Goal: Book appointment/travel/reservation

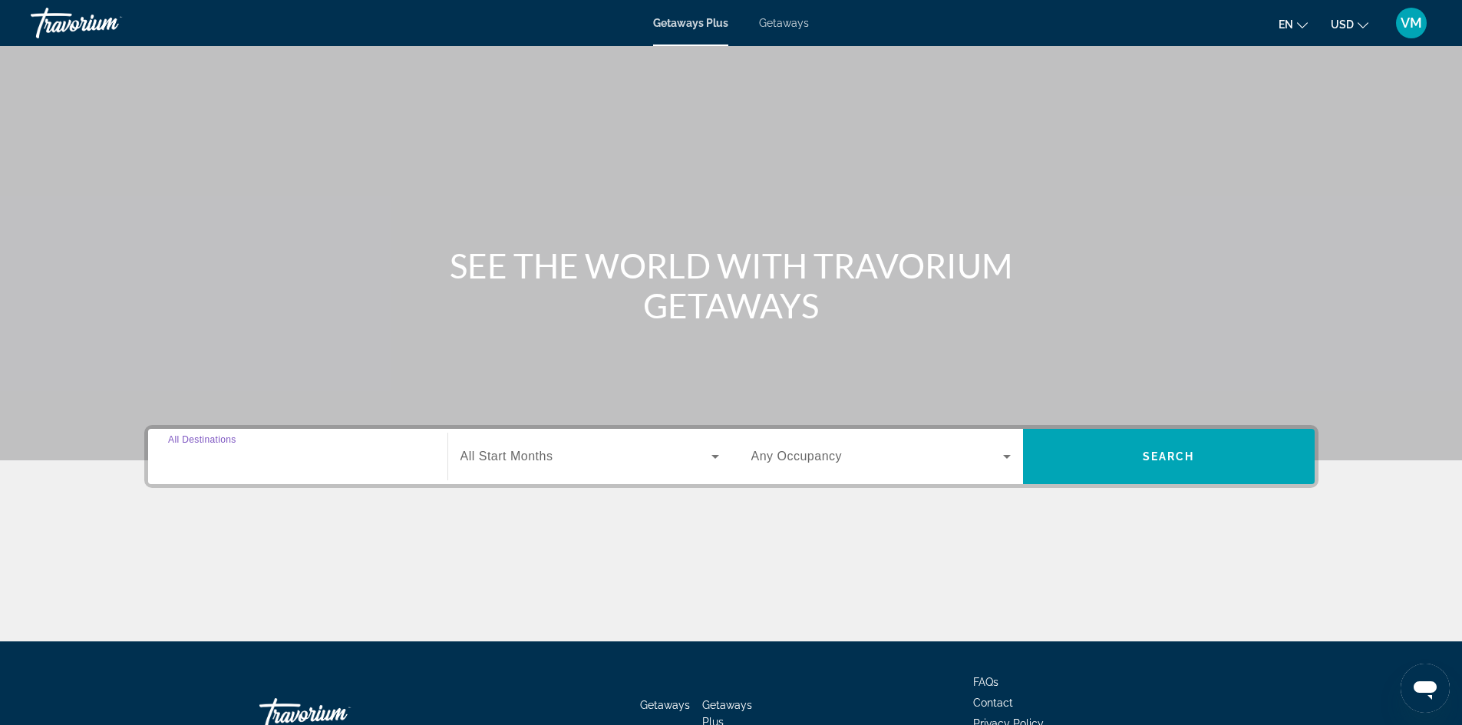
click at [305, 455] on input "Destination All Destinations" at bounding box center [297, 457] width 259 height 18
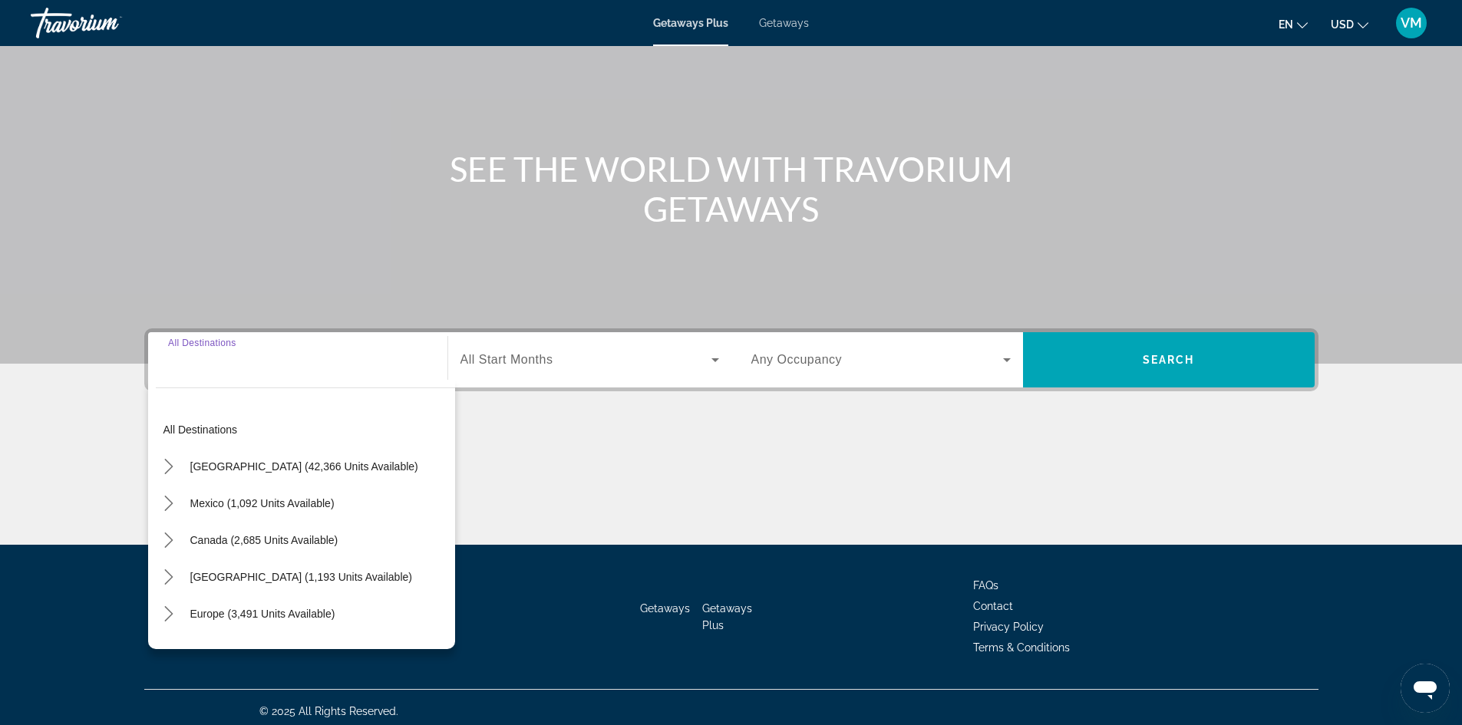
scroll to position [104, 0]
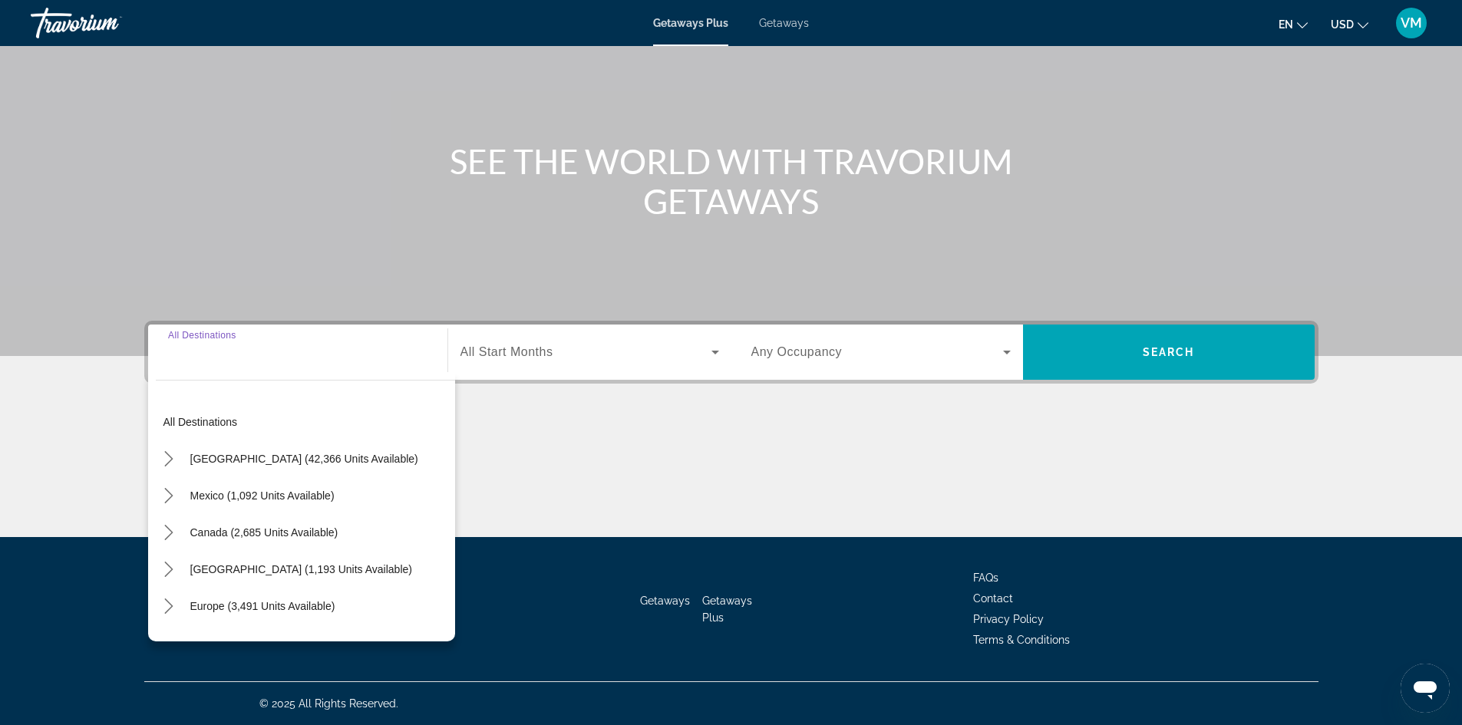
click at [721, 410] on div "Destination All Destinations All destinations [GEOGRAPHIC_DATA] (42,366 units a…" at bounding box center [731, 429] width 1235 height 216
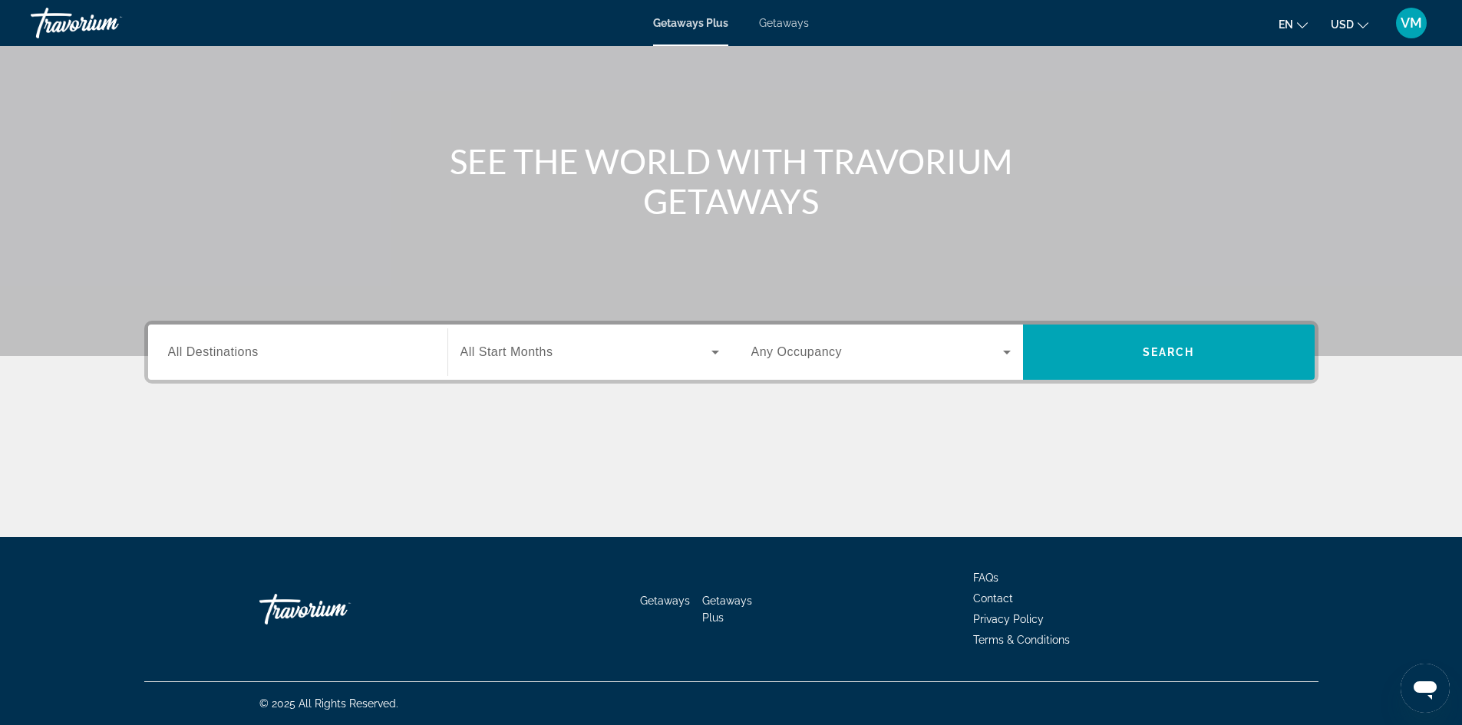
click at [1004, 345] on icon "Search widget" at bounding box center [1006, 352] width 18 height 18
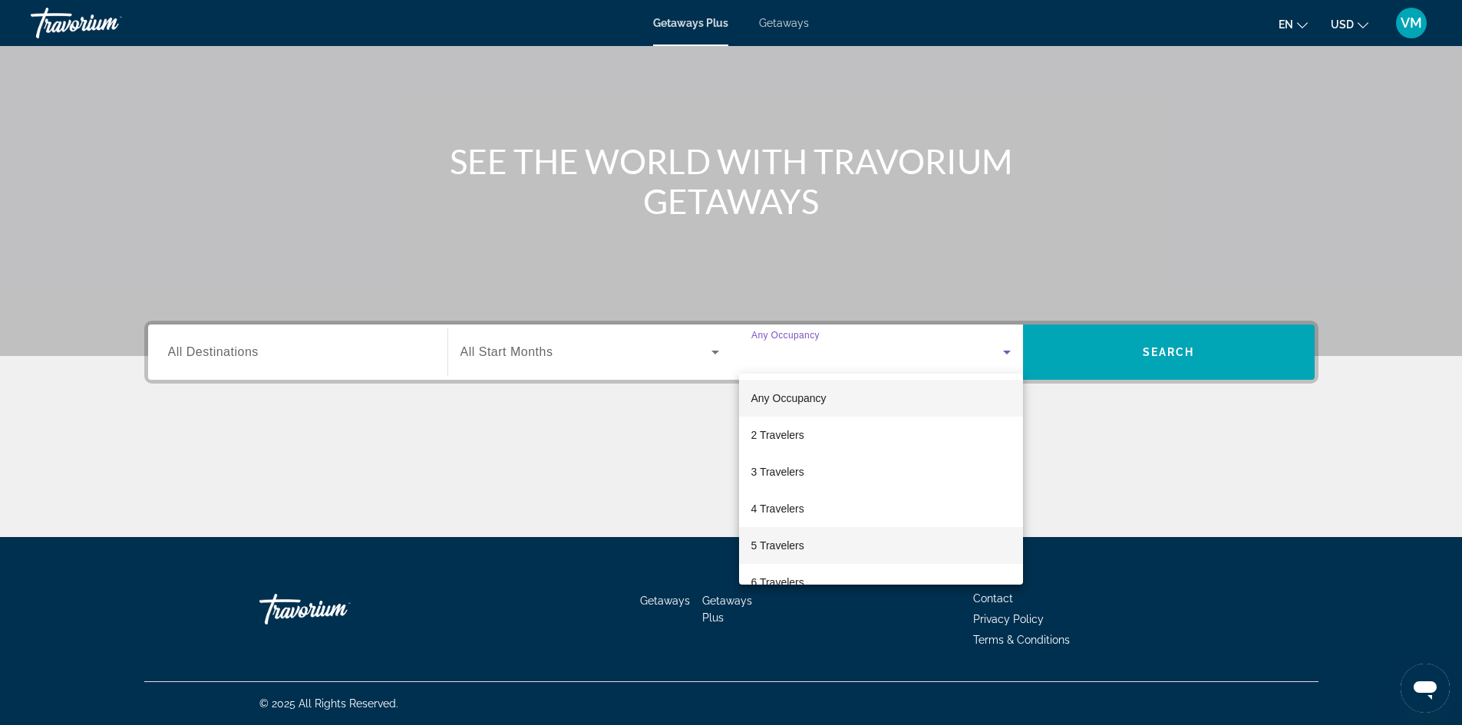
click at [797, 546] on span "5 Travelers" at bounding box center [777, 545] width 53 height 18
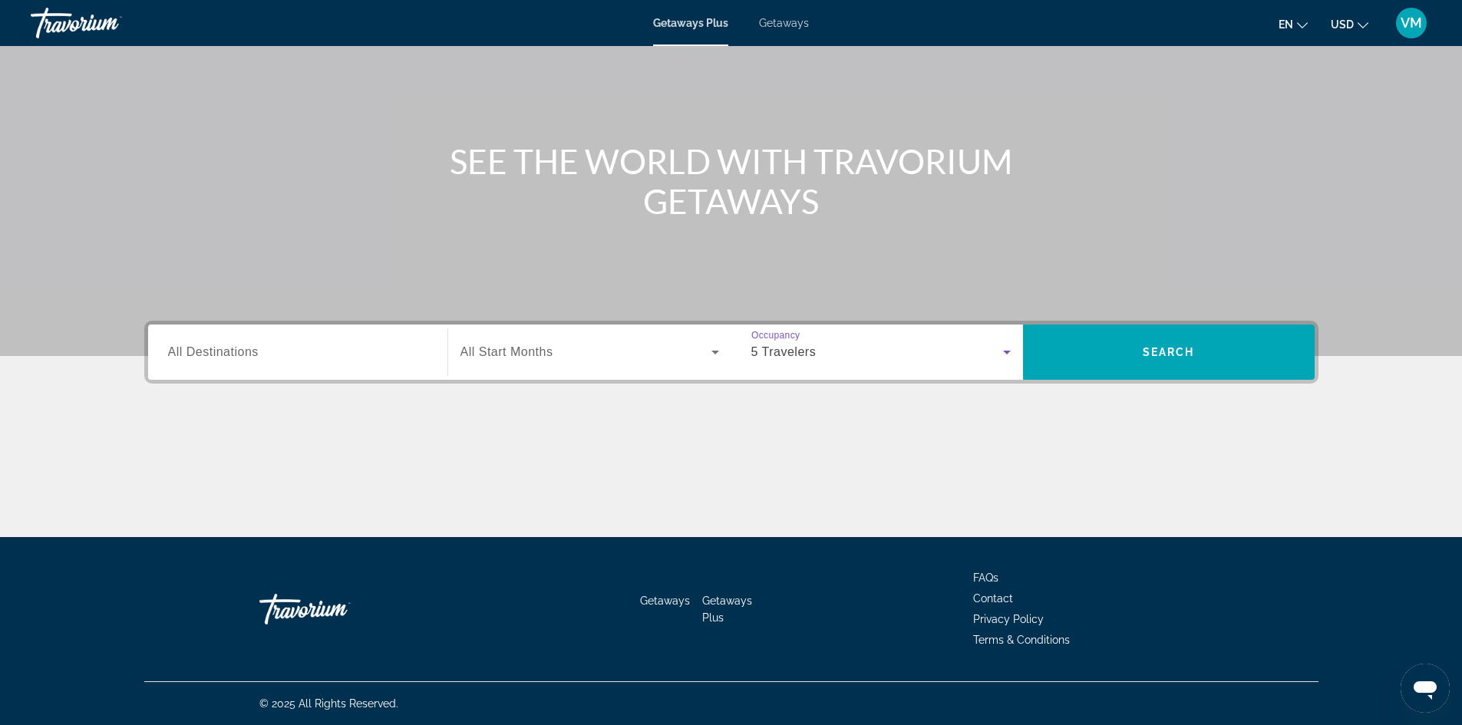
click at [327, 351] on input "Destination All Destinations" at bounding box center [297, 353] width 259 height 18
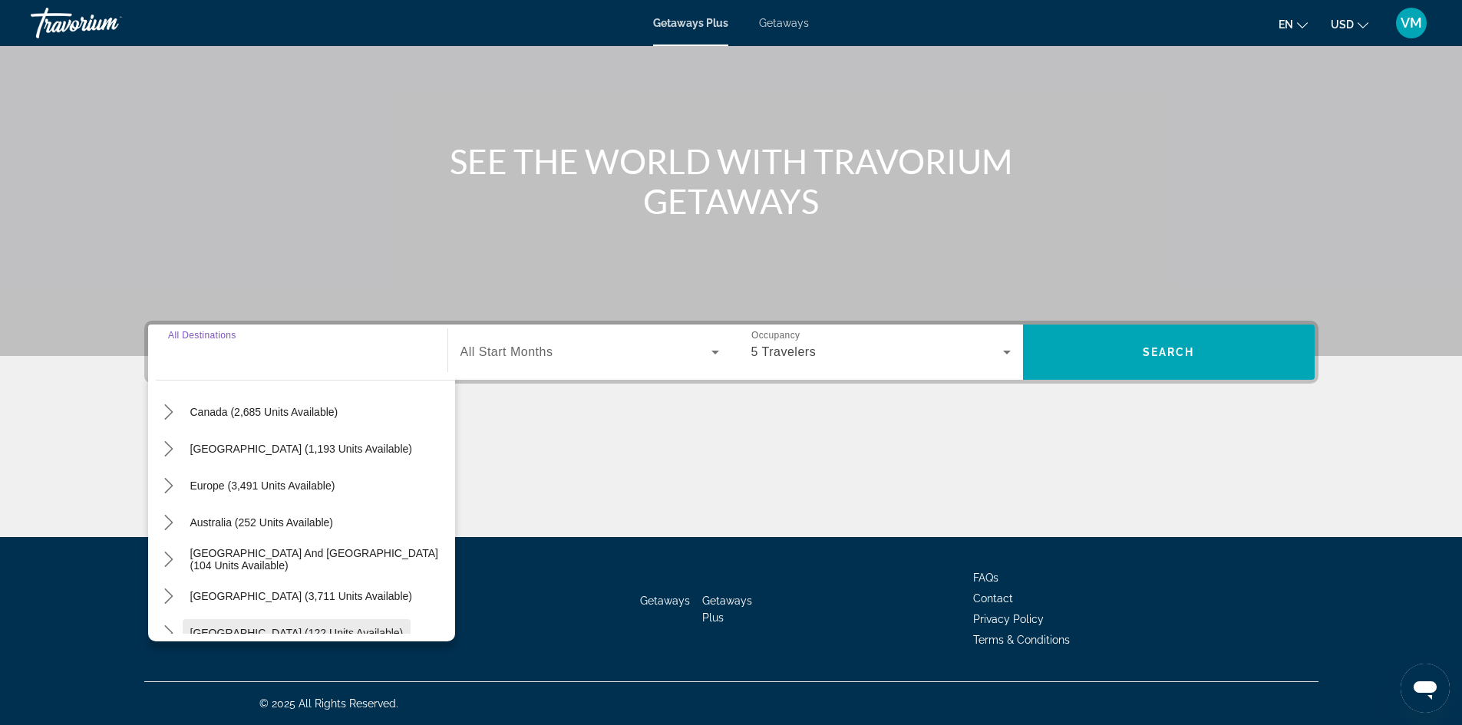
scroll to position [95, 0]
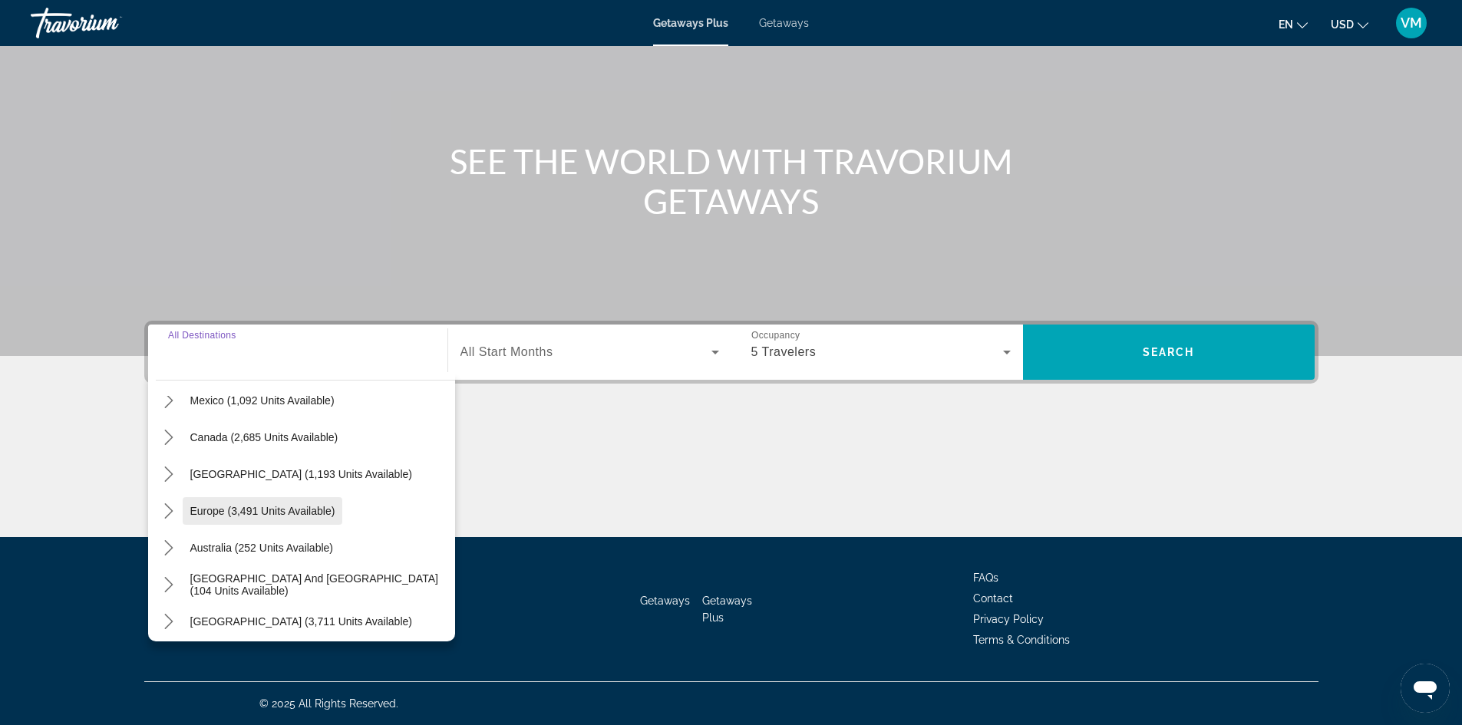
click at [311, 498] on span "Select destination: Europe (3,491 units available)" at bounding box center [263, 511] width 160 height 37
type input "**********"
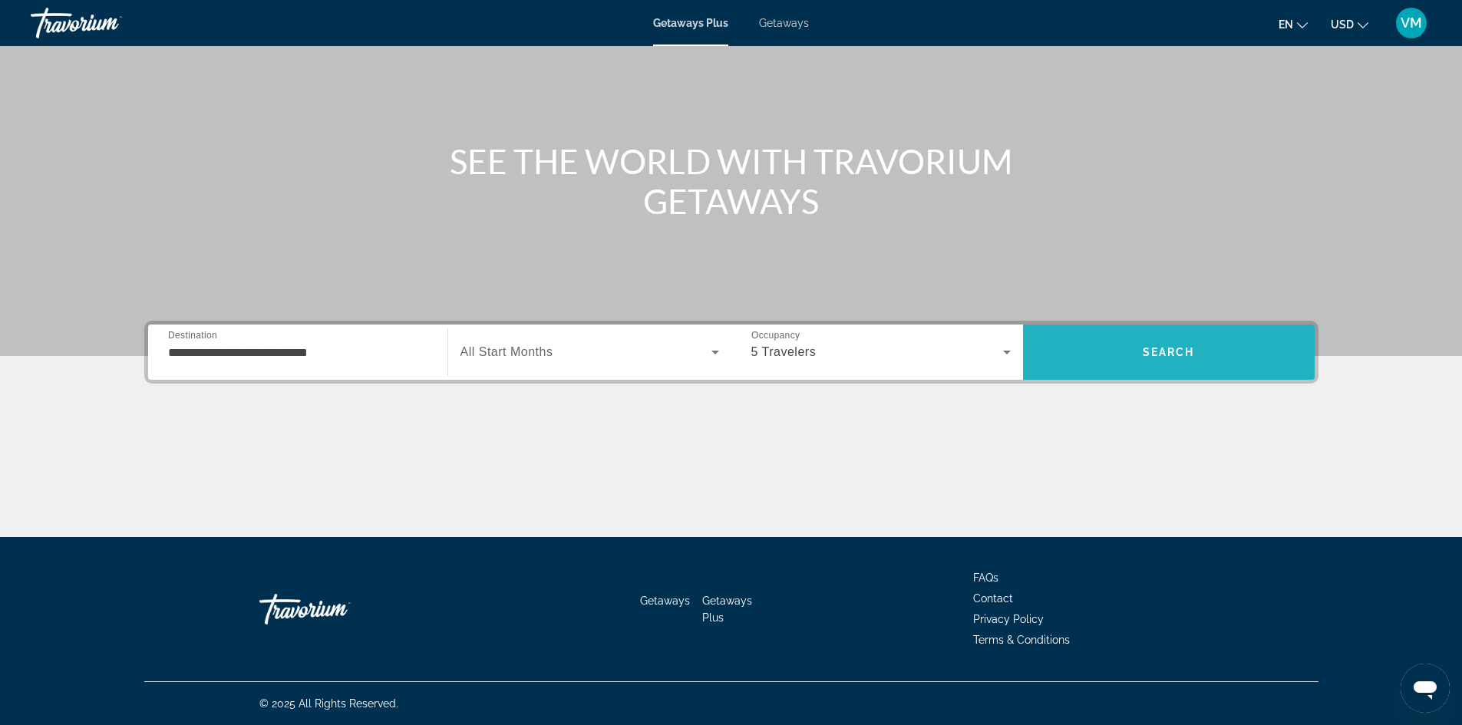
click at [1168, 354] on span "Search" at bounding box center [1168, 352] width 52 height 12
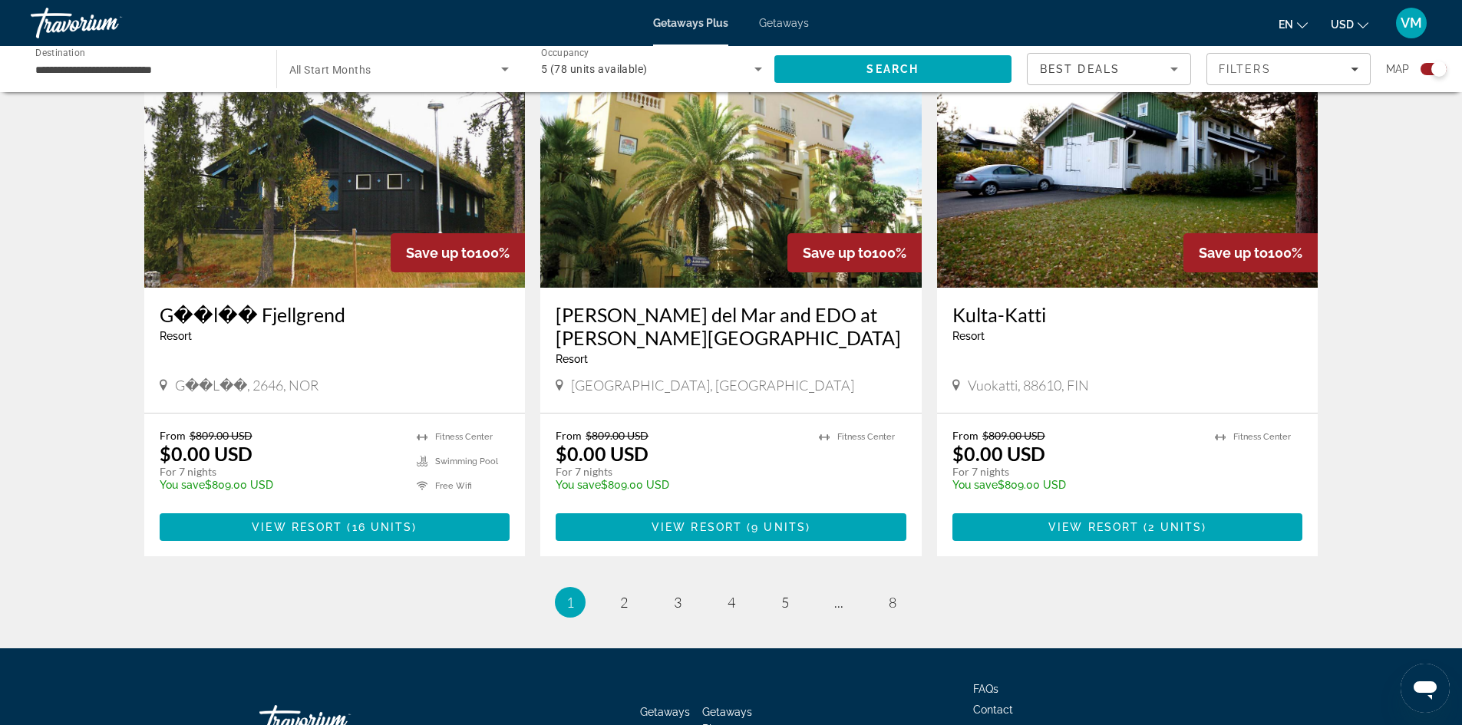
scroll to position [2279, 0]
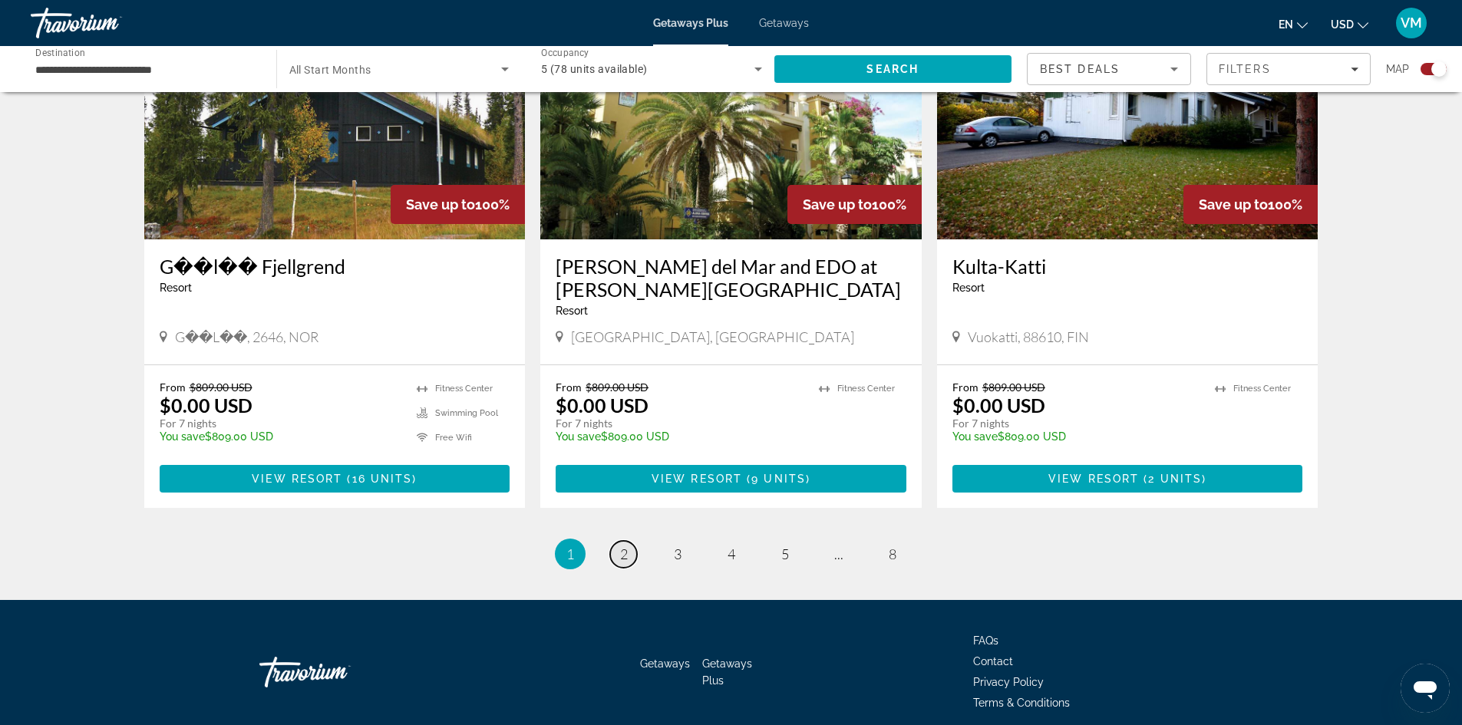
click at [627, 545] on span "2" at bounding box center [624, 553] width 8 height 17
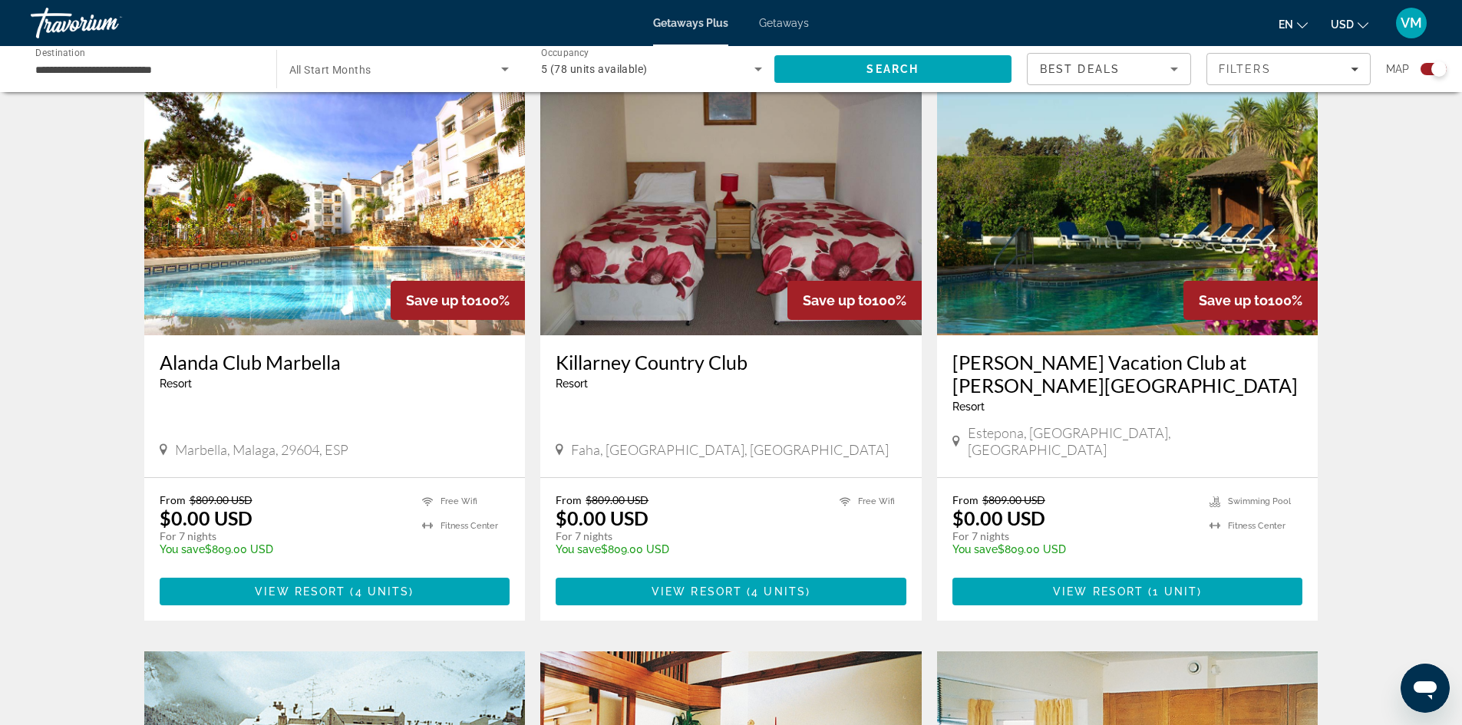
scroll to position [997, 0]
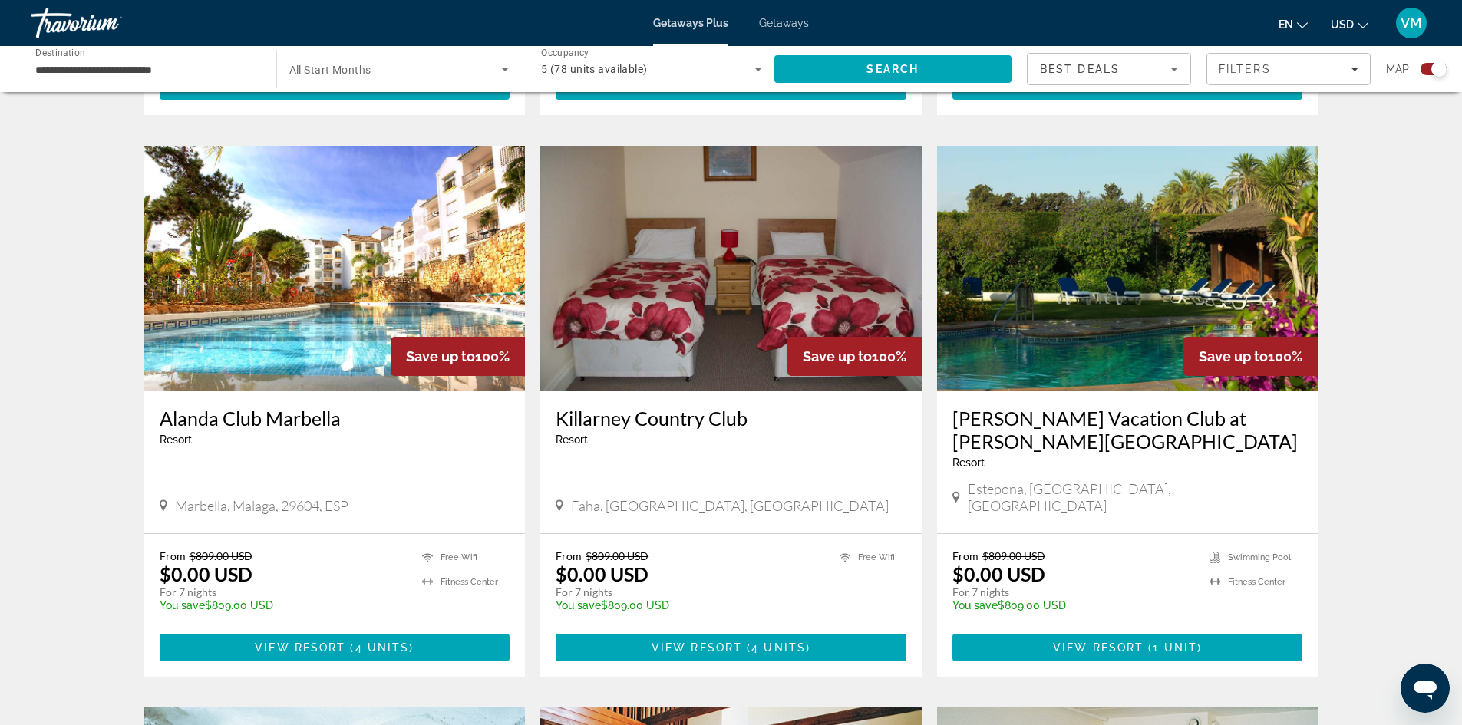
click at [1145, 315] on img "Main content" at bounding box center [1127, 269] width 381 height 246
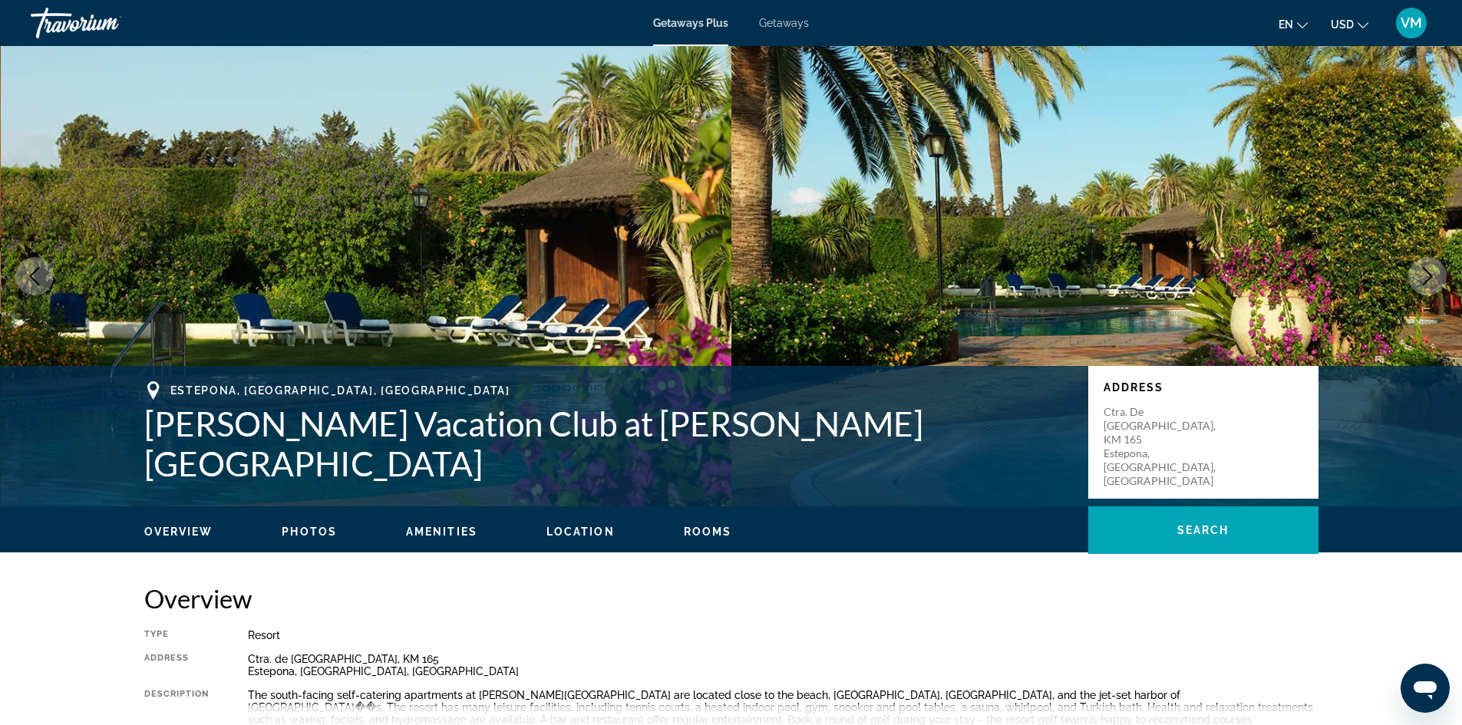
click at [1430, 274] on icon "Next image" at bounding box center [1427, 276] width 18 height 18
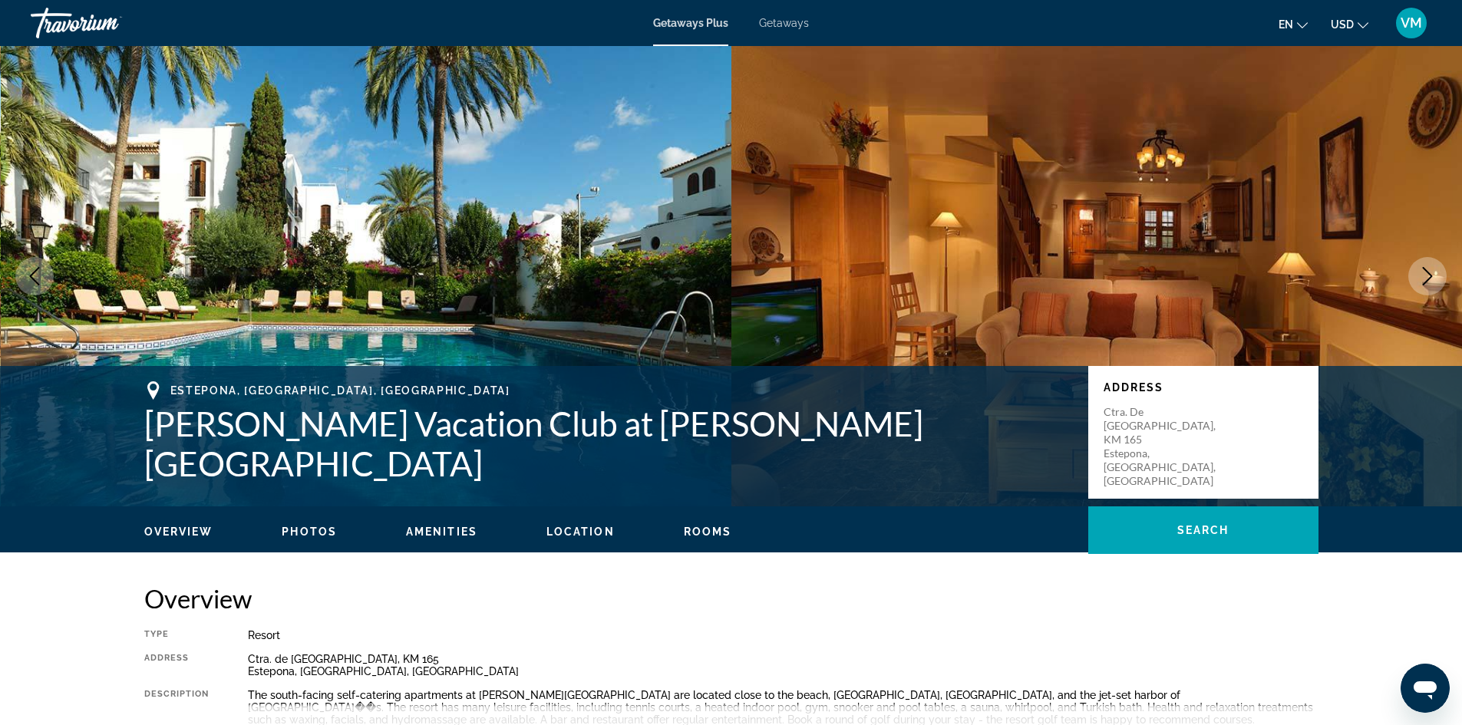
click at [1430, 274] on icon "Next image" at bounding box center [1427, 276] width 18 height 18
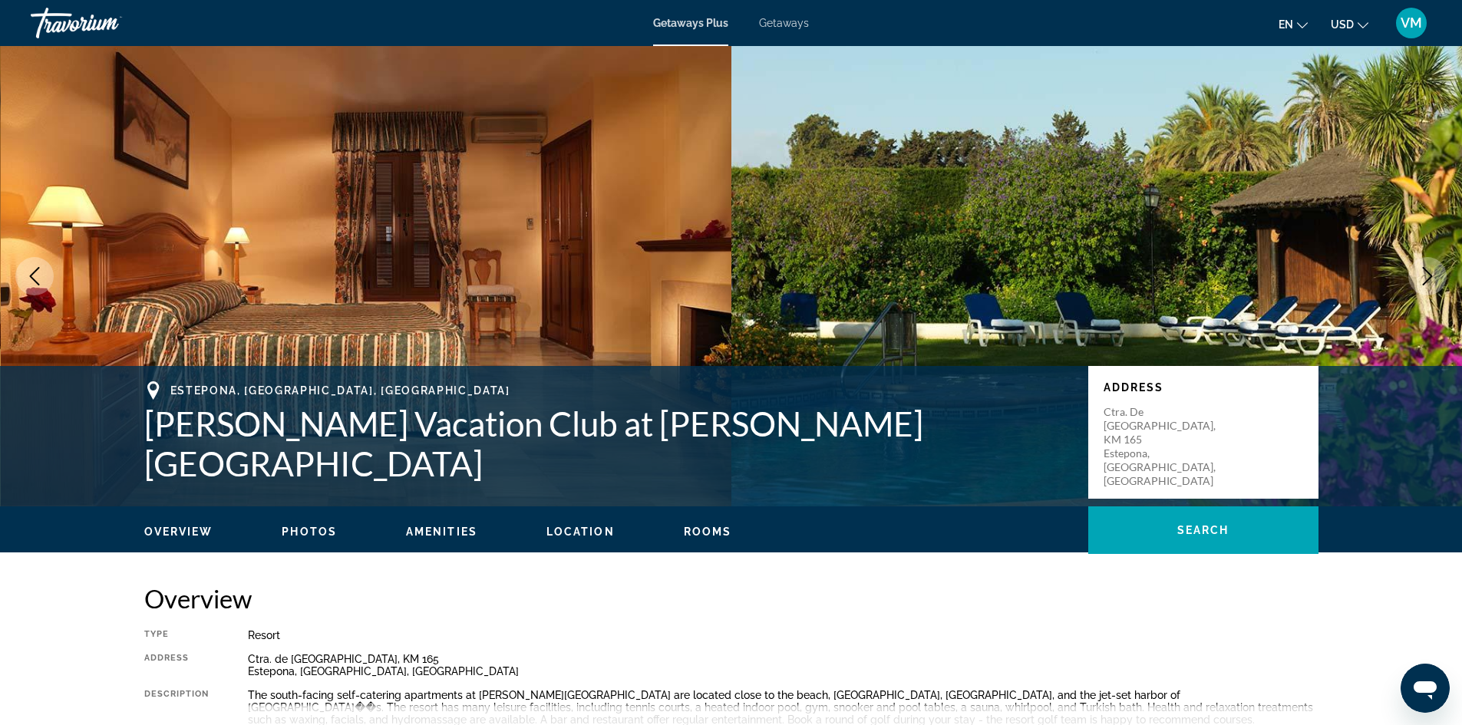
click at [1430, 274] on icon "Next image" at bounding box center [1427, 276] width 18 height 18
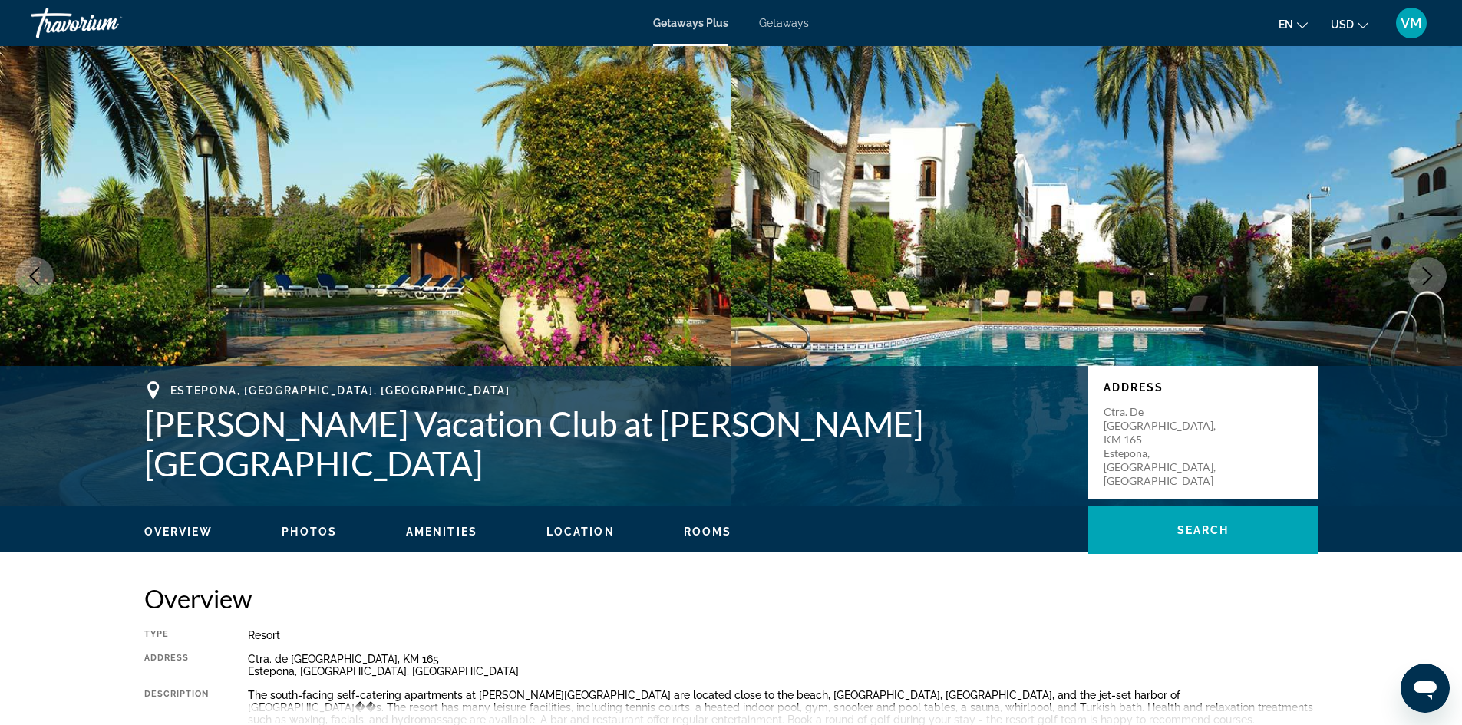
click at [1430, 274] on icon "Next image" at bounding box center [1427, 276] width 18 height 18
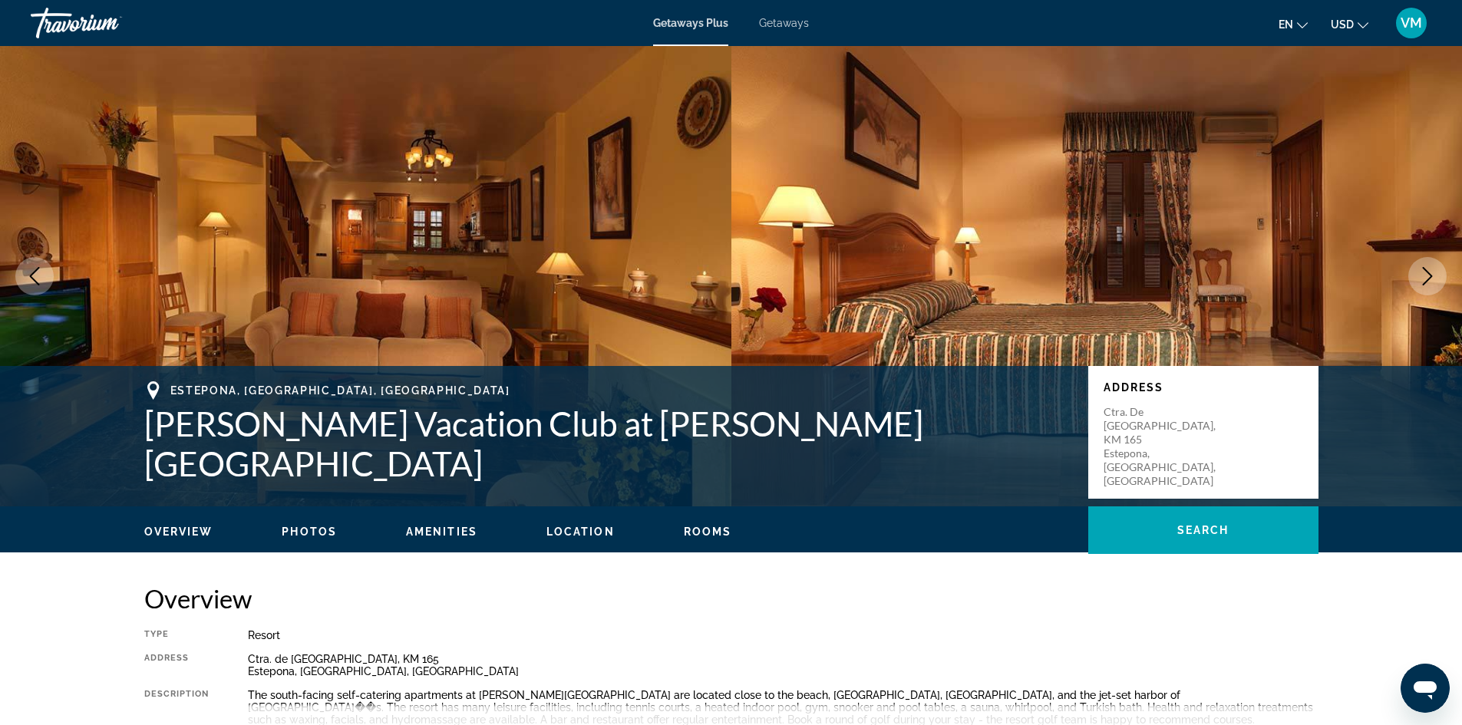
click at [1430, 274] on icon "Next image" at bounding box center [1427, 276] width 18 height 18
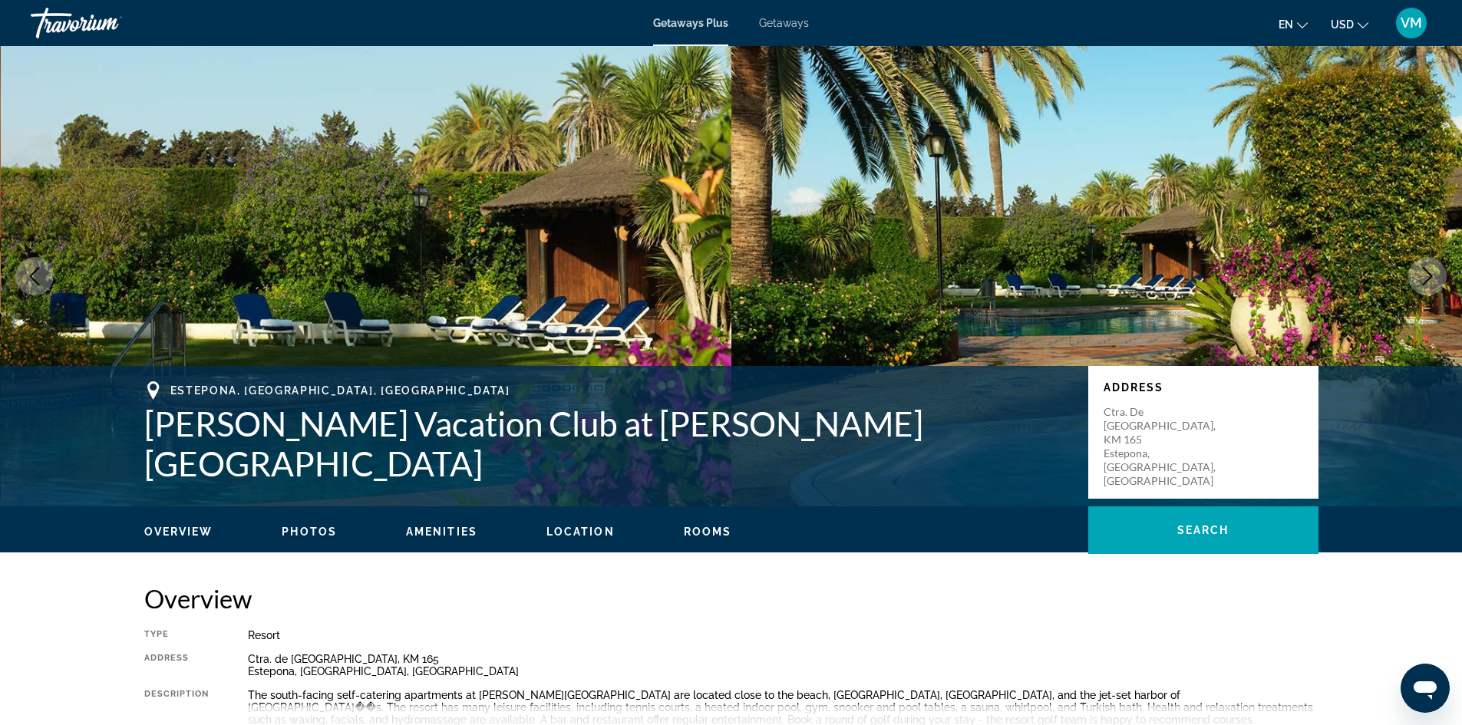
click at [1430, 274] on icon "Next image" at bounding box center [1427, 276] width 18 height 18
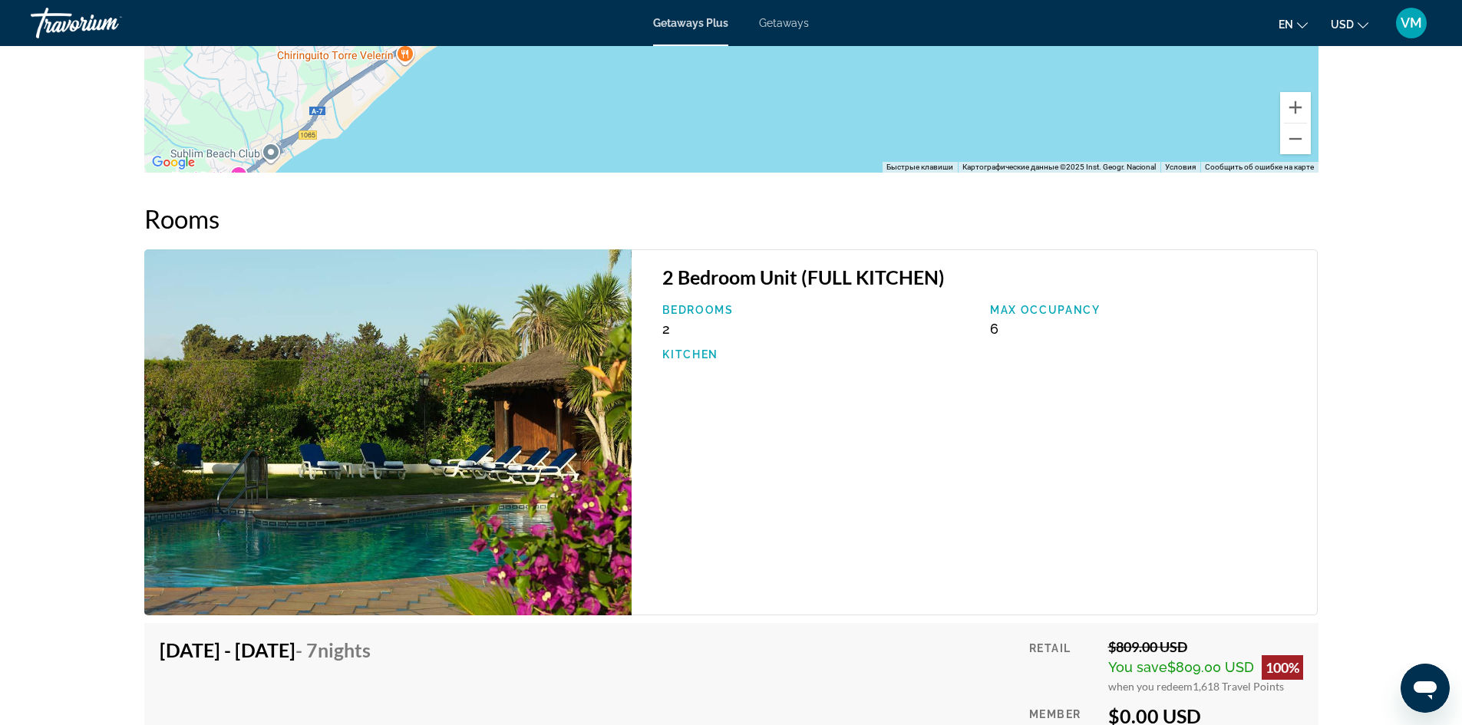
scroll to position [1920, 0]
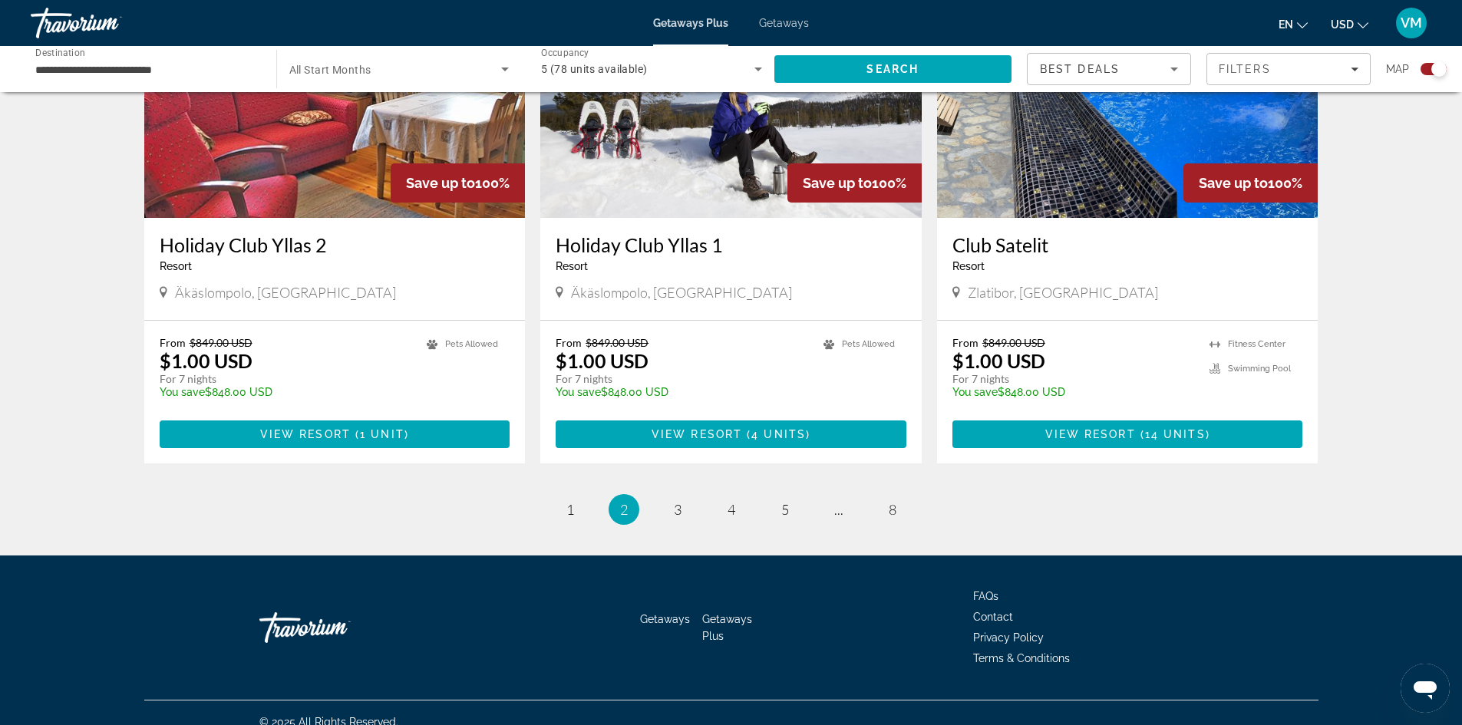
scroll to position [2256, 0]
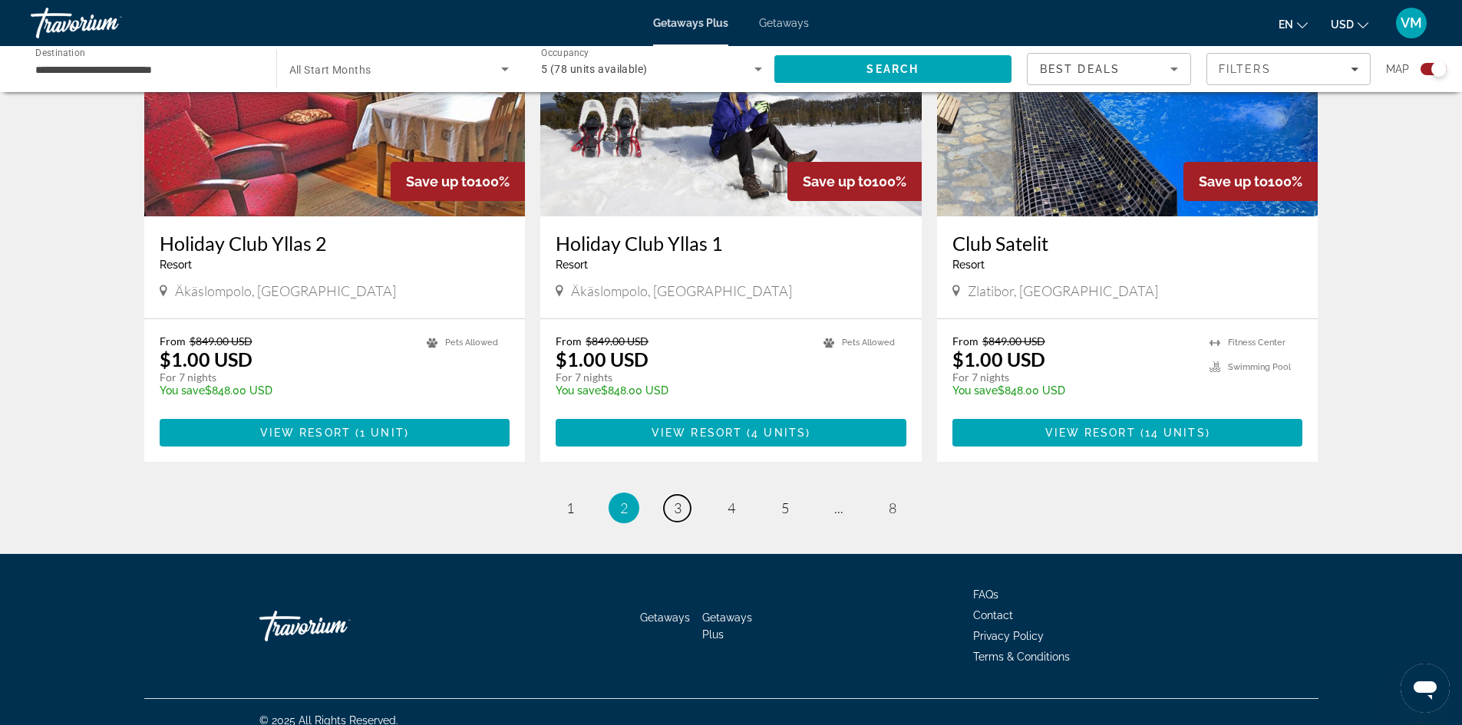
click at [677, 499] on span "3" at bounding box center [678, 507] width 8 height 17
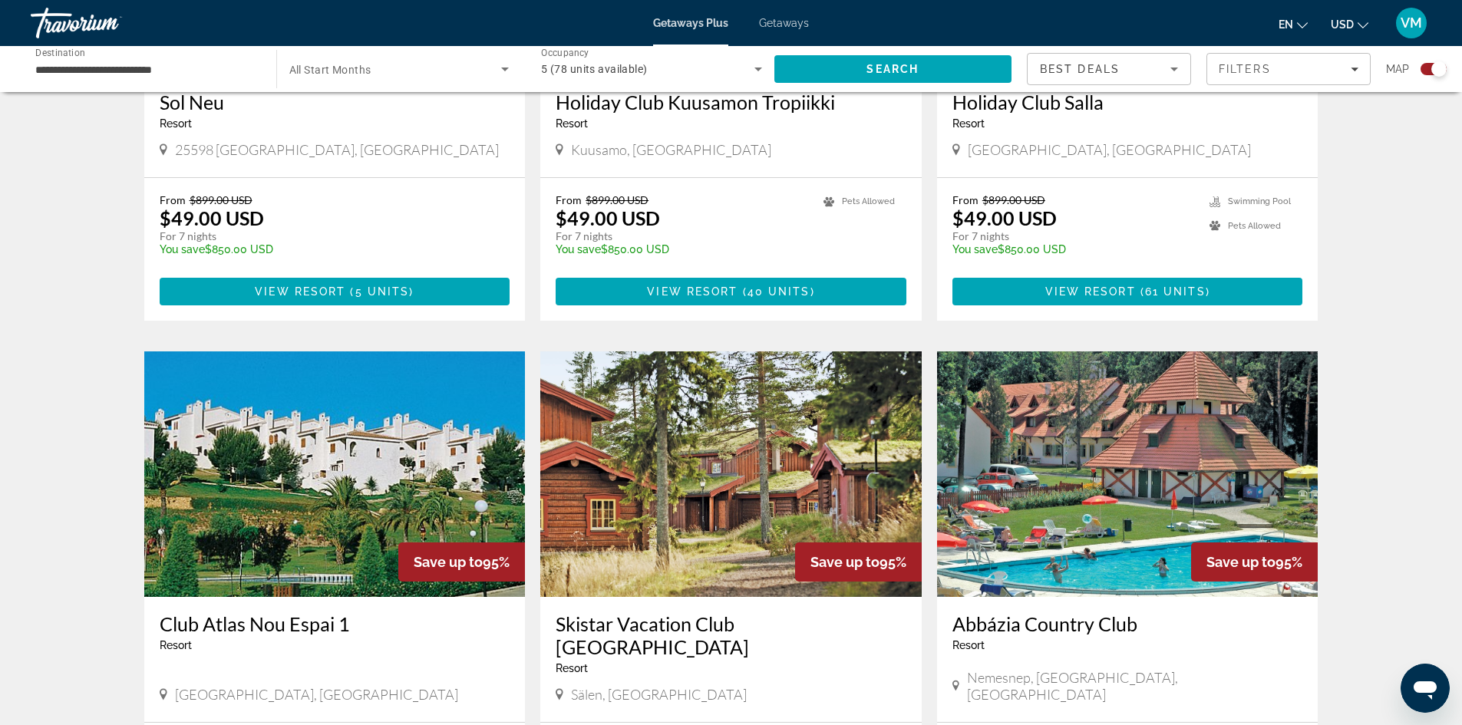
scroll to position [2071, 0]
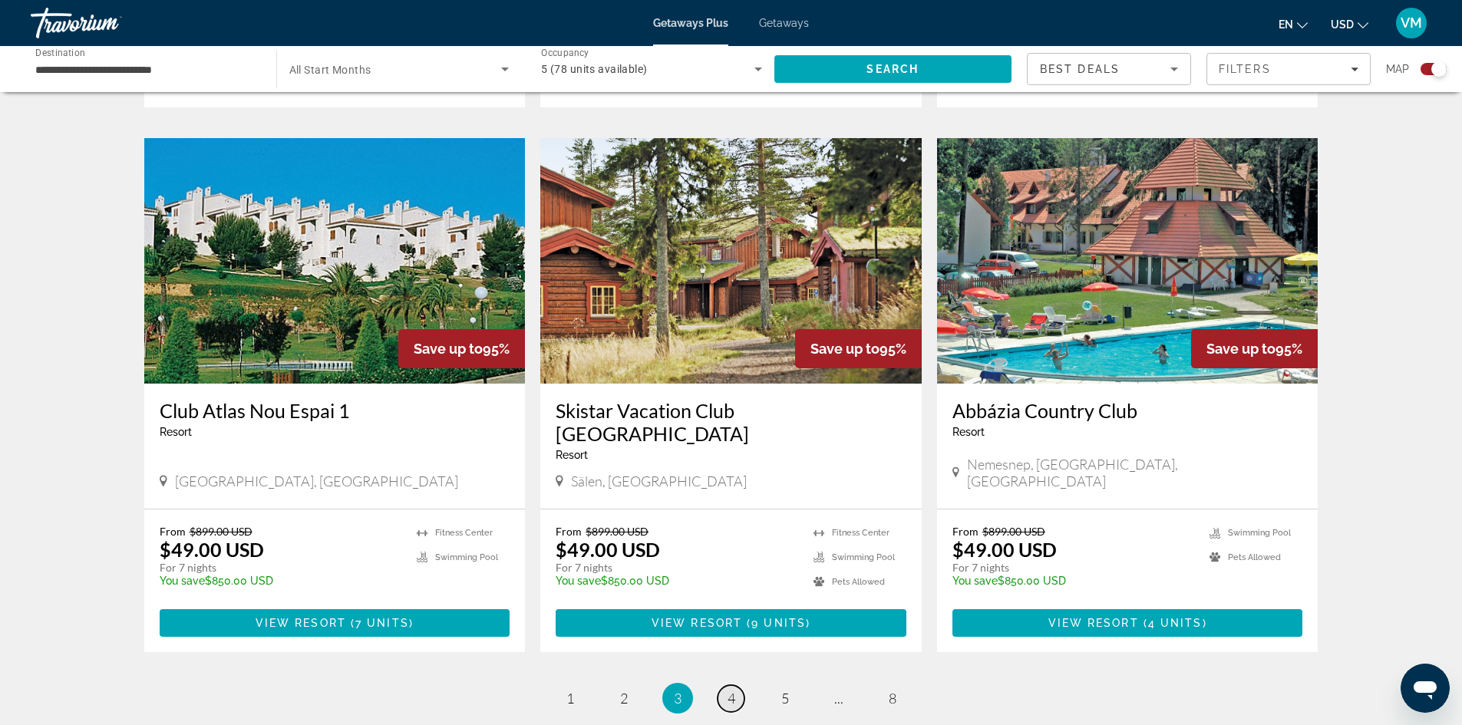
click at [735, 685] on link "page 4" at bounding box center [730, 698] width 27 height 27
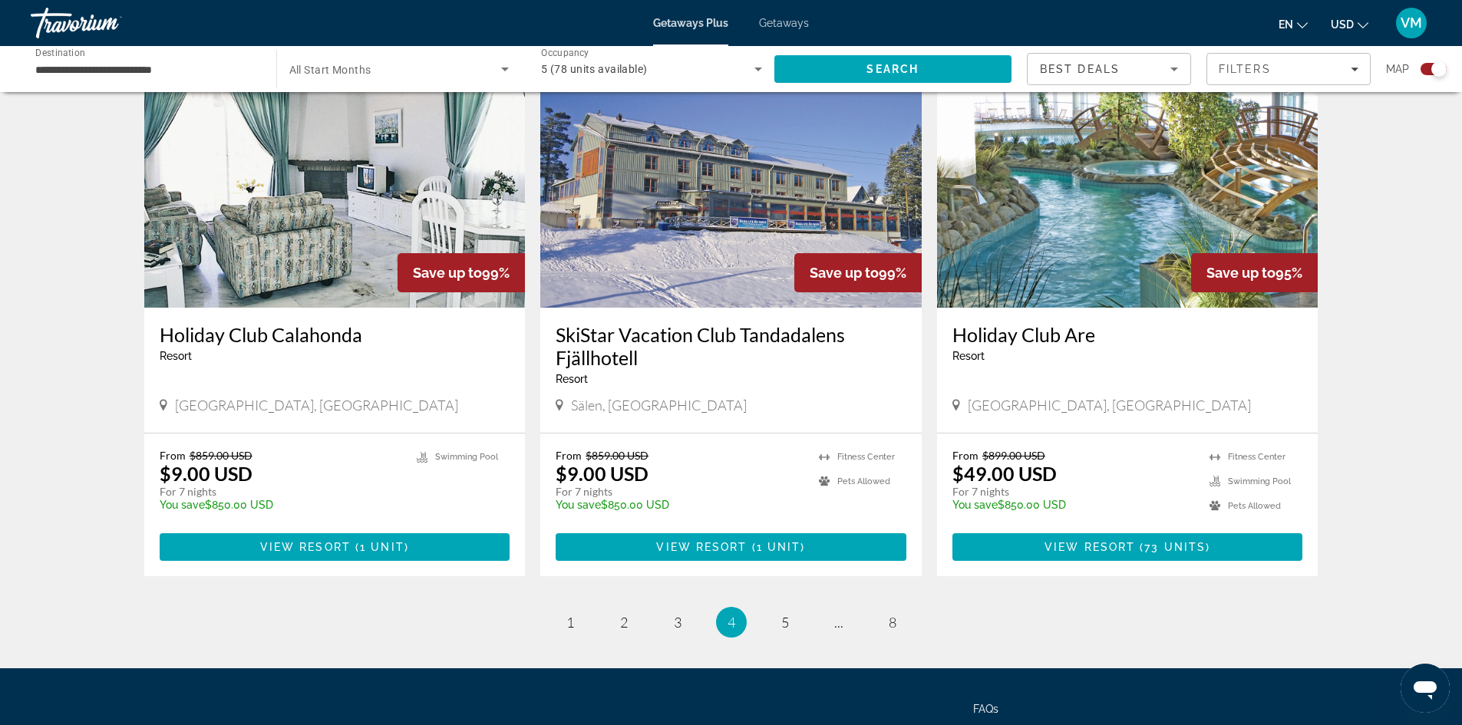
scroll to position [2148, 0]
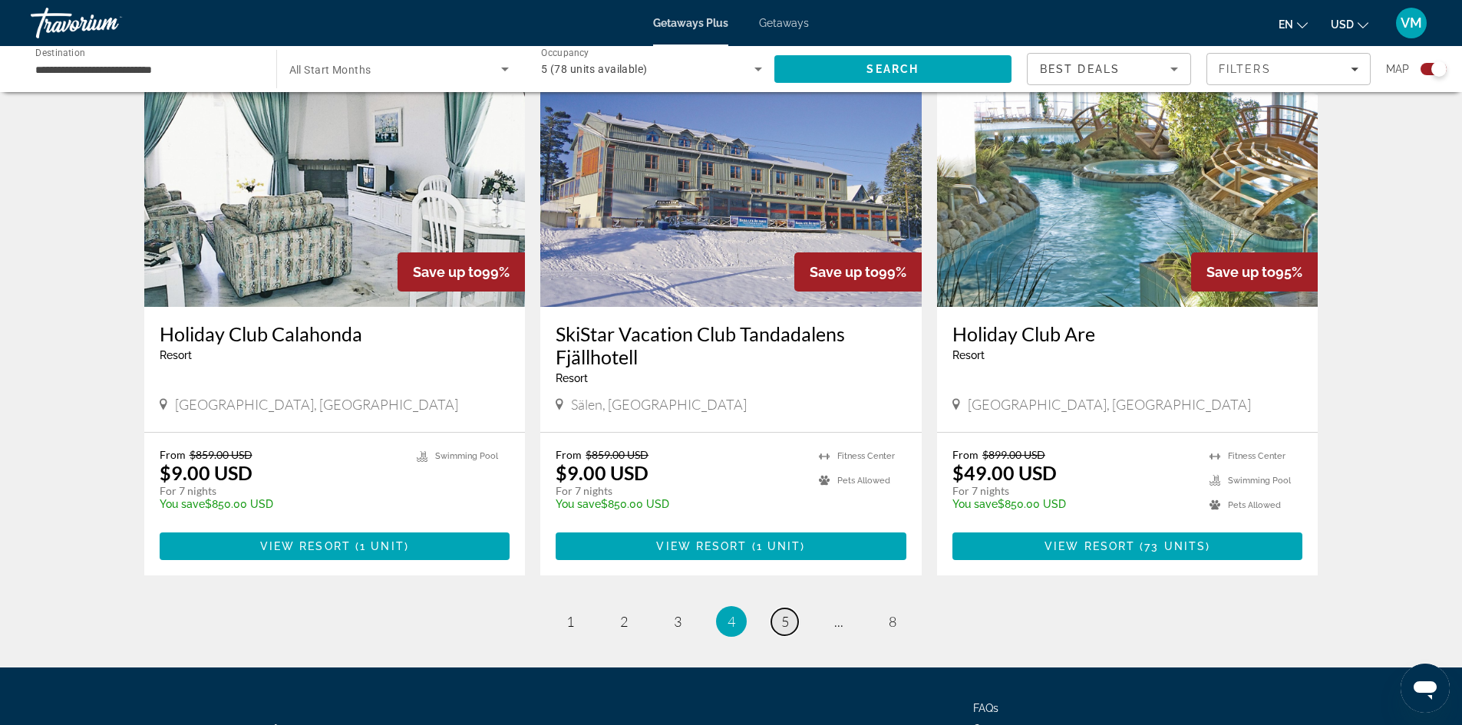
click at [786, 613] on span "5" at bounding box center [785, 621] width 8 height 17
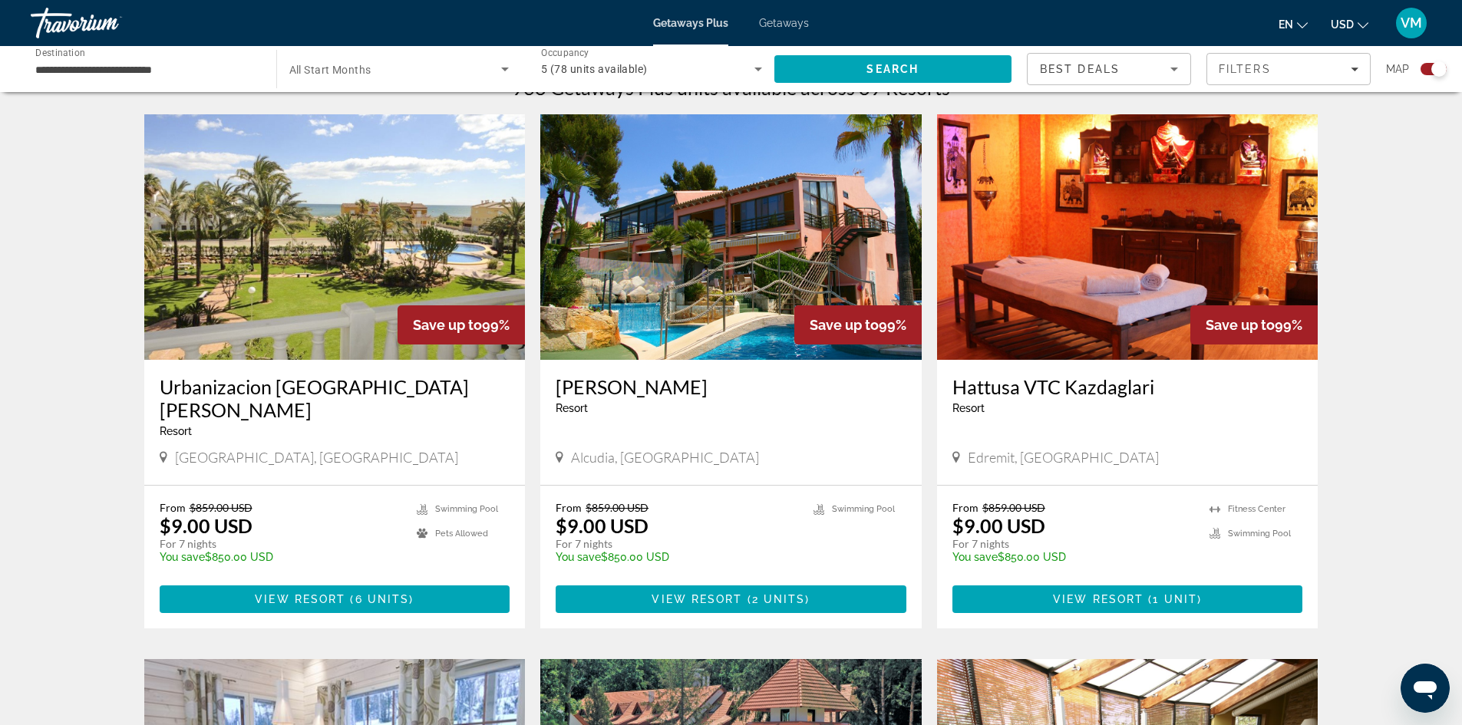
scroll to position [460, 0]
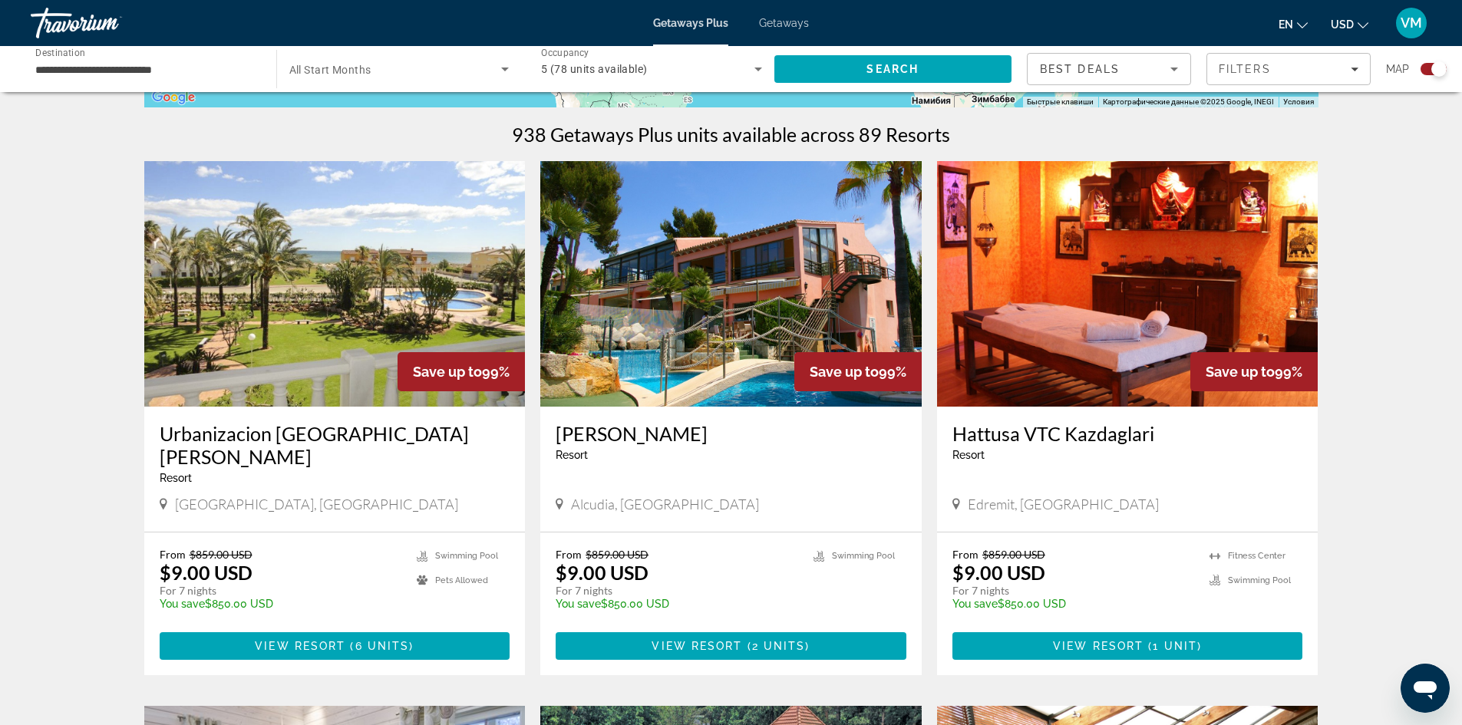
click at [1056, 387] on img "Main content" at bounding box center [1127, 284] width 381 height 246
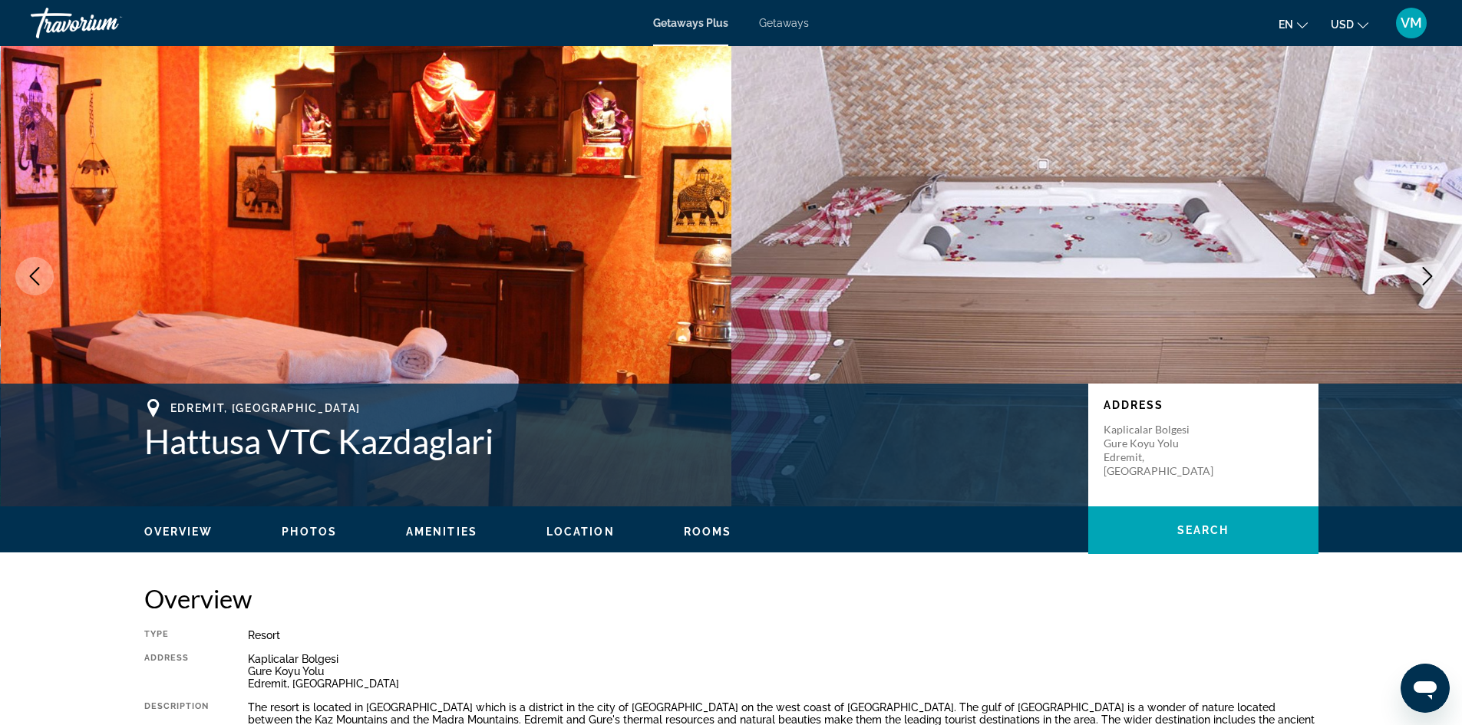
scroll to position [77, 0]
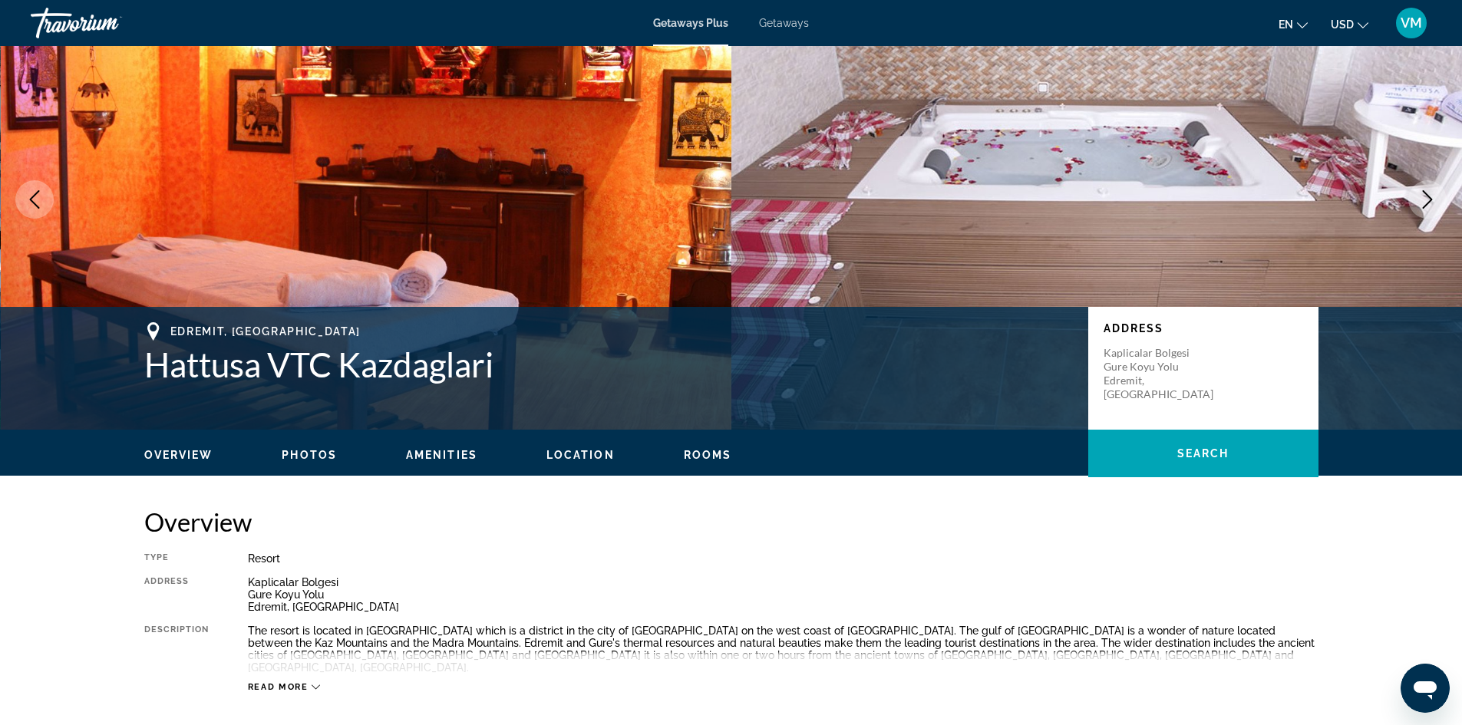
click at [1425, 209] on button "Next image" at bounding box center [1427, 199] width 38 height 38
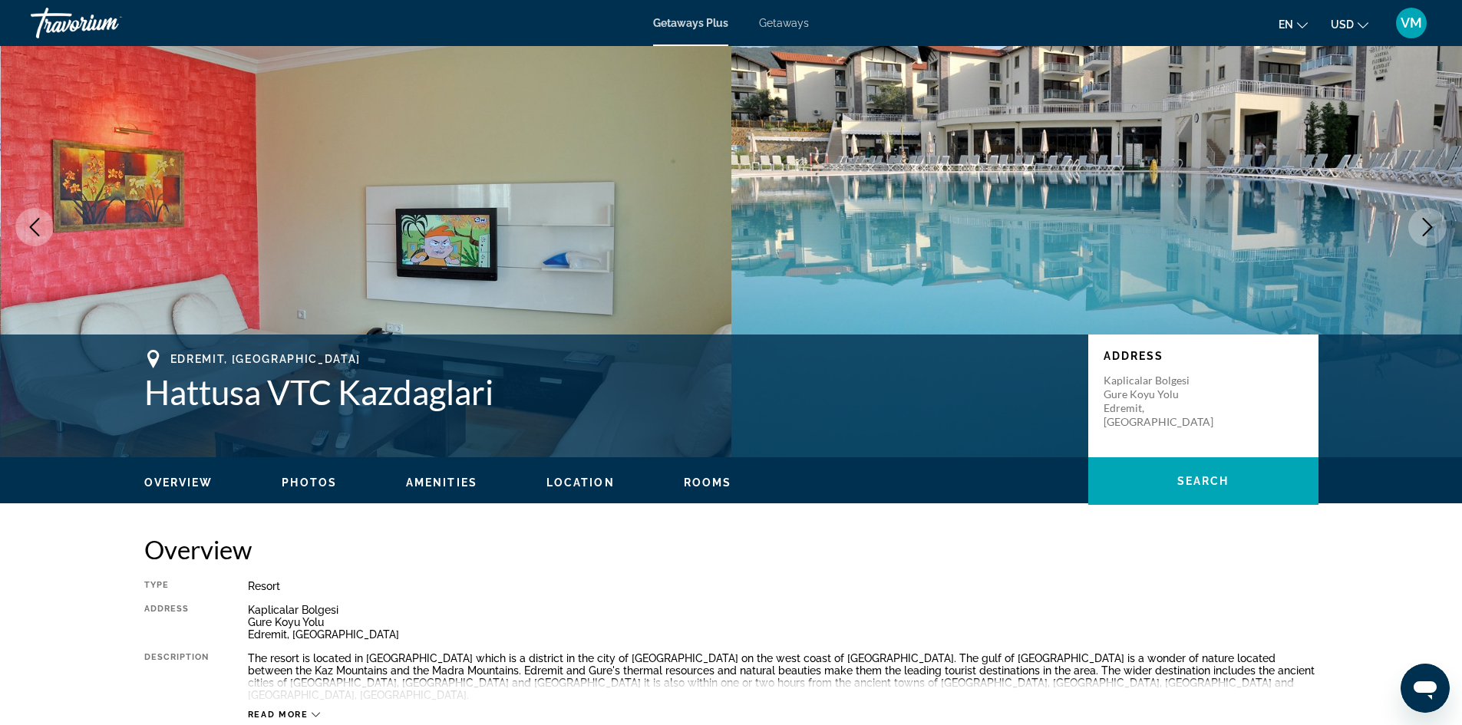
scroll to position [0, 0]
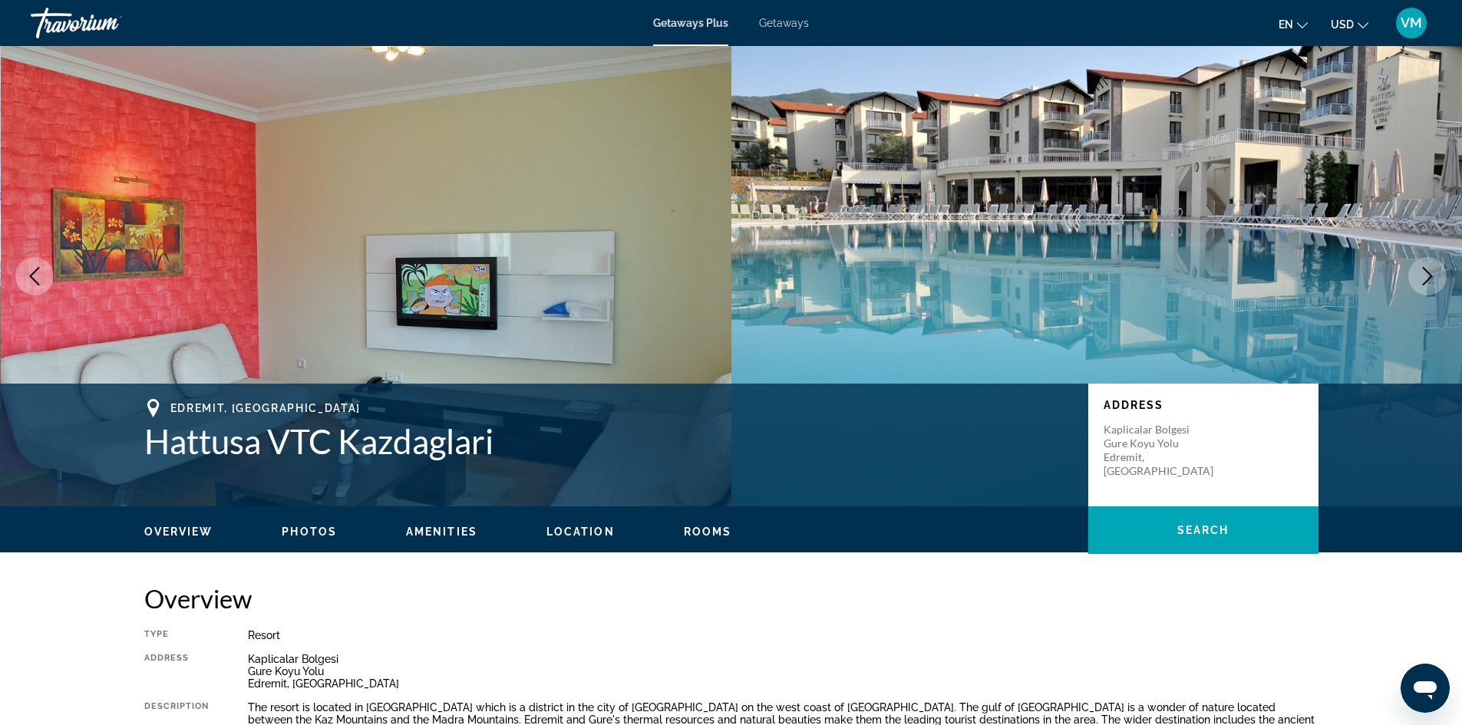
click at [1422, 276] on icon "Next image" at bounding box center [1427, 276] width 18 height 18
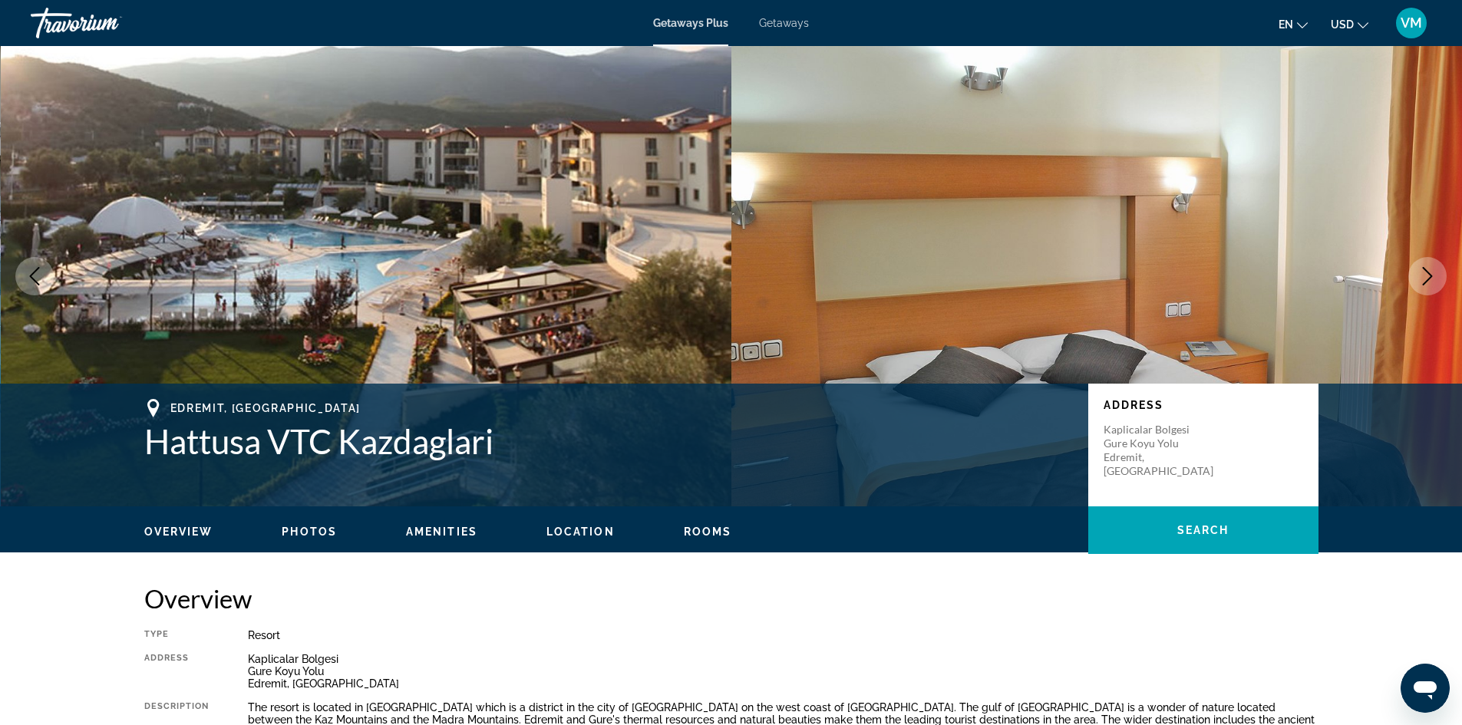
click at [1422, 276] on icon "Next image" at bounding box center [1427, 276] width 18 height 18
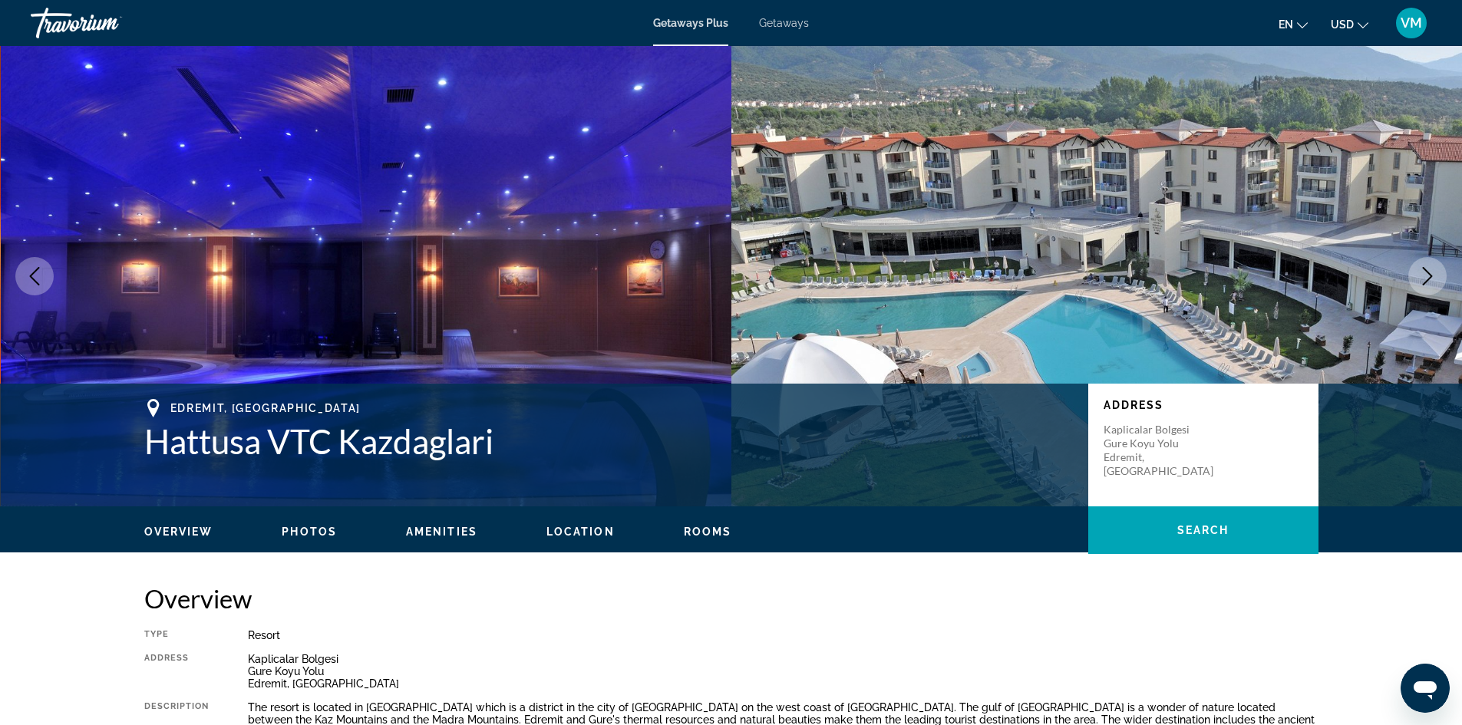
click at [1422, 276] on icon "Next image" at bounding box center [1427, 276] width 18 height 18
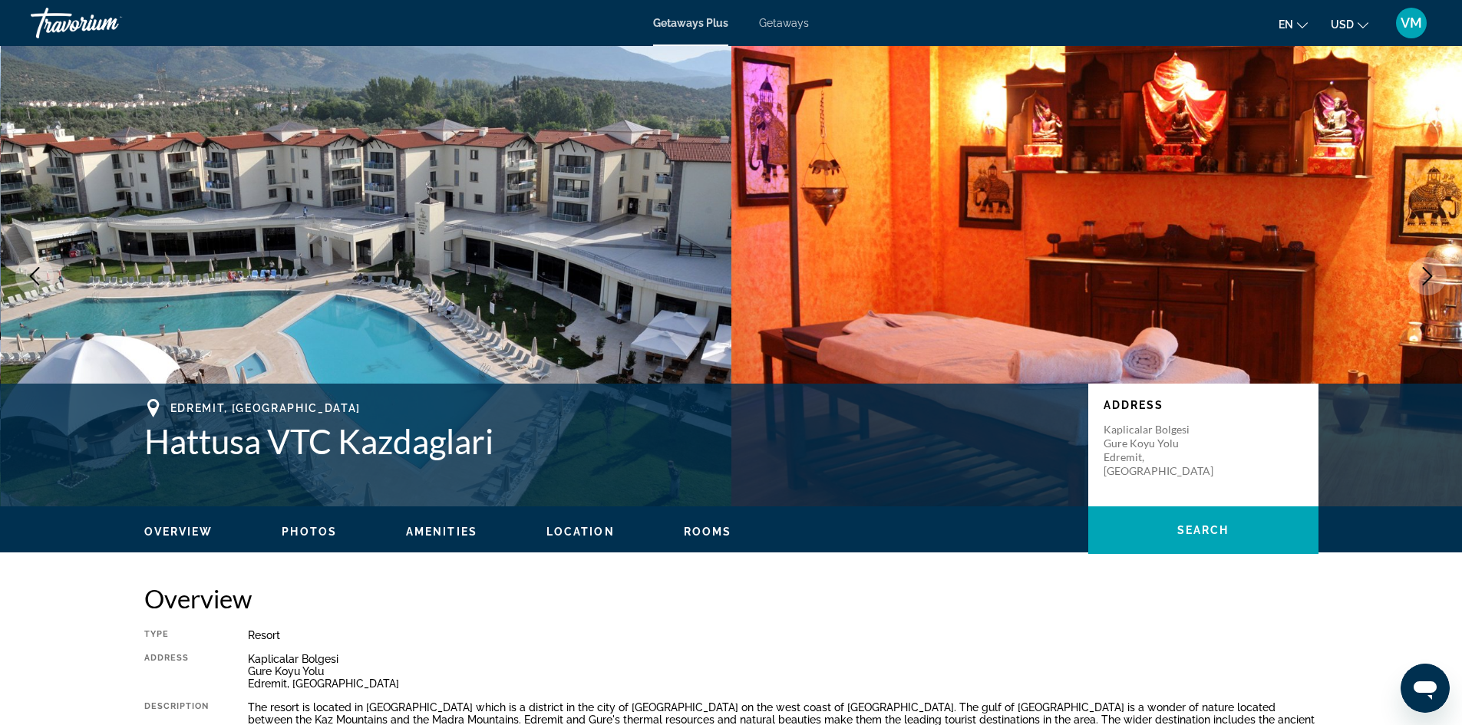
click at [1422, 276] on icon "Next image" at bounding box center [1427, 276] width 18 height 18
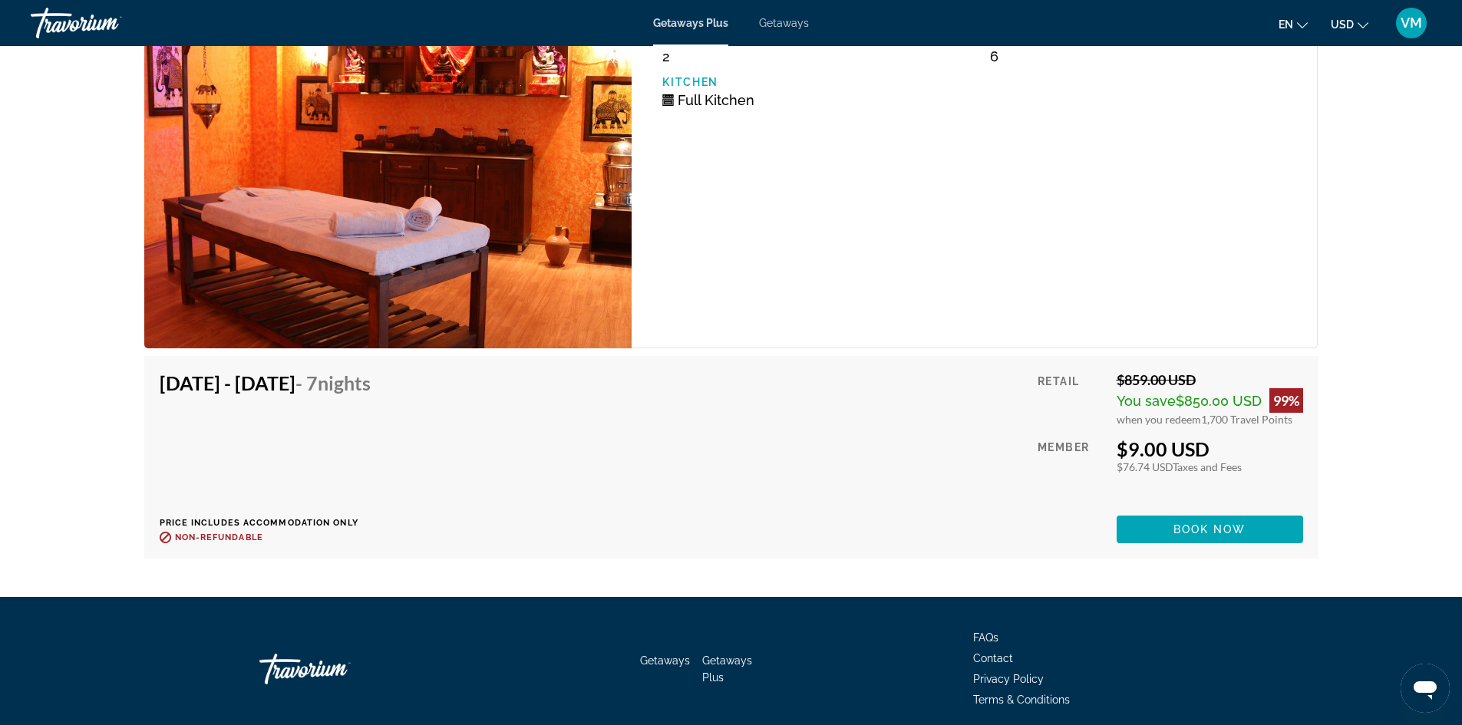
scroll to position [2790, 0]
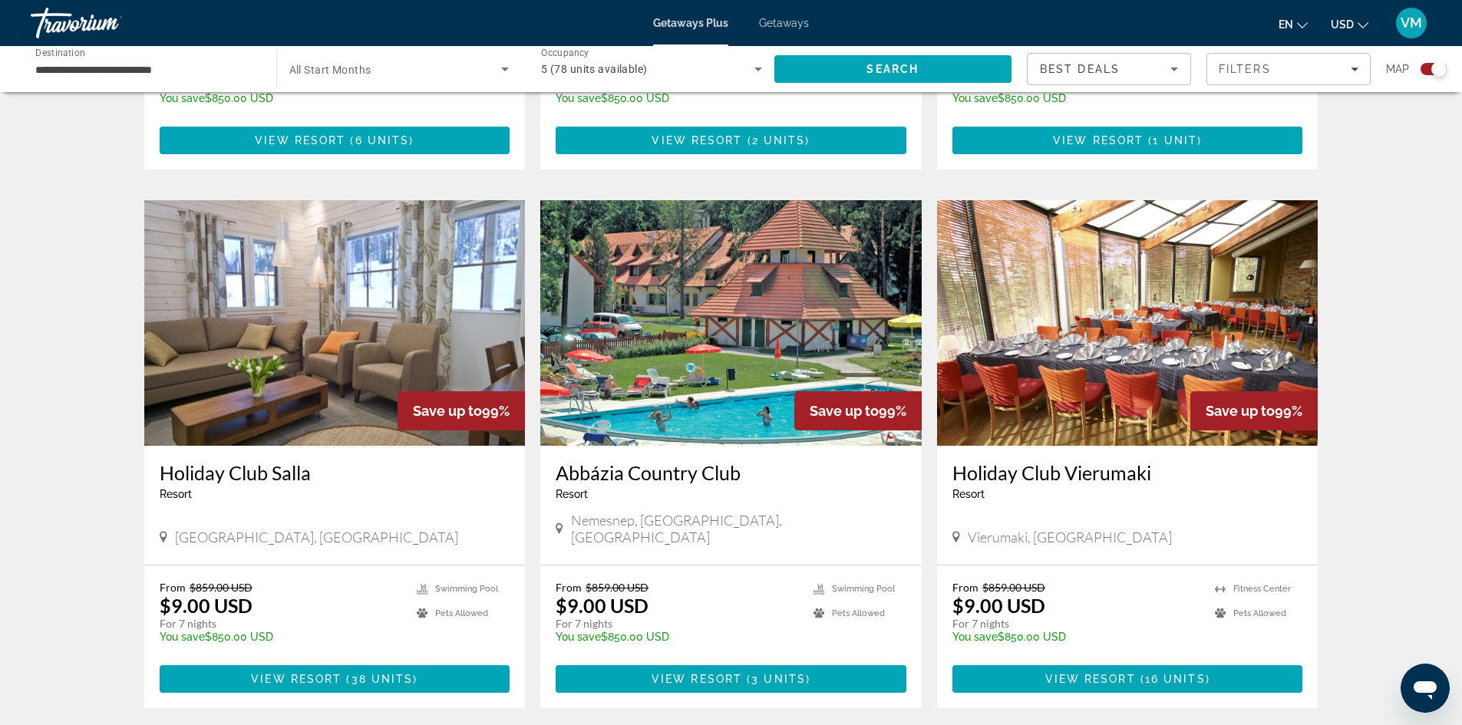
scroll to position [997, 0]
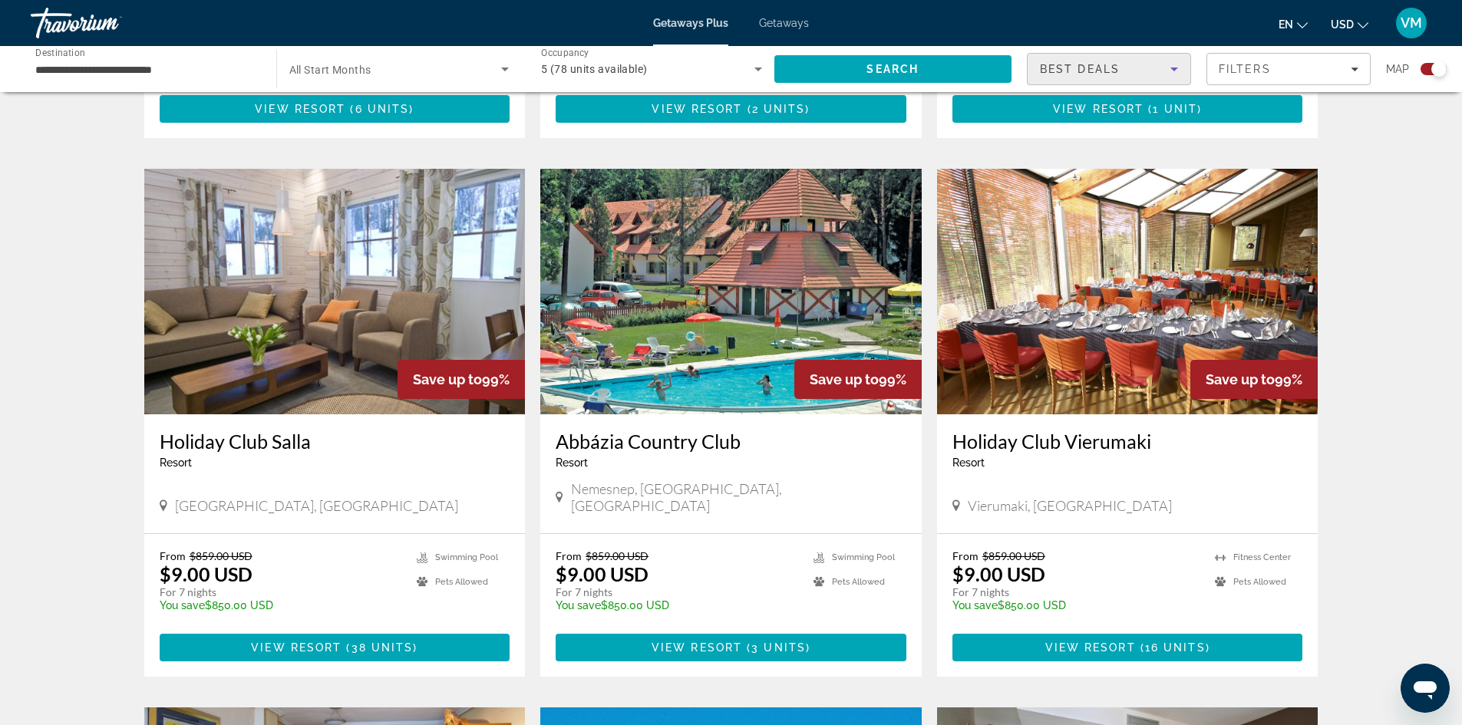
click at [1172, 71] on icon "Sort by" at bounding box center [1174, 69] width 18 height 18
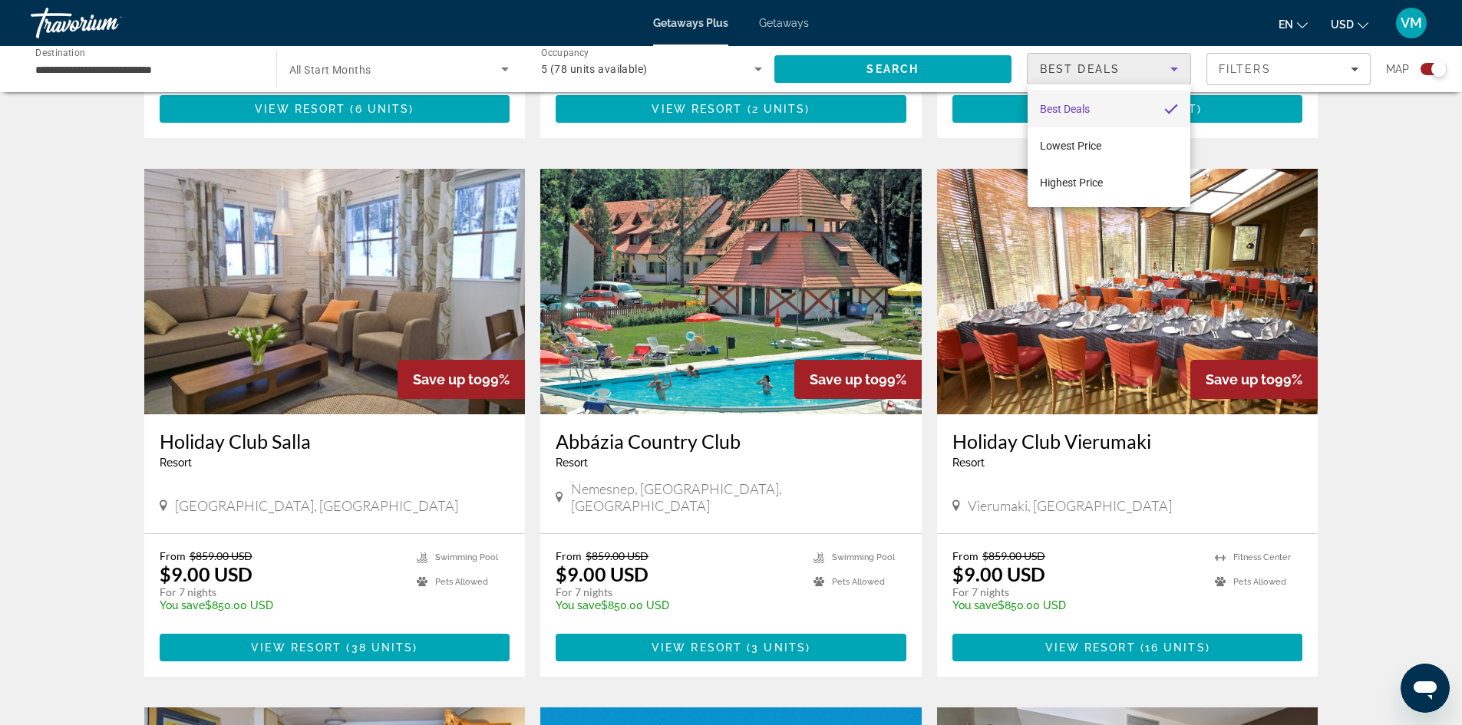
click at [1354, 70] on div at bounding box center [731, 362] width 1462 height 725
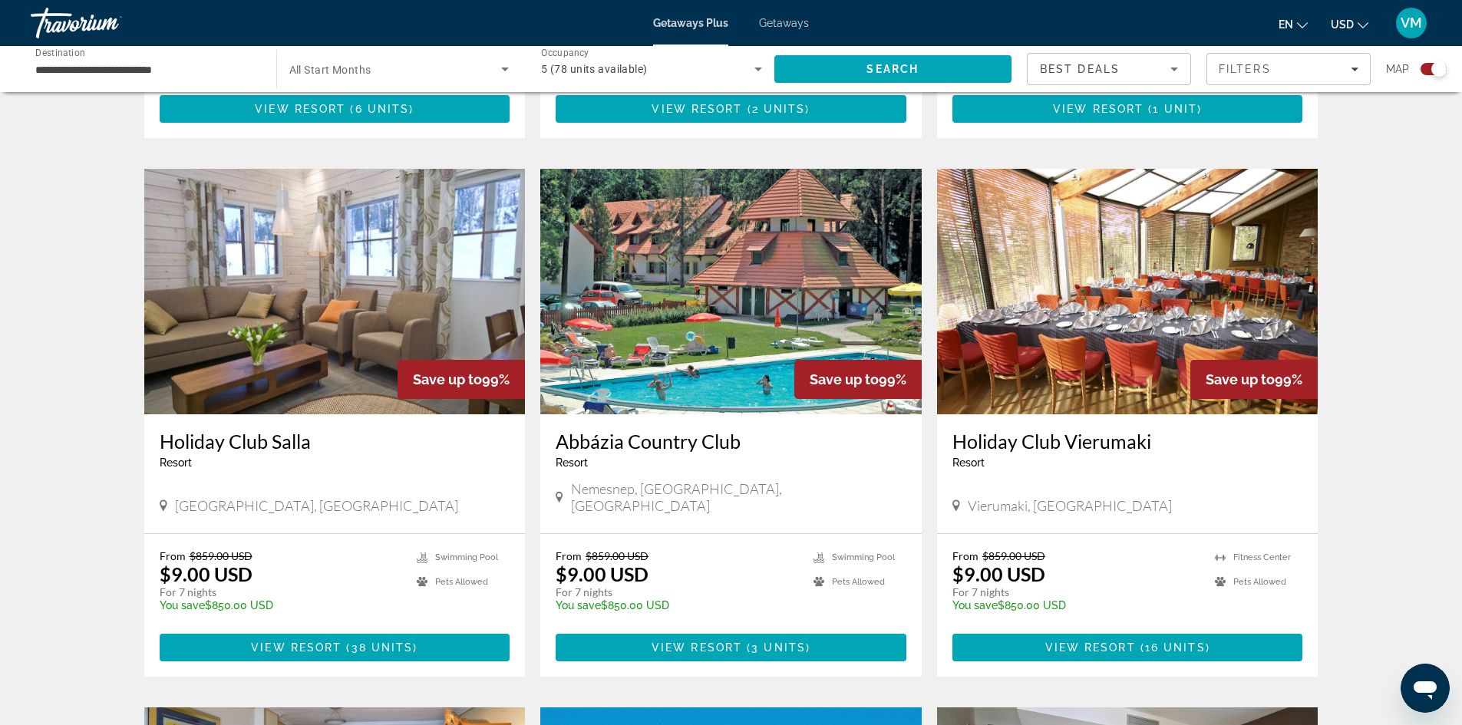
click at [1354, 70] on icon "Filters" at bounding box center [1354, 70] width 8 height 4
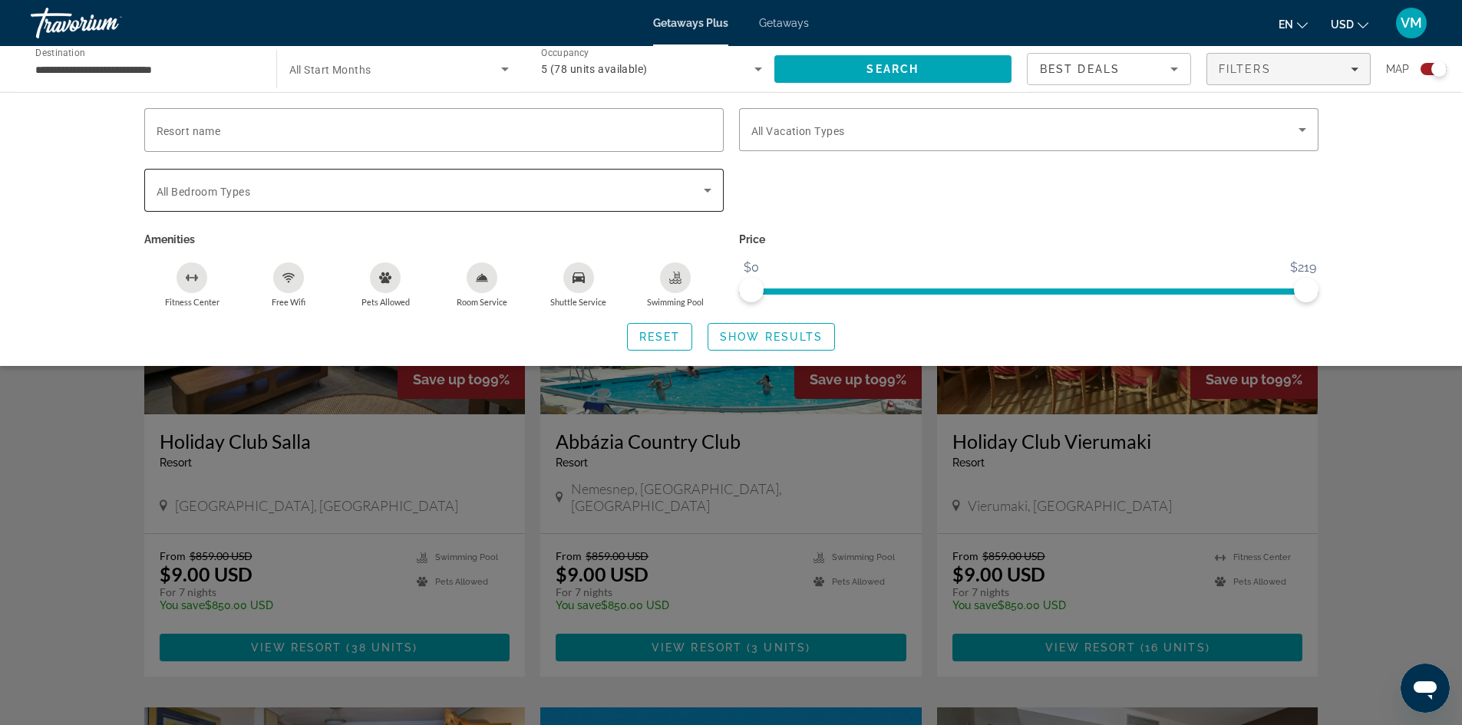
click at [327, 194] on span "Search widget" at bounding box center [430, 190] width 547 height 18
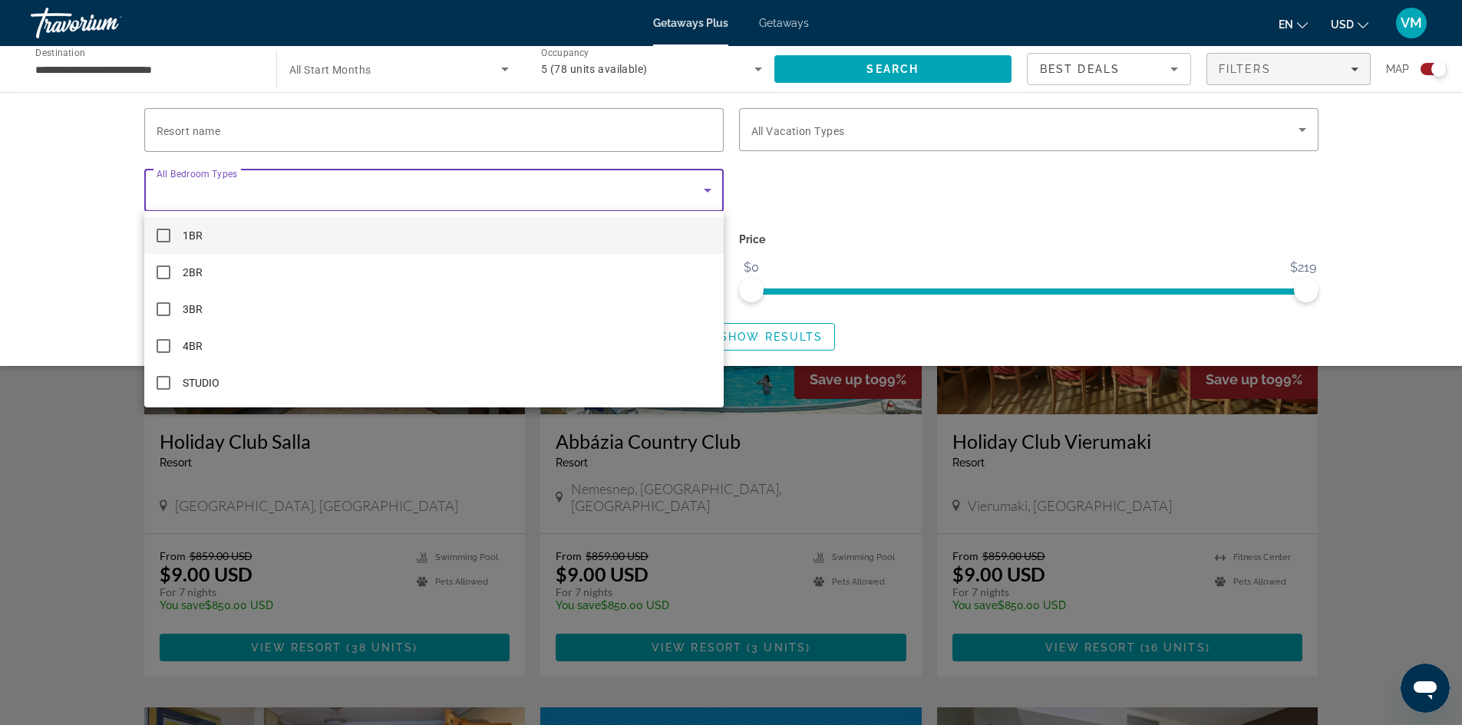
click at [327, 194] on div at bounding box center [731, 362] width 1462 height 725
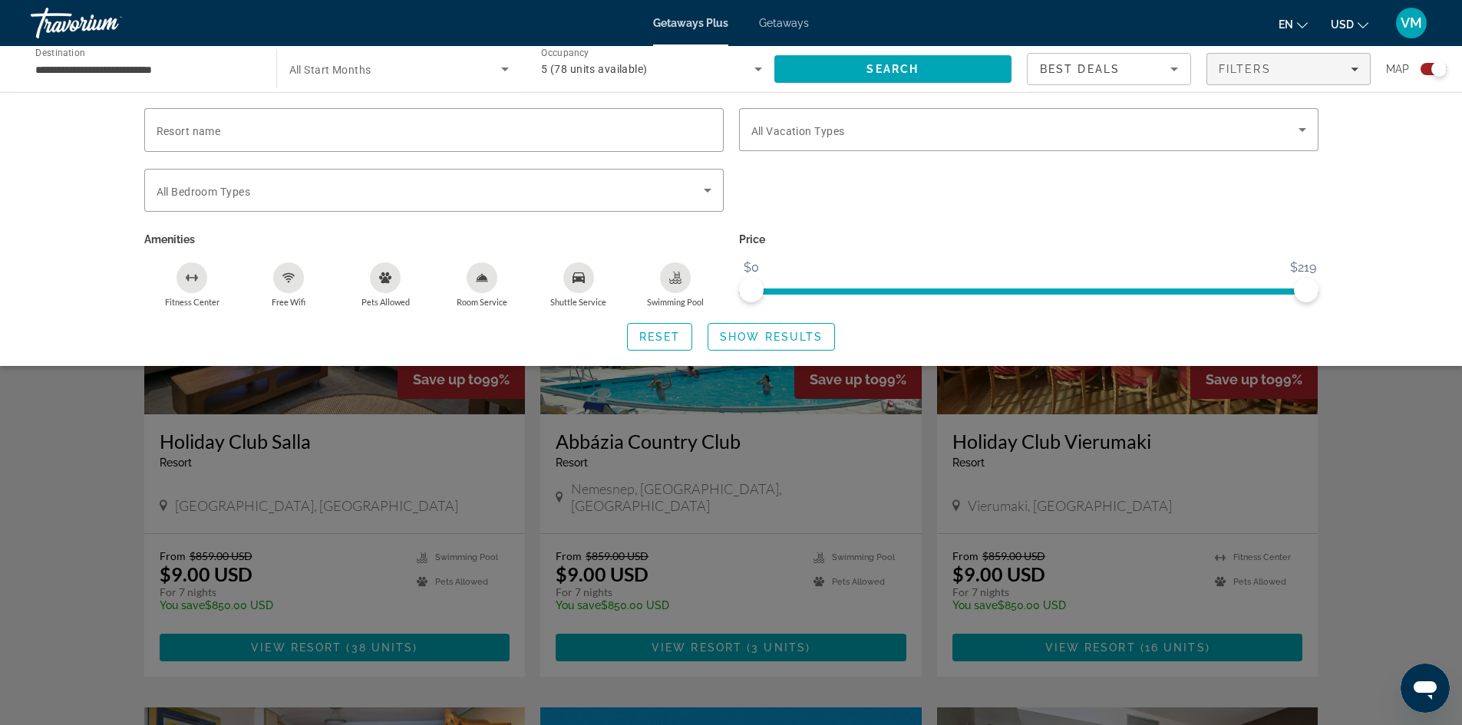
click at [500, 74] on icon "Search widget" at bounding box center [505, 69] width 18 height 18
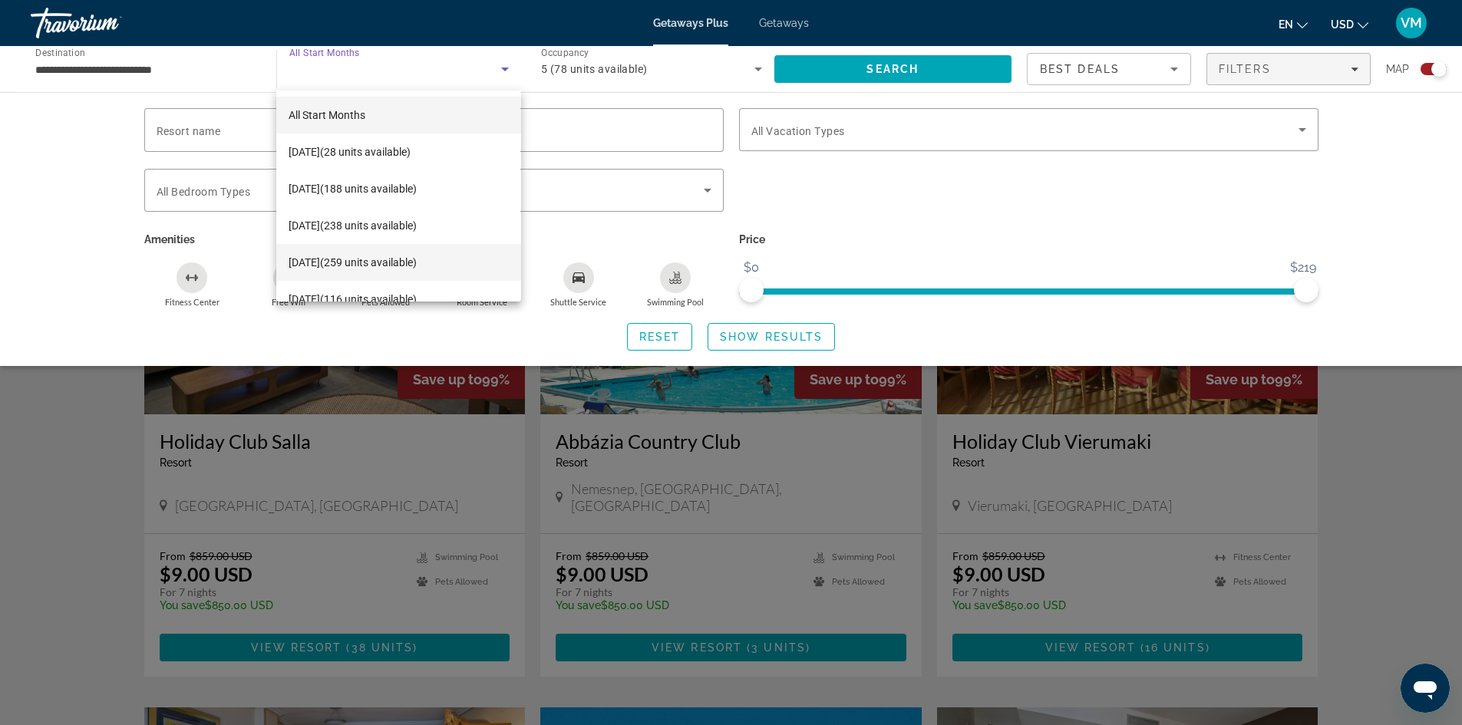
click at [417, 262] on span "[DATE] (259 units available)" at bounding box center [352, 262] width 128 height 18
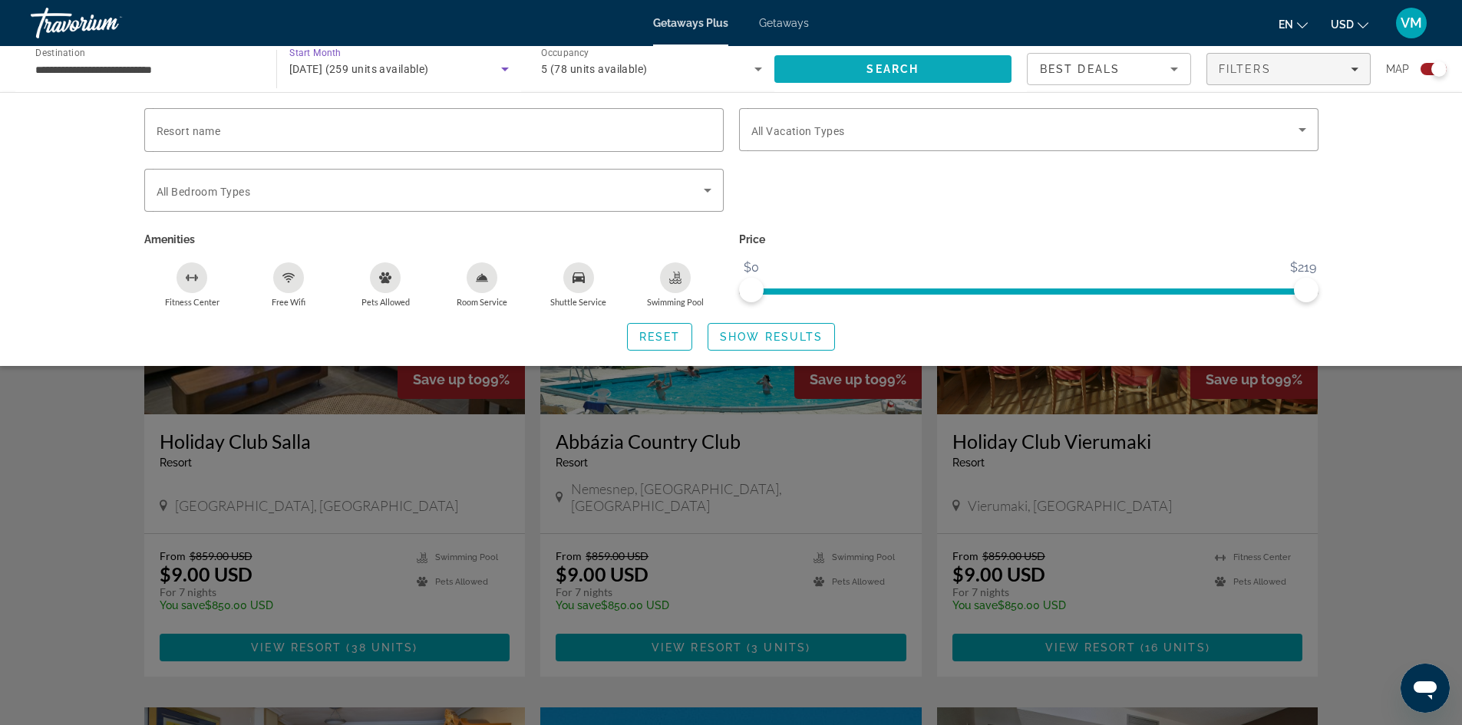
click at [948, 73] on span "Search" at bounding box center [893, 69] width 238 height 37
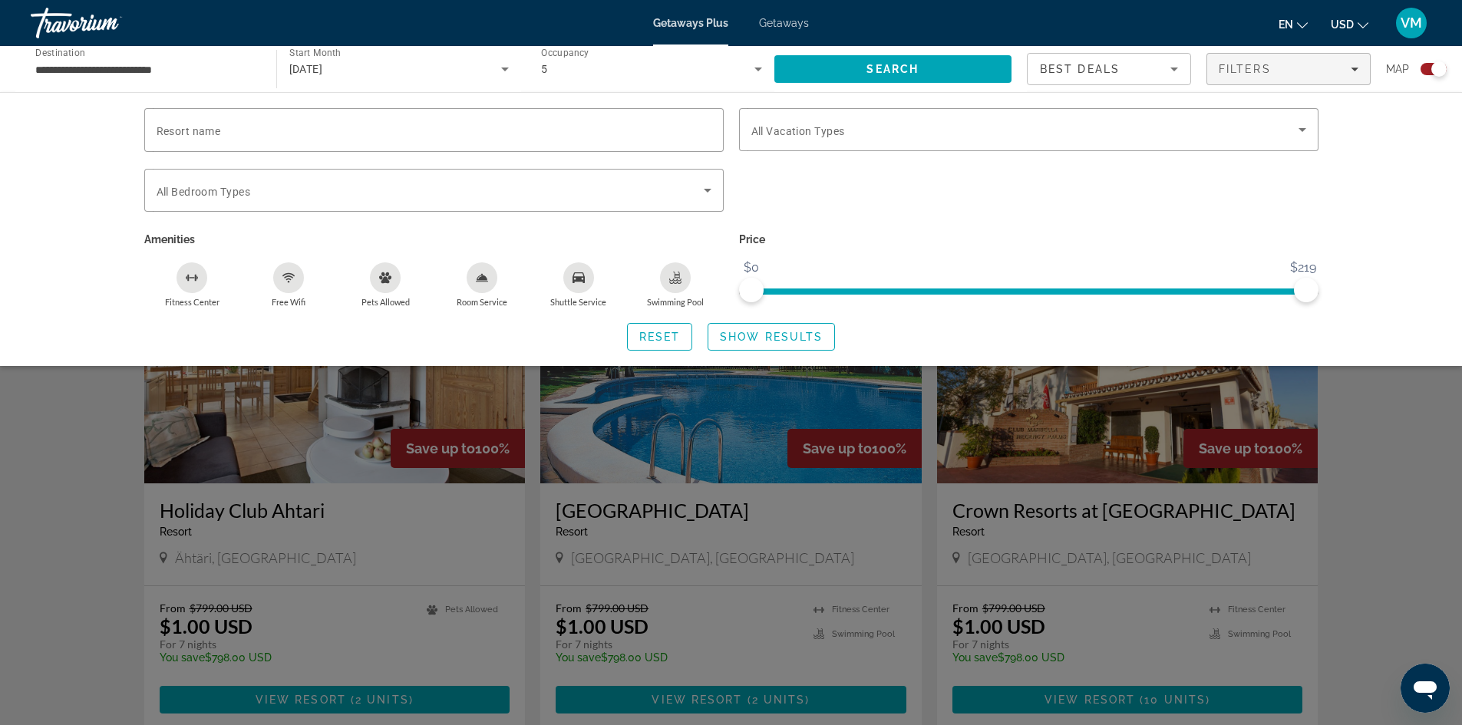
scroll to position [460, 0]
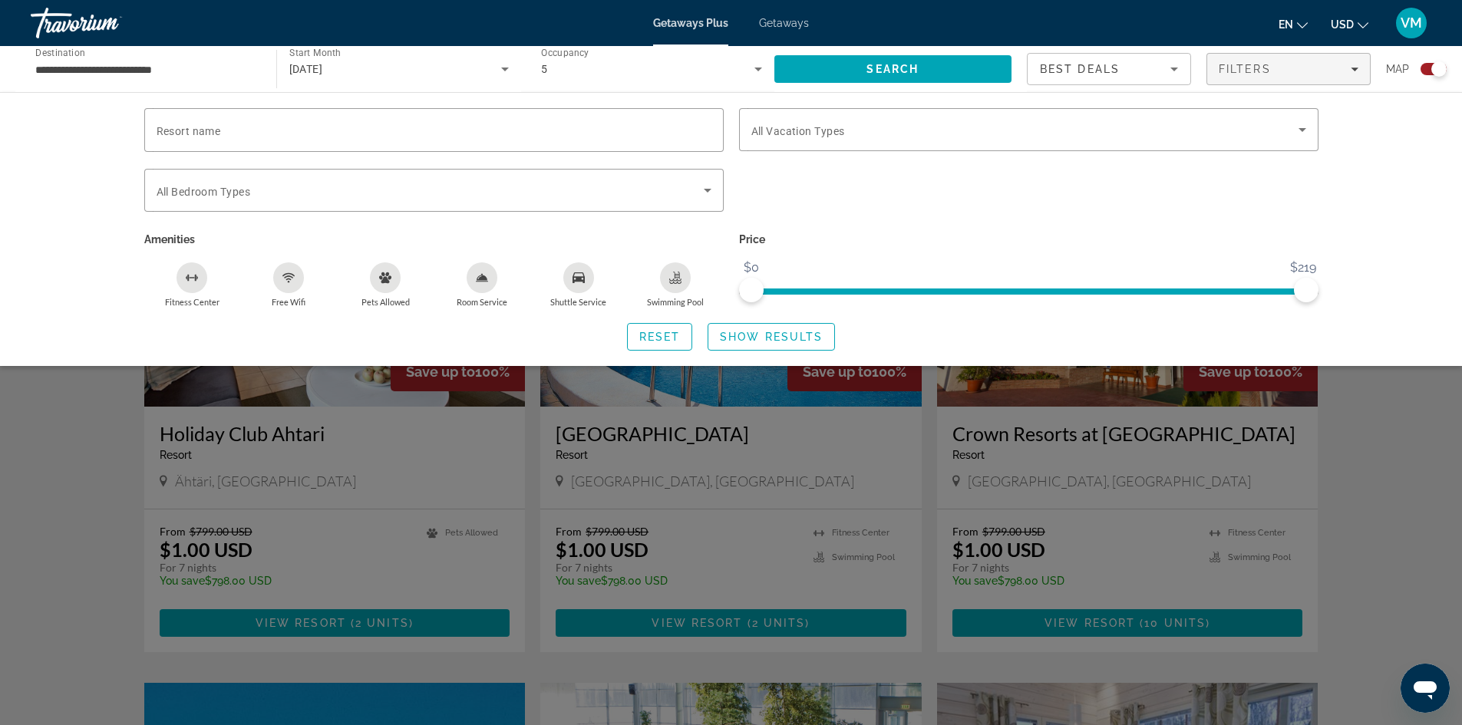
click at [1372, 271] on div "Resort name Vacation Types All Vacation Types Bedroom Types All Bedroom Types A…" at bounding box center [731, 229] width 1462 height 274
click at [937, 64] on span "Search" at bounding box center [893, 69] width 238 height 37
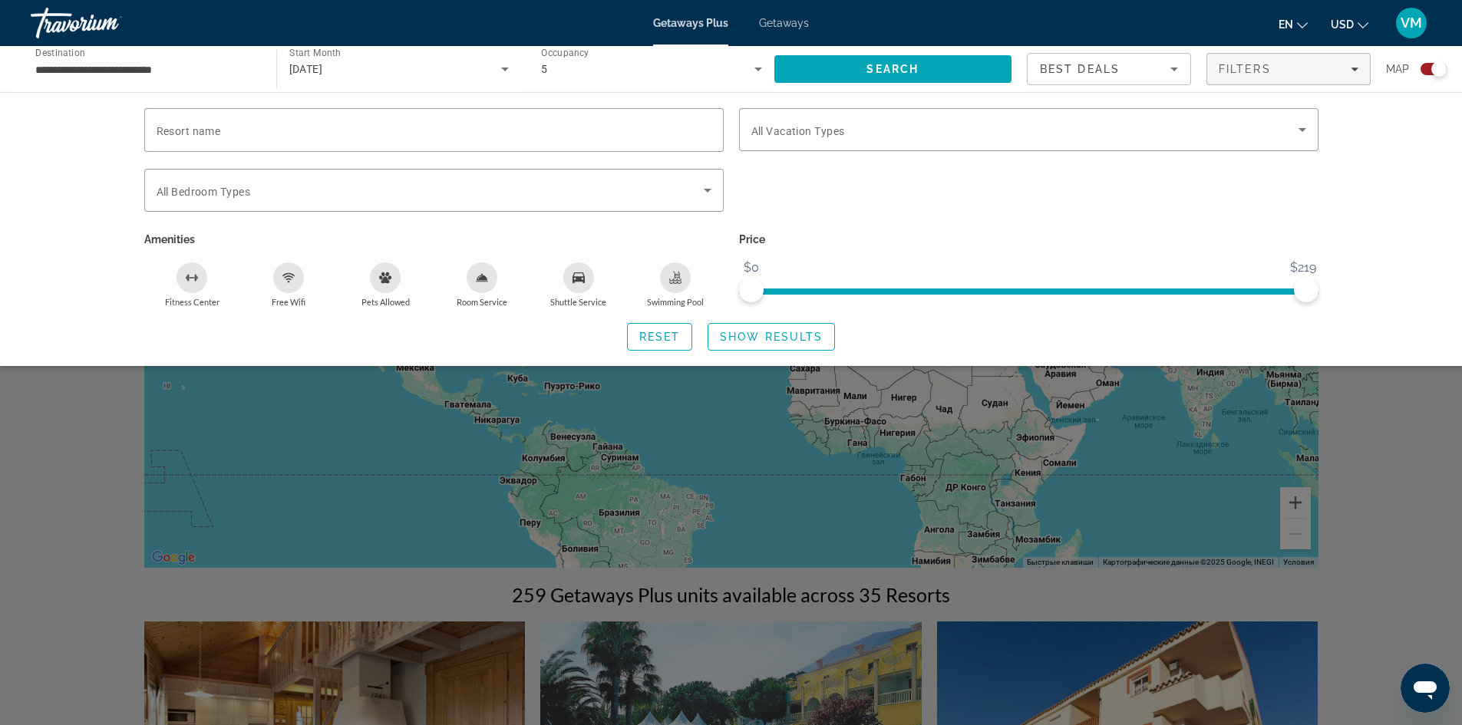
click at [1412, 463] on div "Search widget" at bounding box center [731, 477] width 1462 height 495
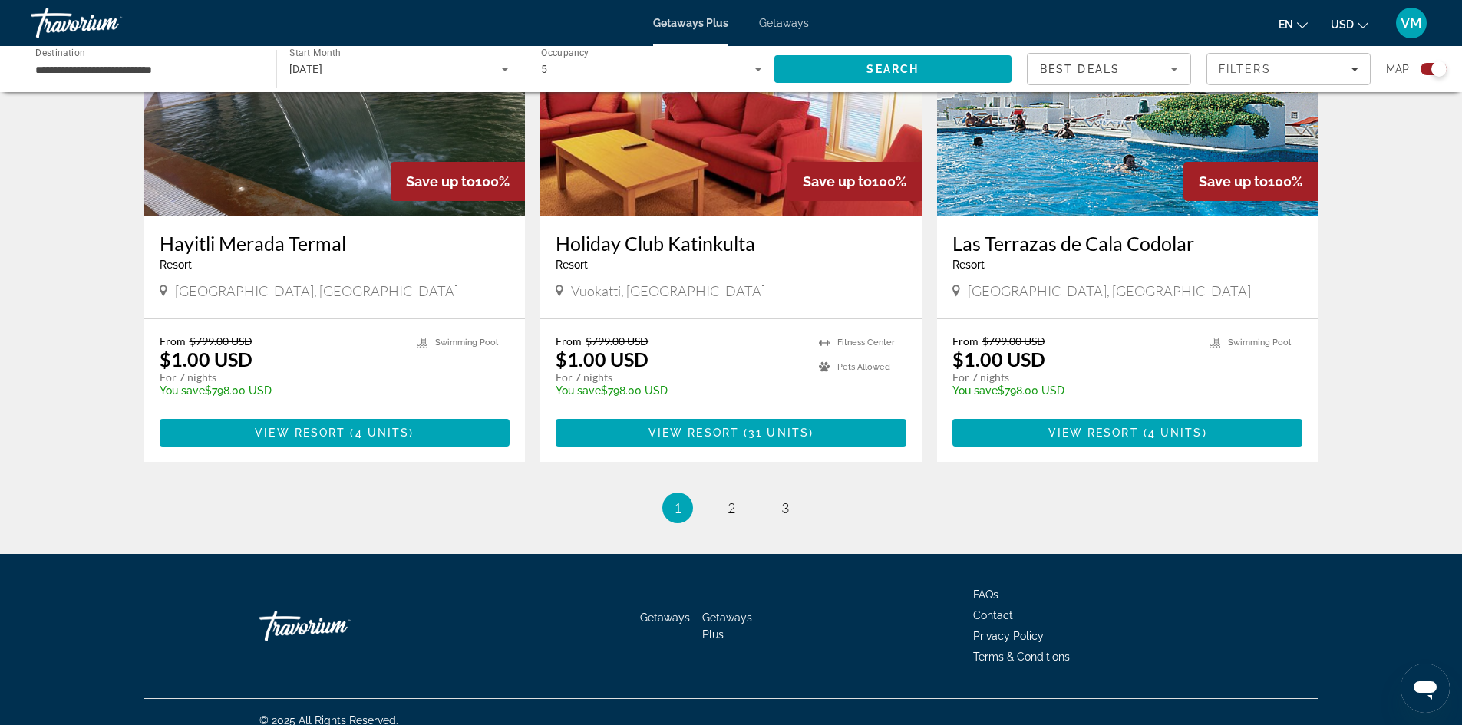
scroll to position [2233, 0]
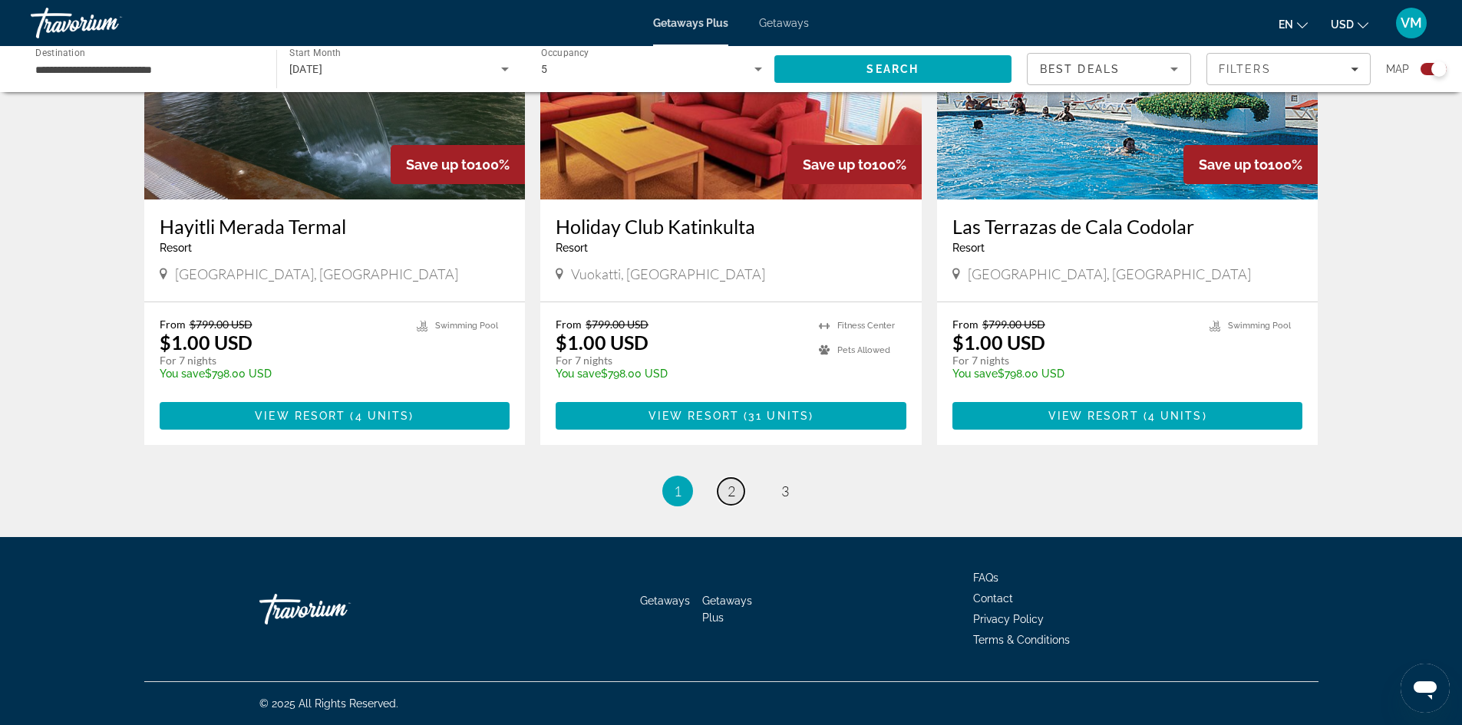
click at [736, 493] on link "page 2" at bounding box center [730, 491] width 27 height 27
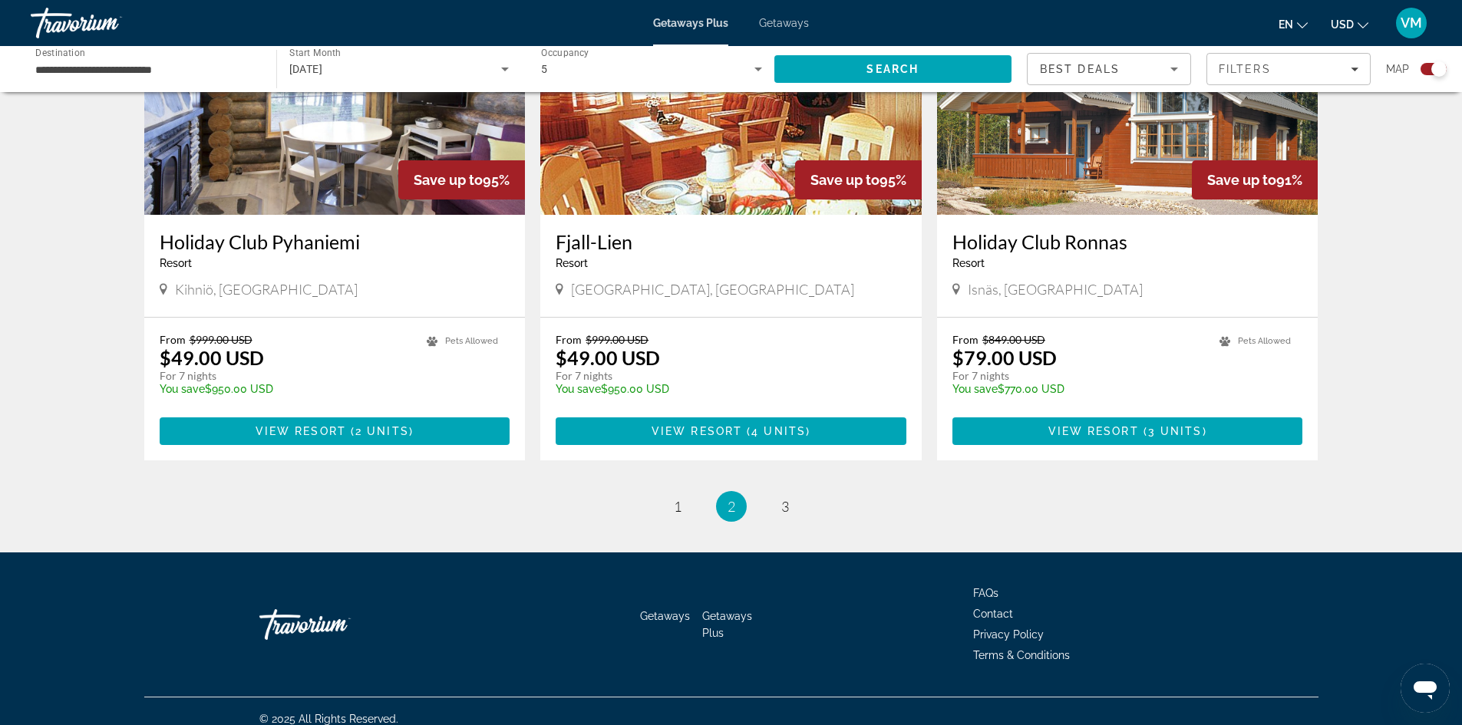
scroll to position [2233, 0]
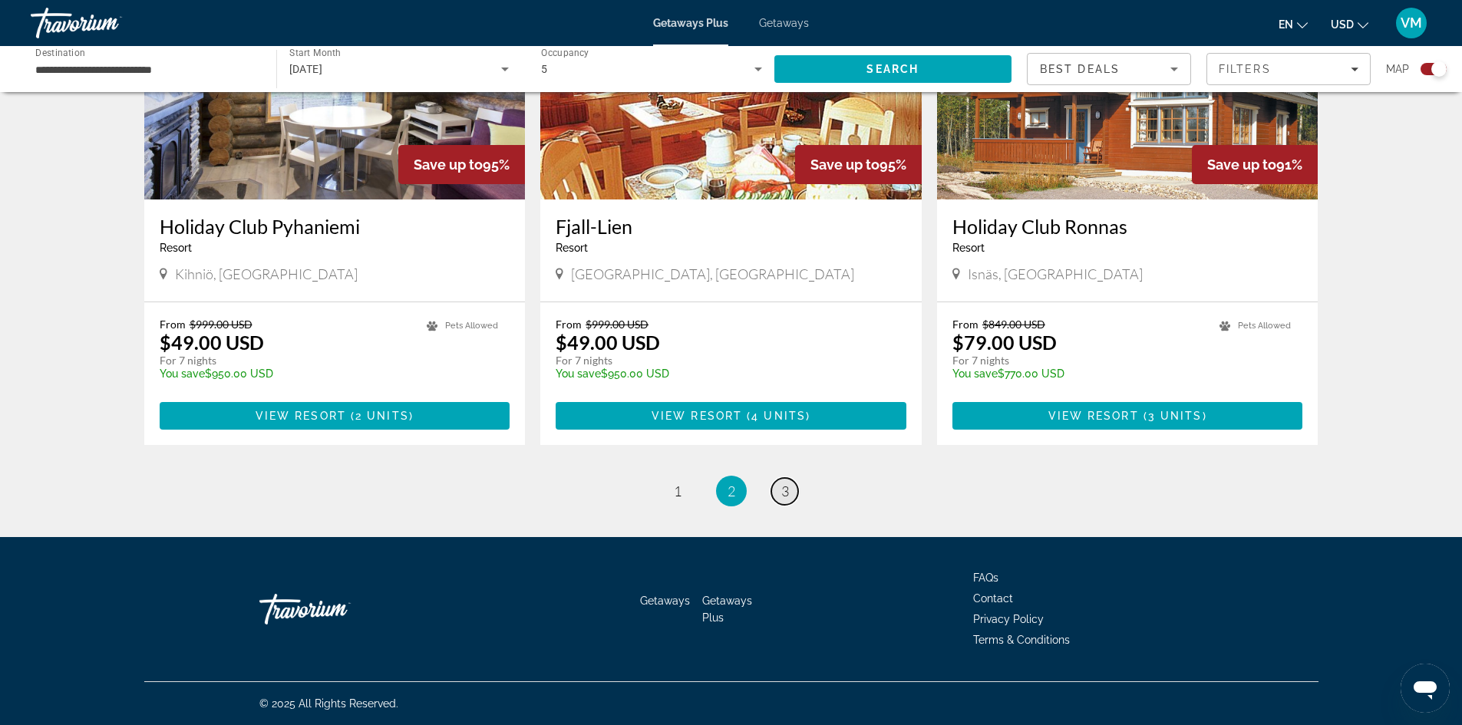
click at [784, 490] on span "3" at bounding box center [785, 491] width 8 height 17
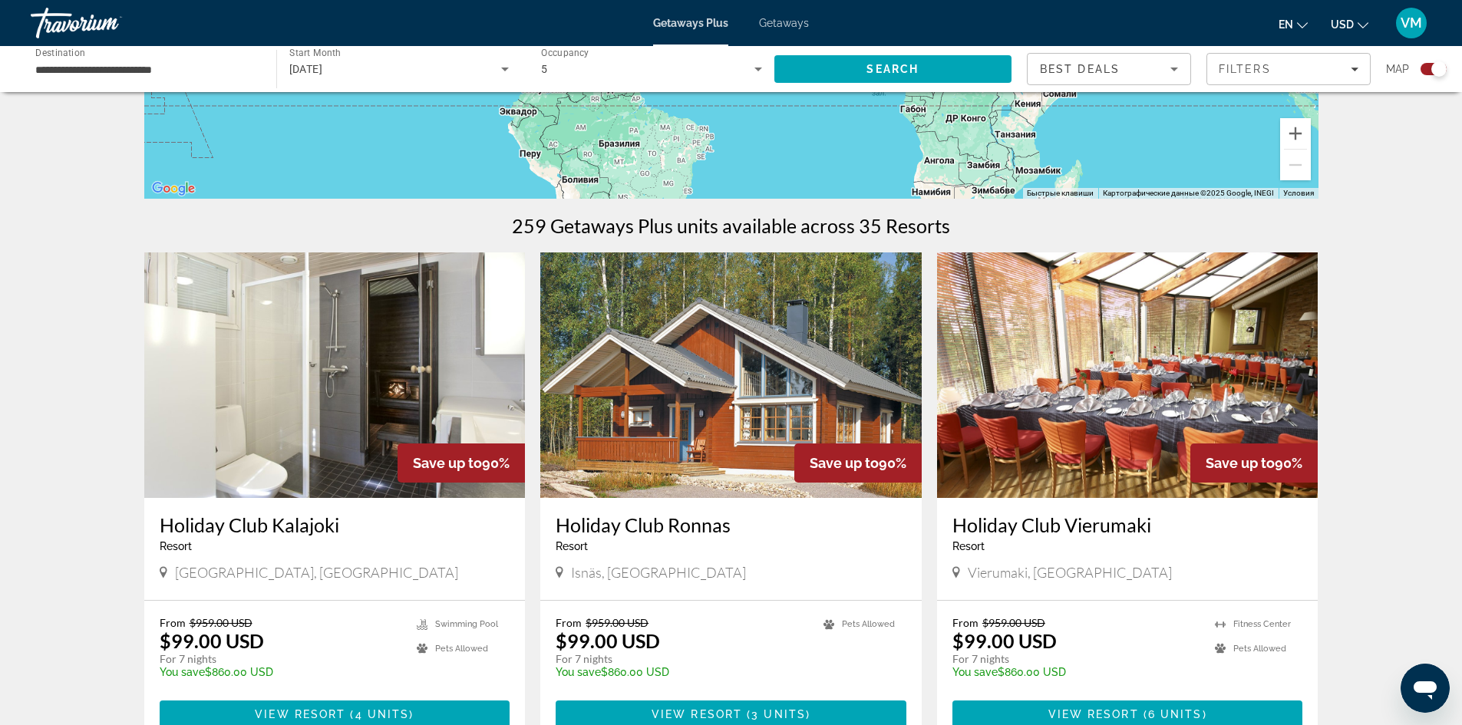
scroll to position [238, 0]
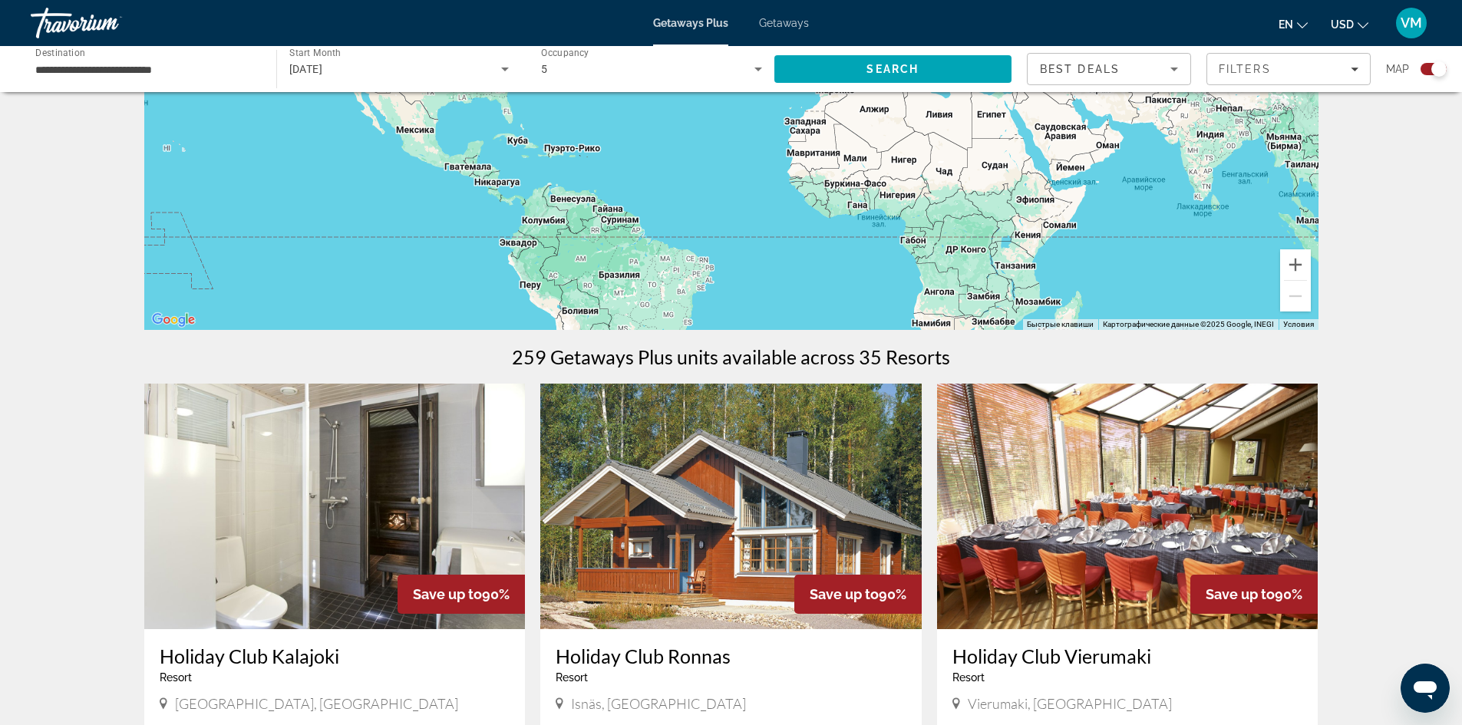
click at [230, 63] on input "**********" at bounding box center [145, 70] width 221 height 18
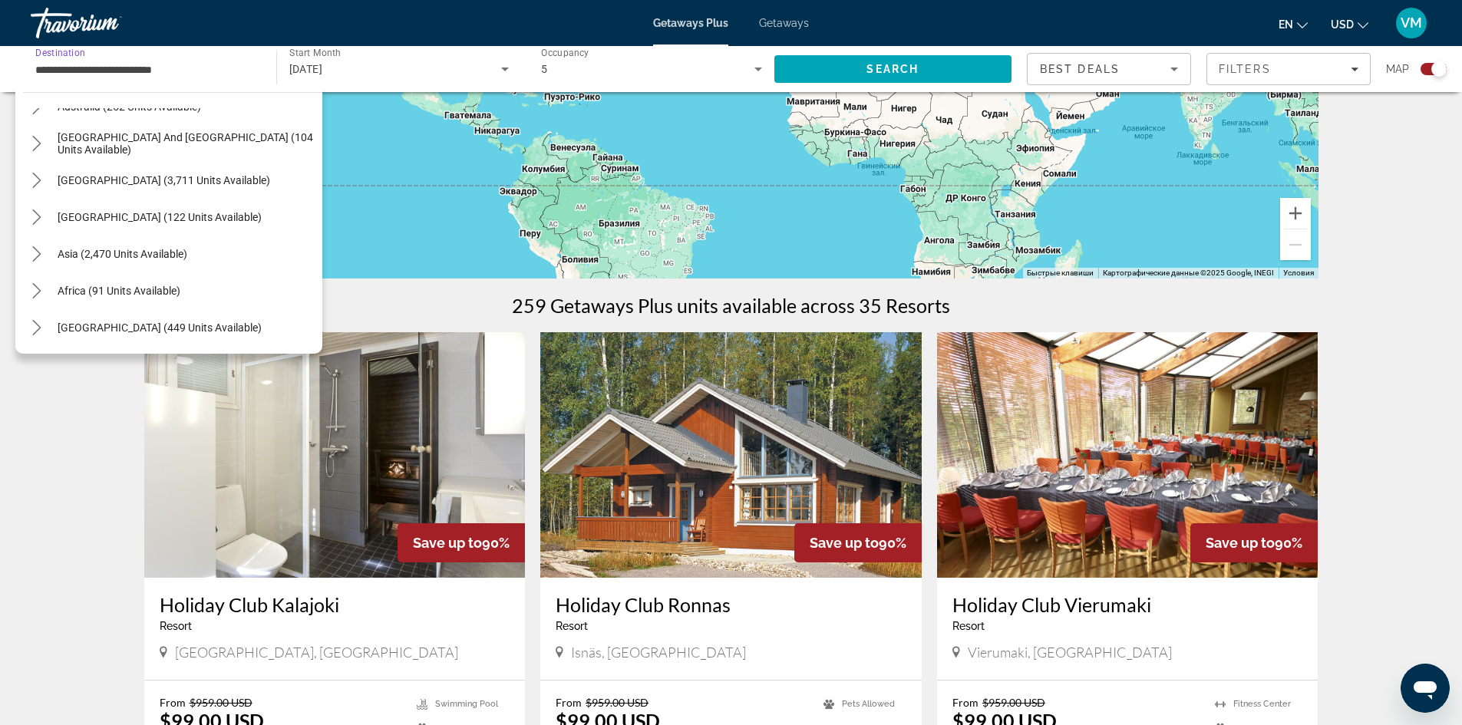
scroll to position [315, 0]
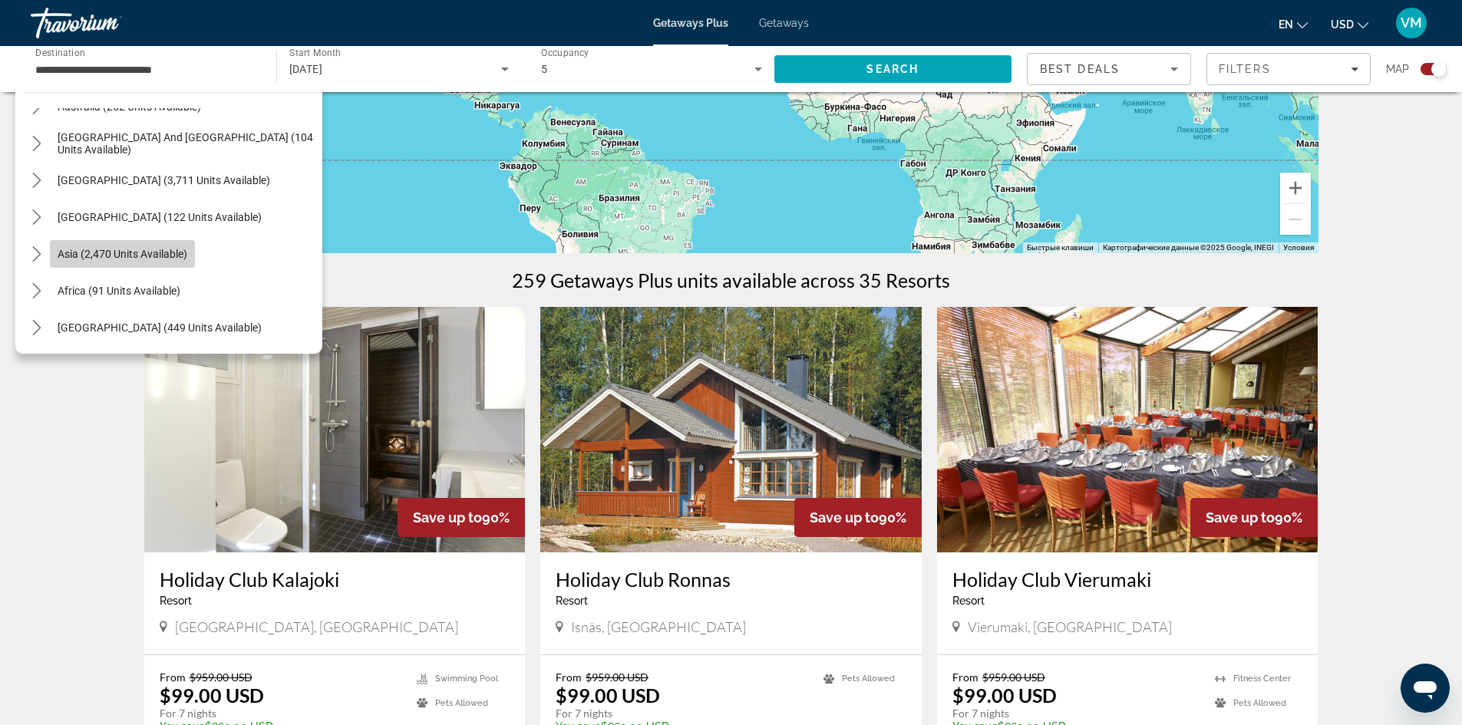
click at [185, 256] on span "Asia (2,470 units available)" at bounding box center [123, 254] width 130 height 12
type input "**********"
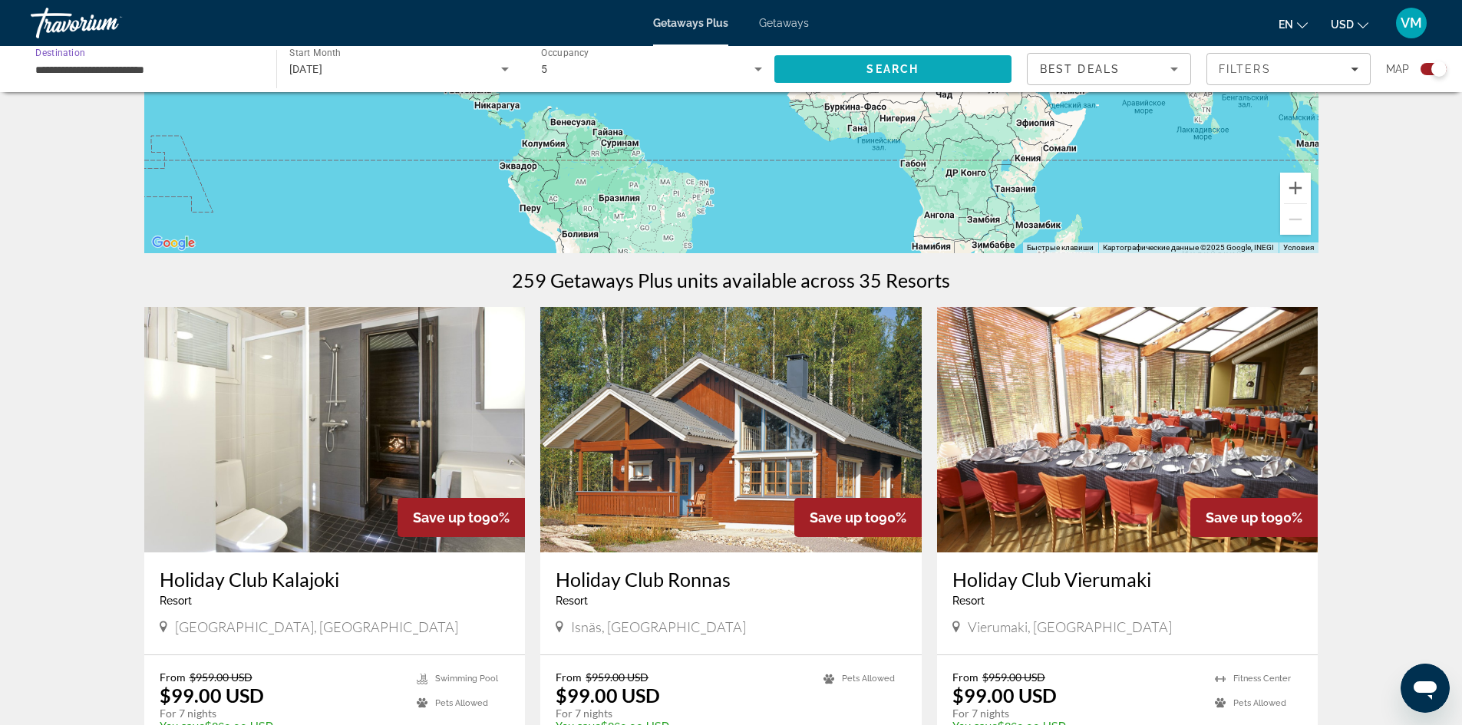
click at [961, 56] on span "Search" at bounding box center [893, 69] width 238 height 37
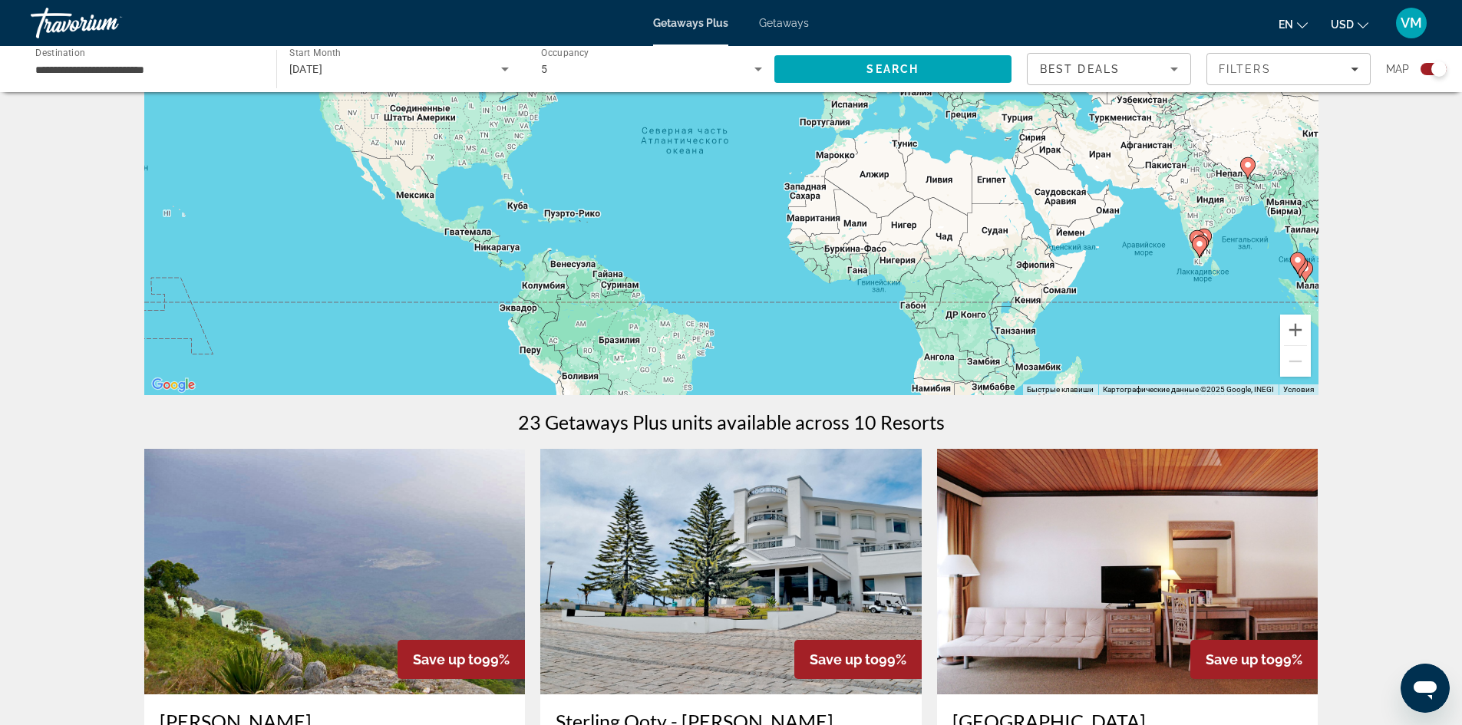
scroll to position [307, 0]
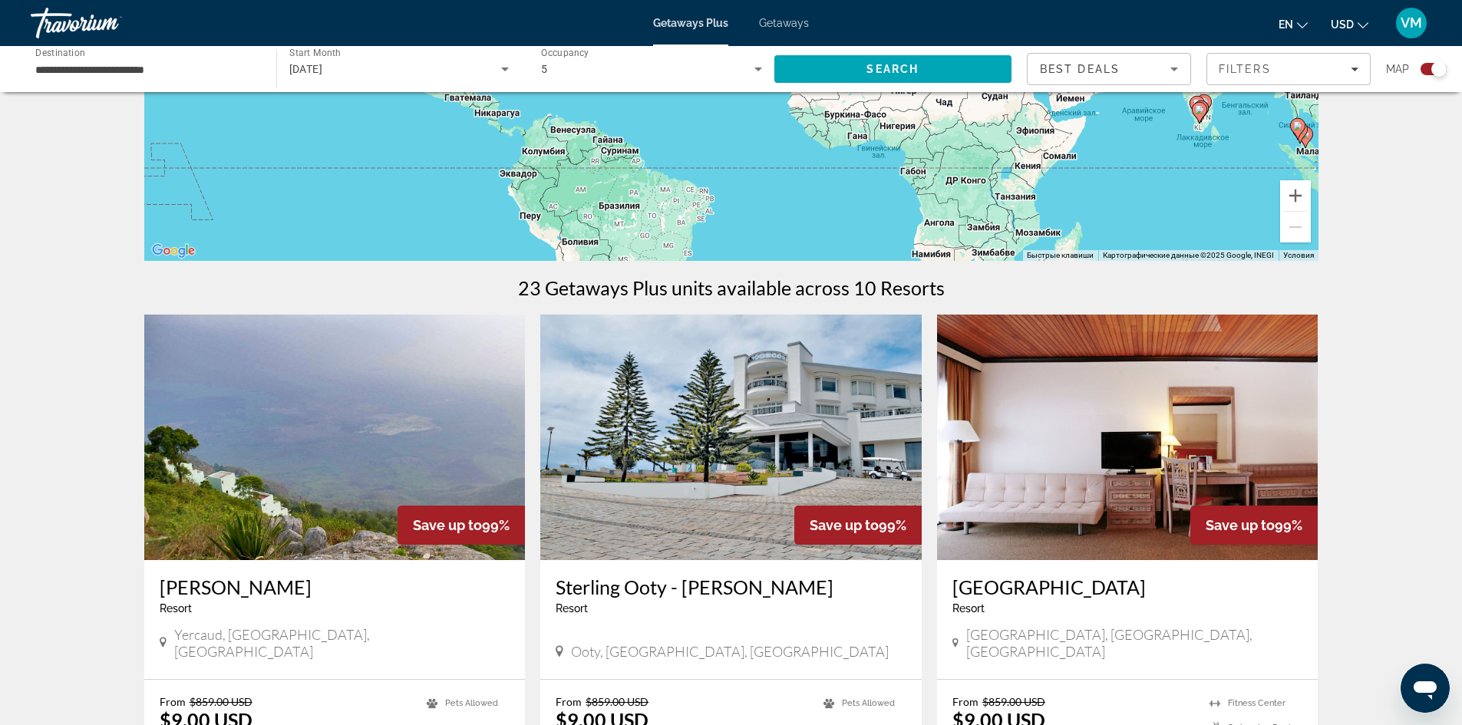
click at [1091, 458] on img "Main content" at bounding box center [1127, 438] width 381 height 246
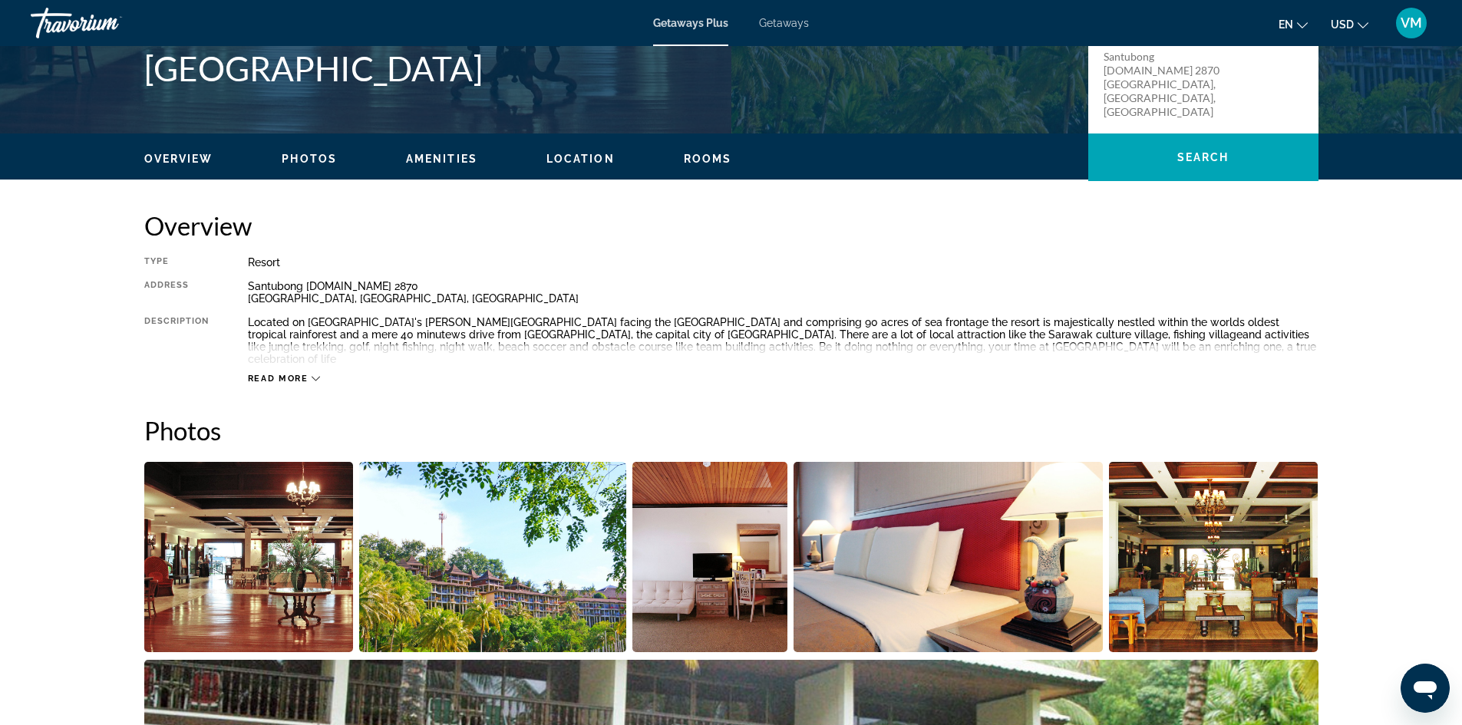
scroll to position [219, 0]
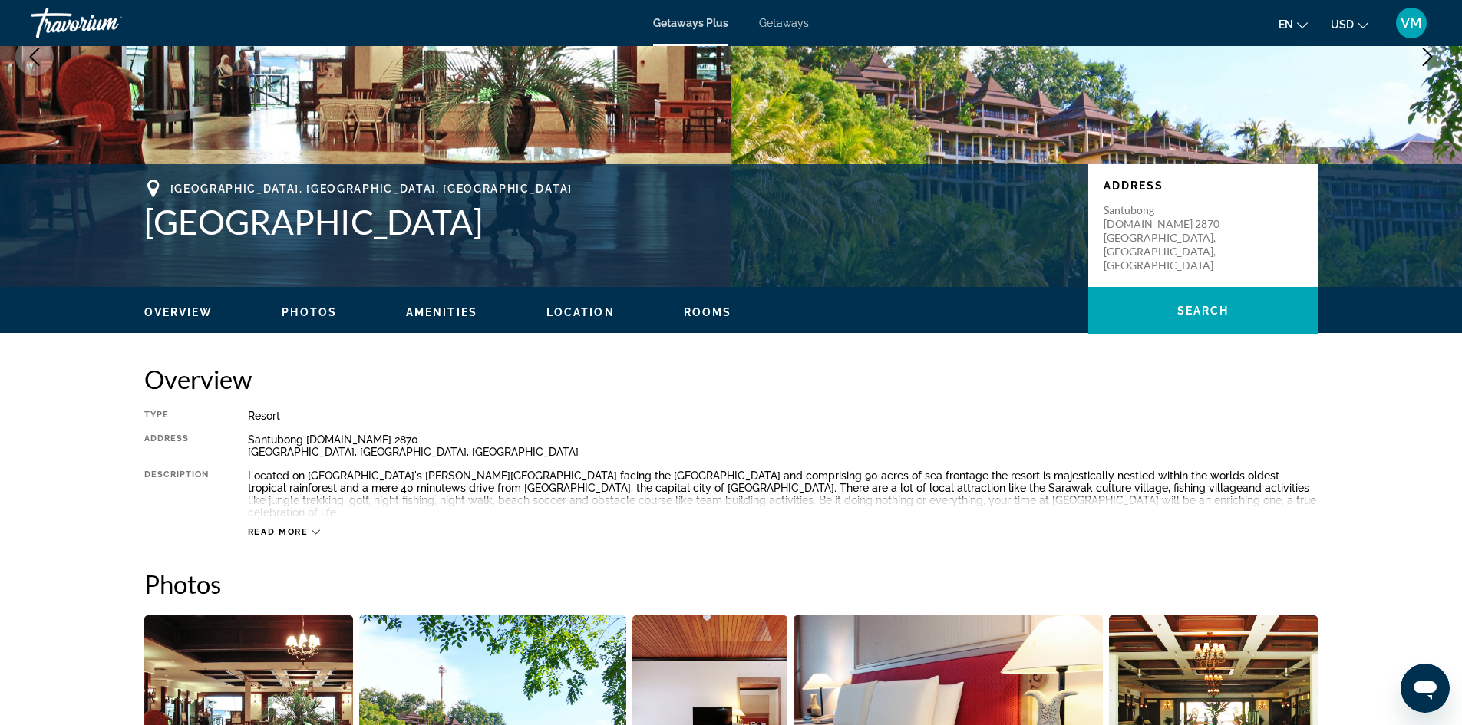
click at [308, 527] on div "Read more" at bounding box center [284, 532] width 73 height 10
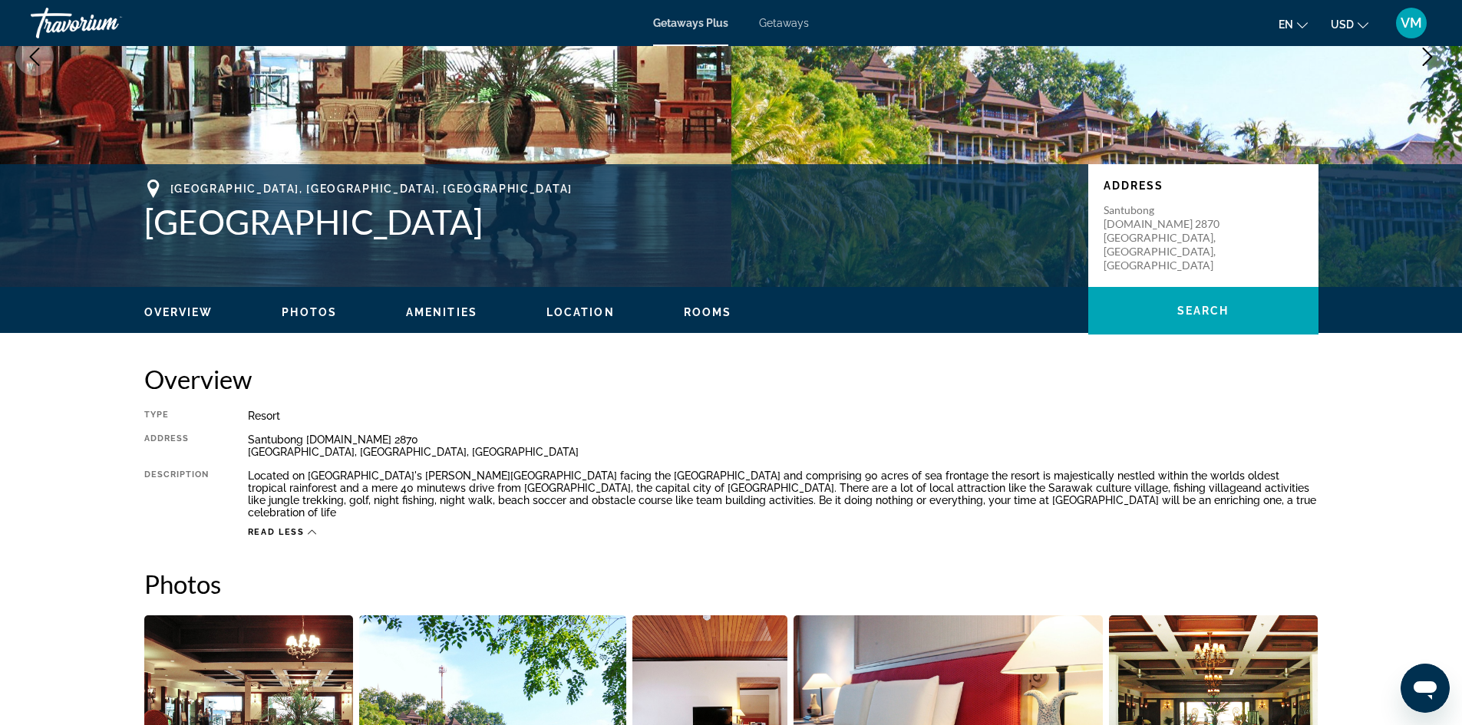
click at [308, 528] on icon "Main content" at bounding box center [312, 532] width 8 height 8
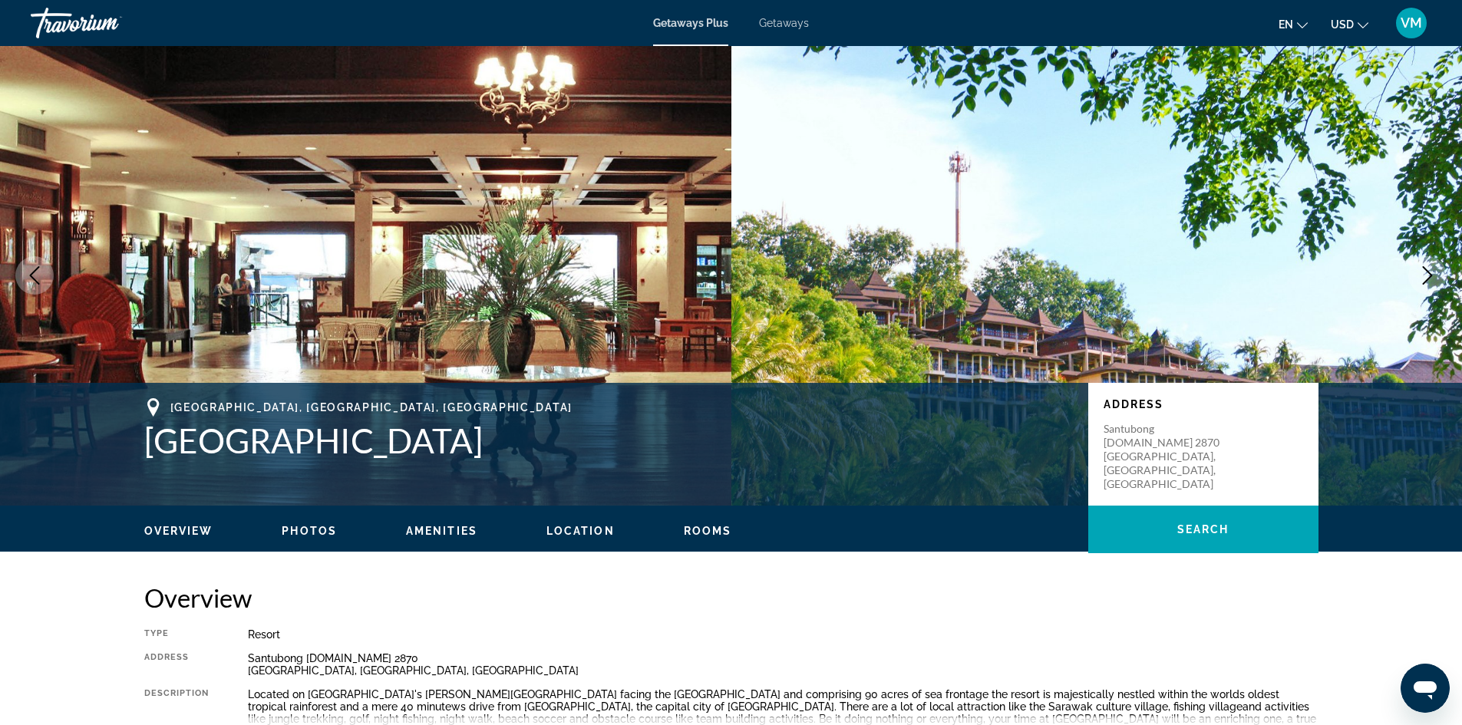
scroll to position [0, 0]
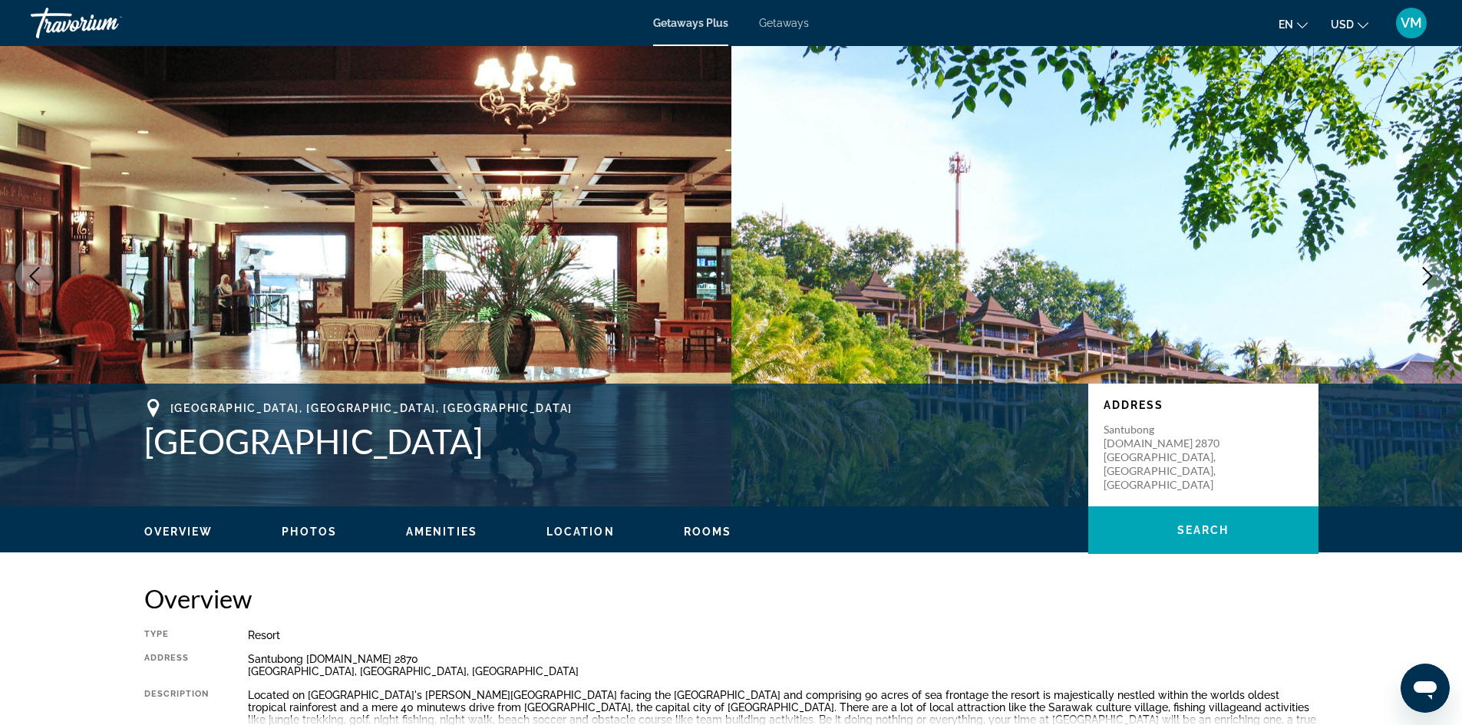
click at [1431, 278] on icon "Next image" at bounding box center [1427, 276] width 18 height 18
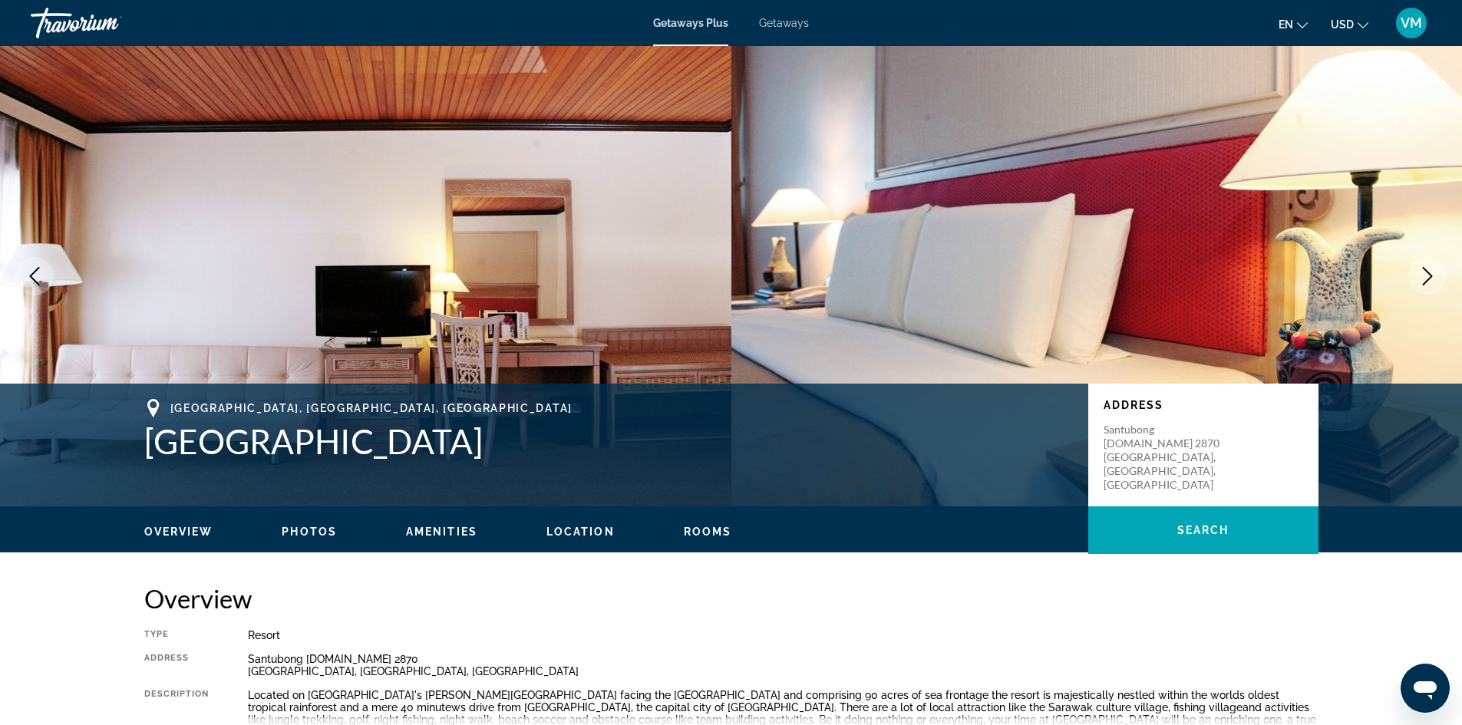
click at [1431, 278] on icon "Next image" at bounding box center [1427, 276] width 18 height 18
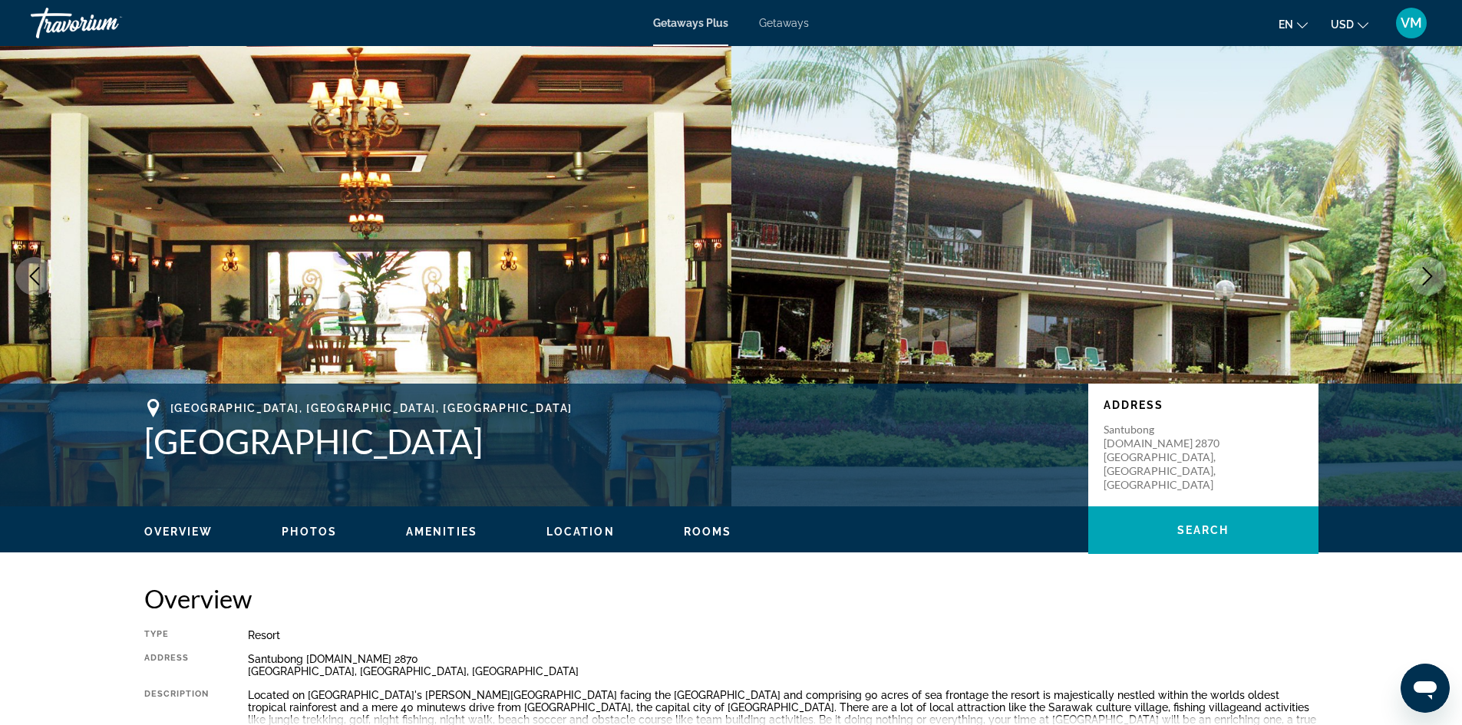
click at [1431, 278] on icon "Next image" at bounding box center [1427, 276] width 18 height 18
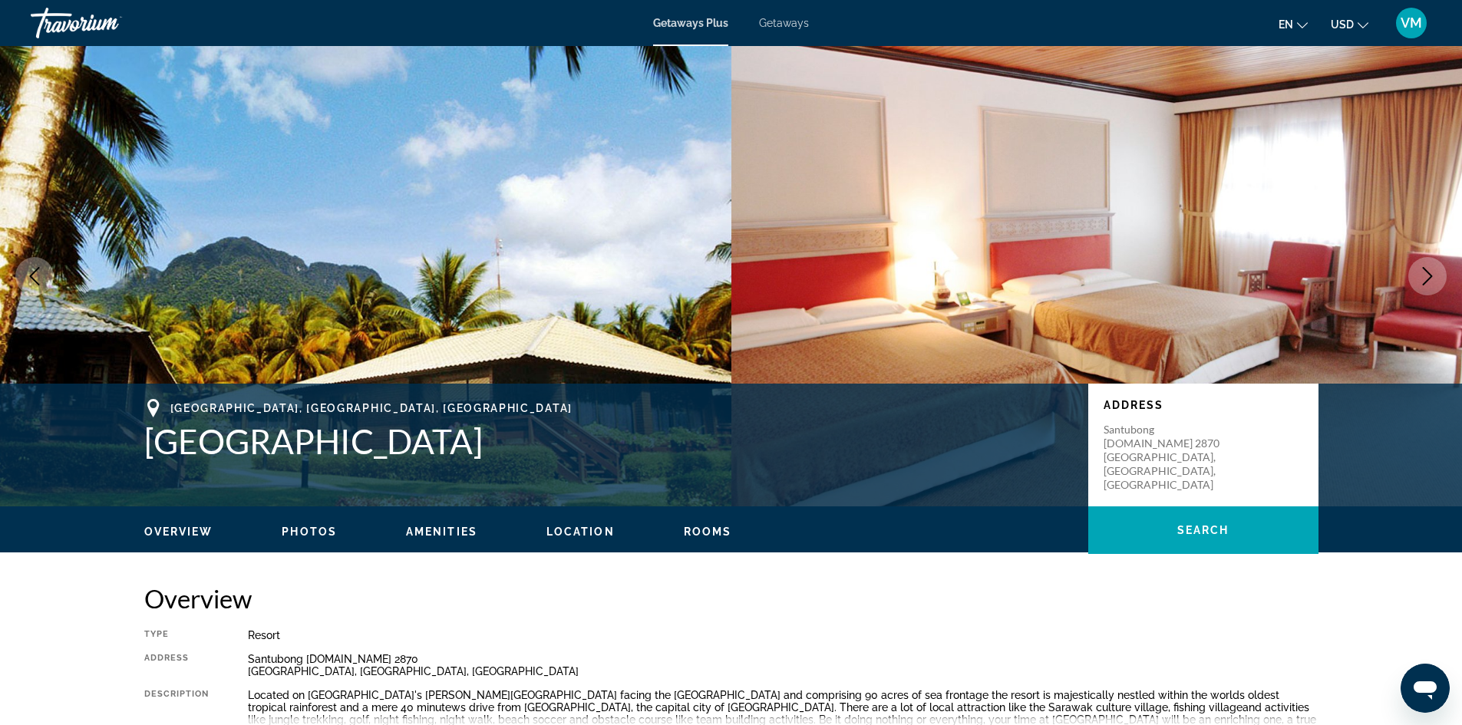
click at [1431, 278] on icon "Next image" at bounding box center [1427, 276] width 18 height 18
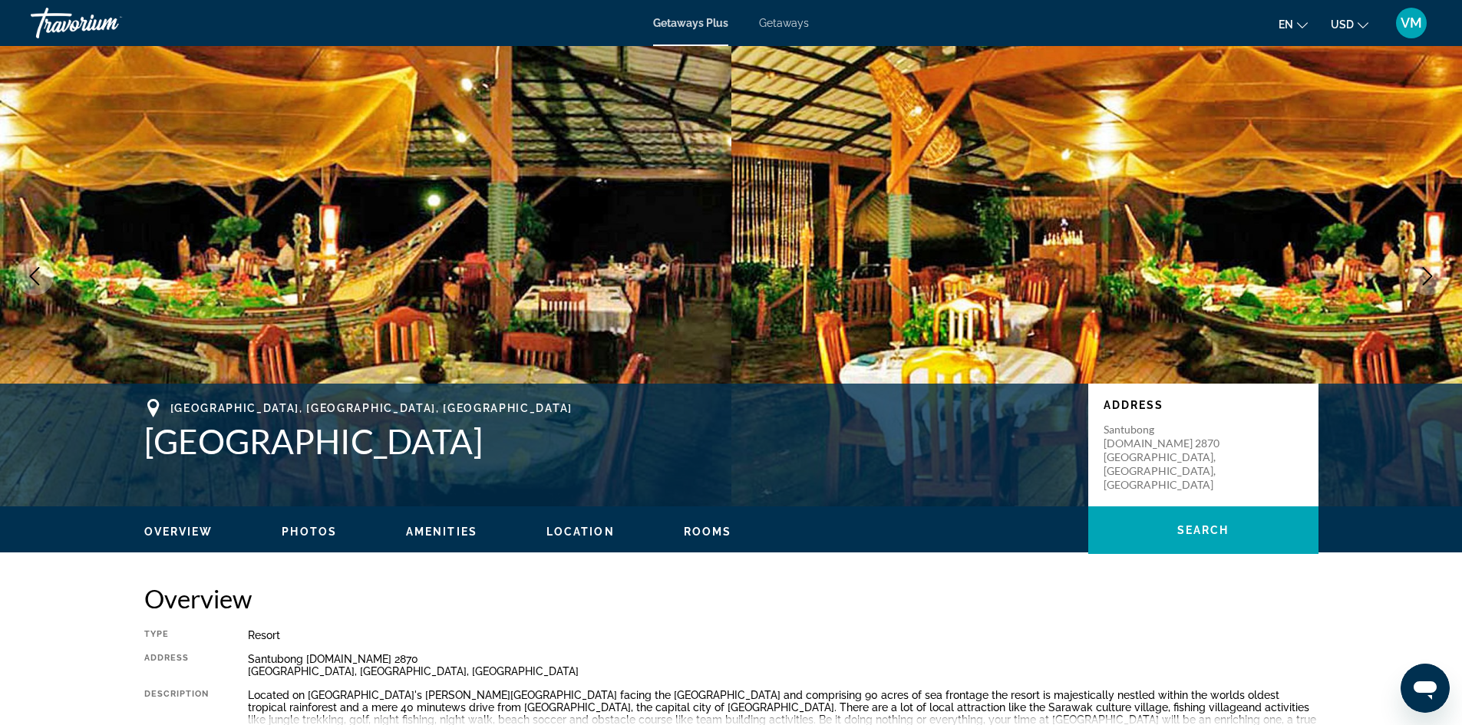
click at [1431, 278] on icon "Next image" at bounding box center [1427, 276] width 18 height 18
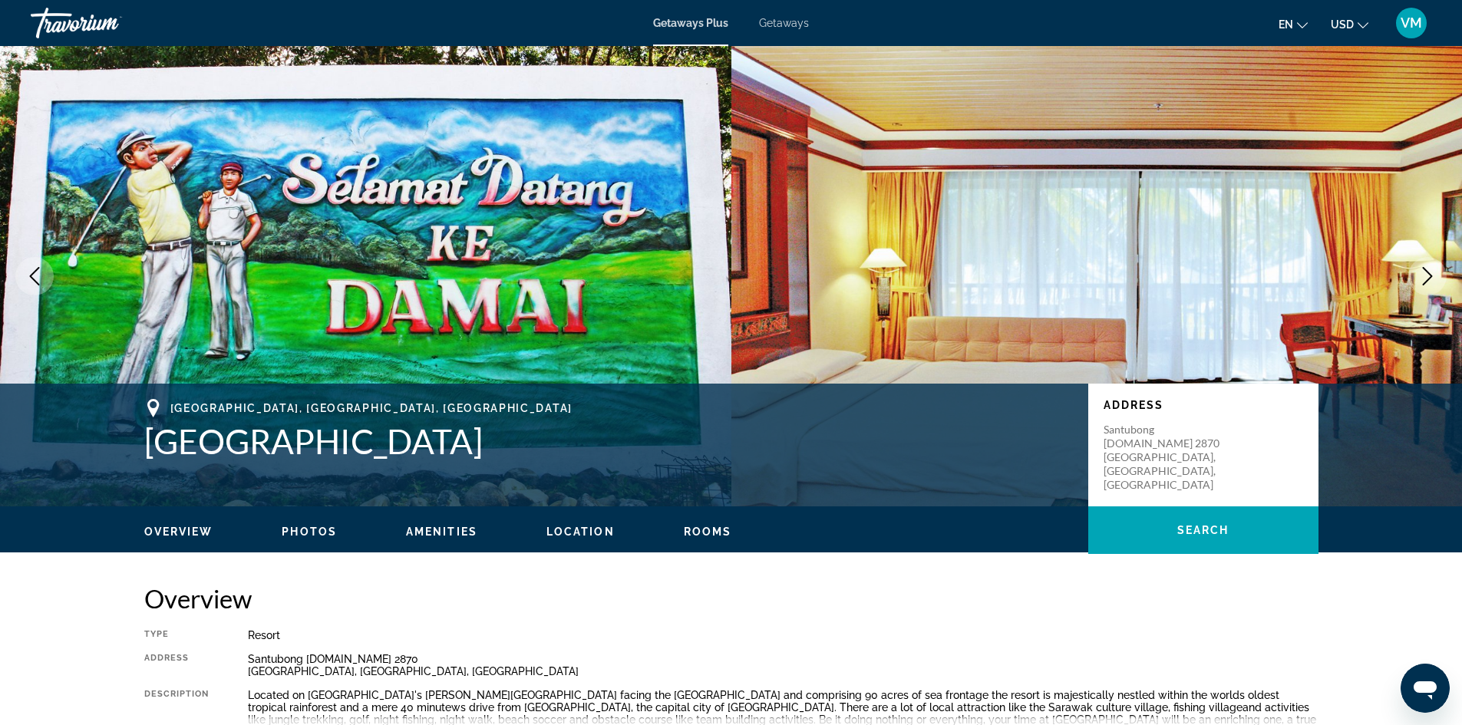
click at [1431, 278] on icon "Next image" at bounding box center [1427, 276] width 18 height 18
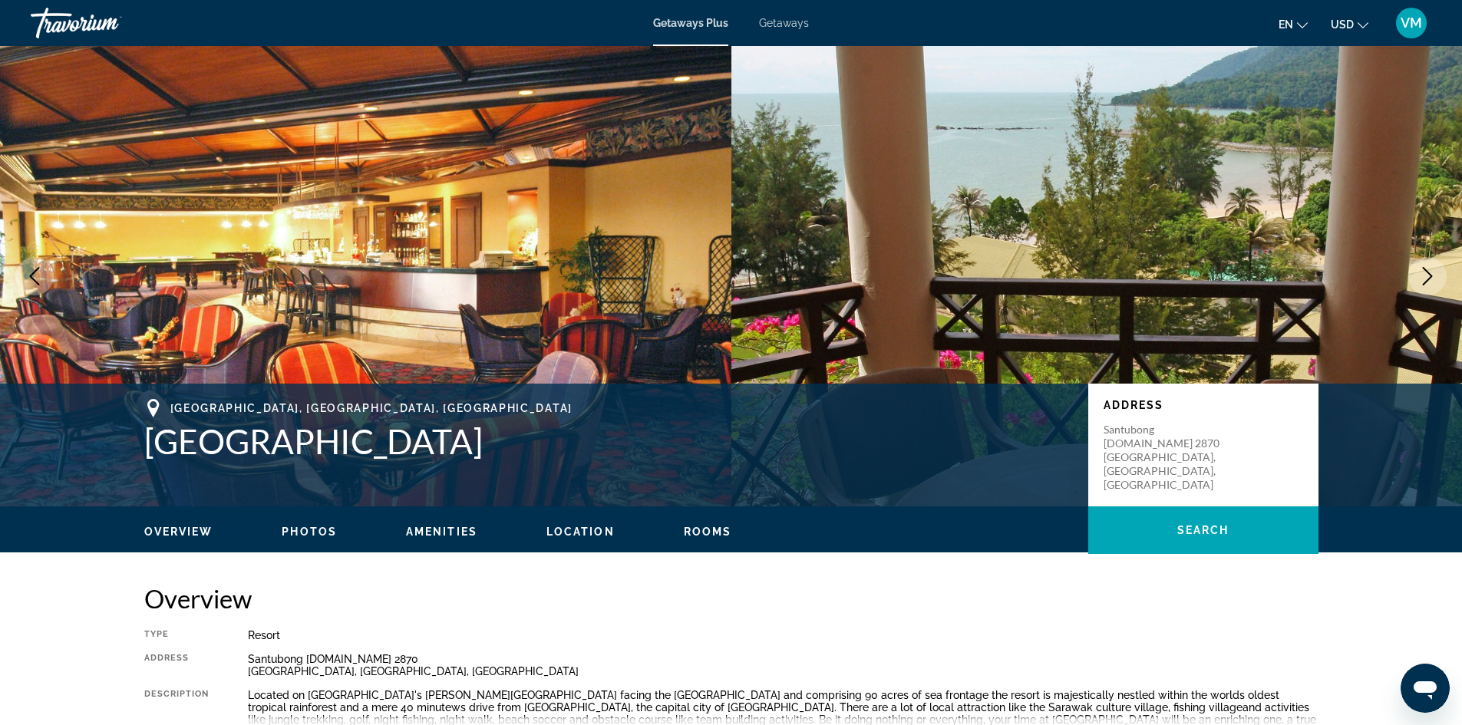
click at [1431, 278] on icon "Next image" at bounding box center [1427, 276] width 18 height 18
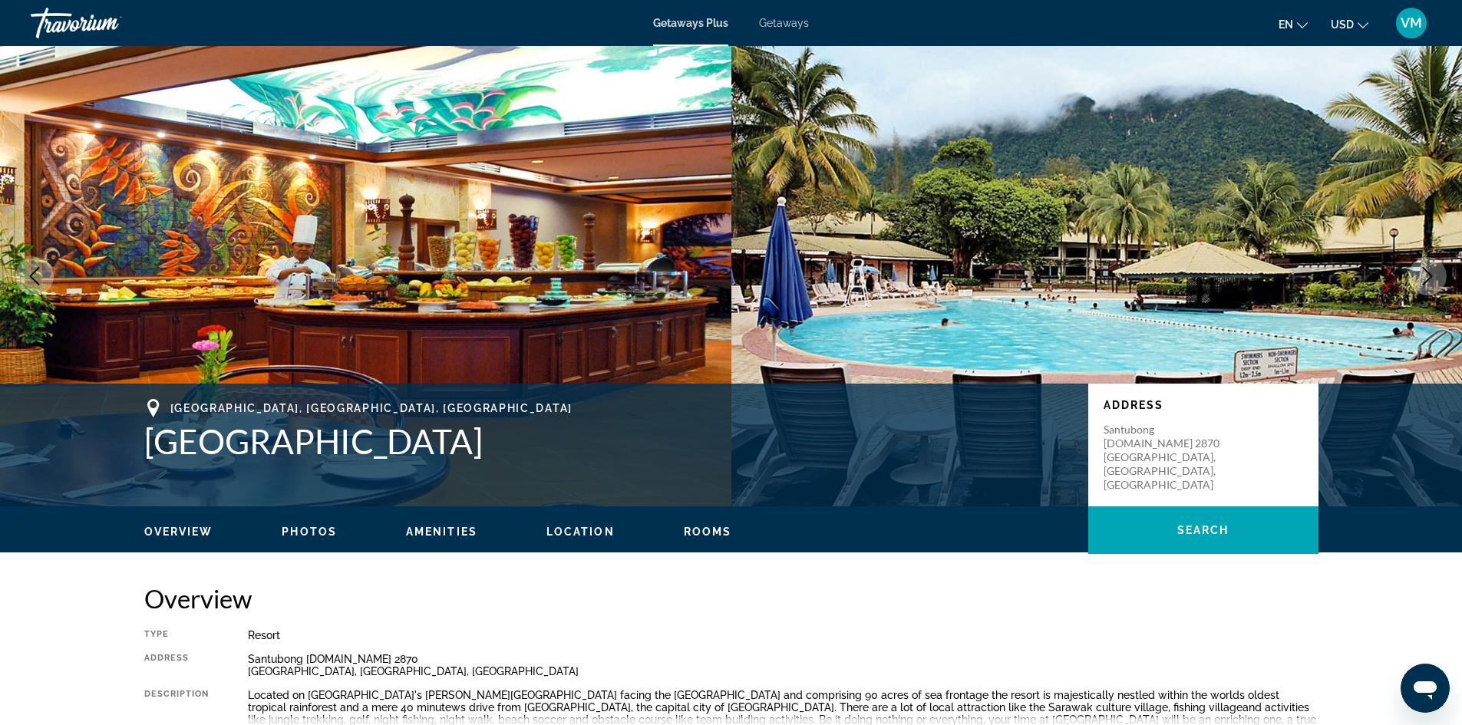
click at [1431, 278] on icon "Next image" at bounding box center [1427, 276] width 18 height 18
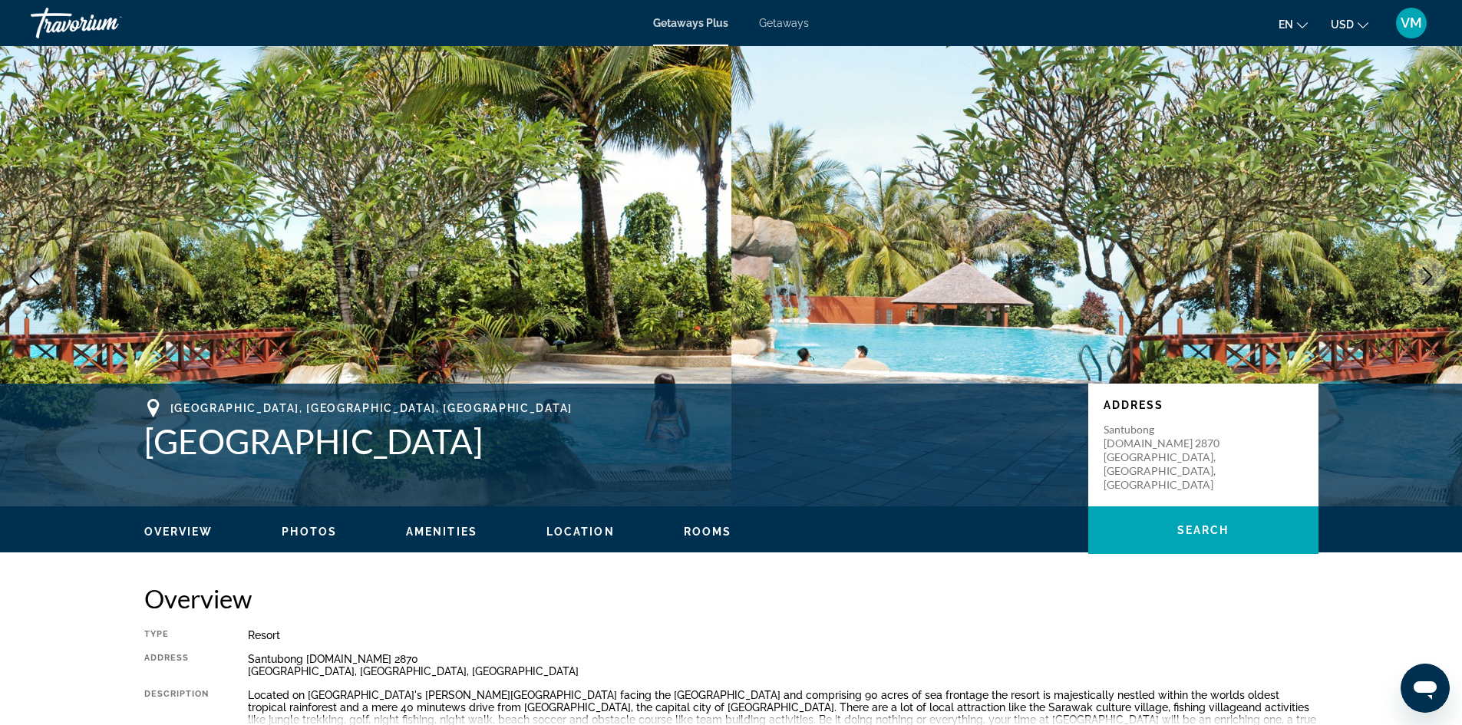
click at [1431, 278] on icon "Next image" at bounding box center [1427, 276] width 18 height 18
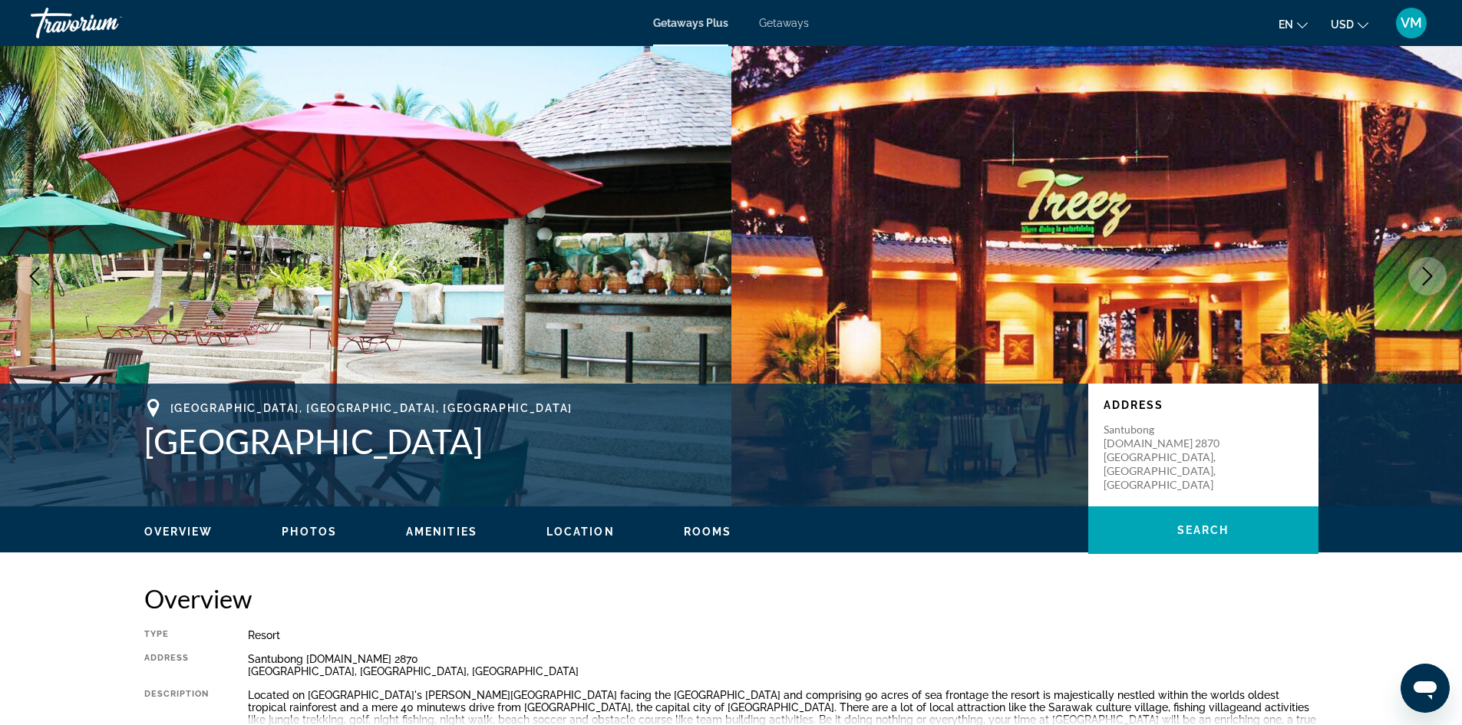
click at [1431, 278] on icon "Next image" at bounding box center [1427, 276] width 18 height 18
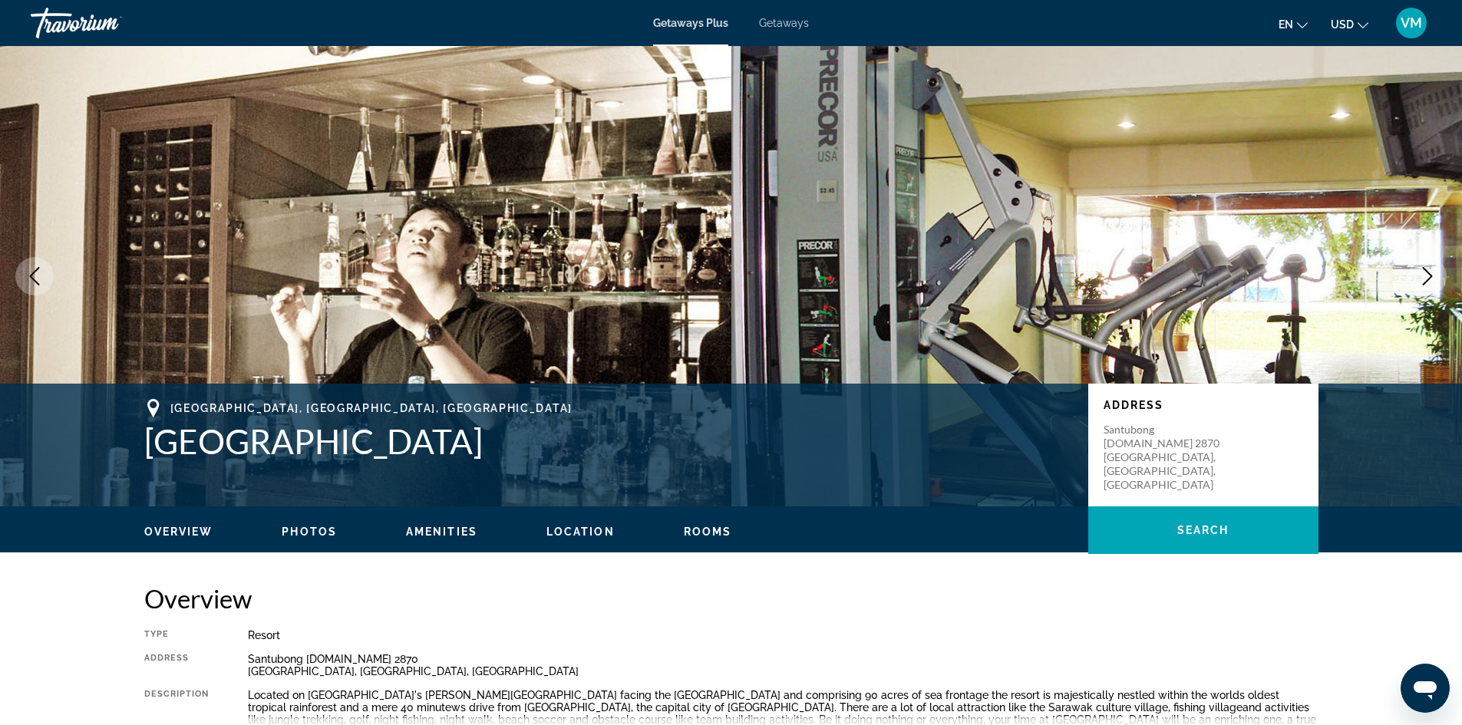
click at [1431, 278] on icon "Next image" at bounding box center [1427, 276] width 18 height 18
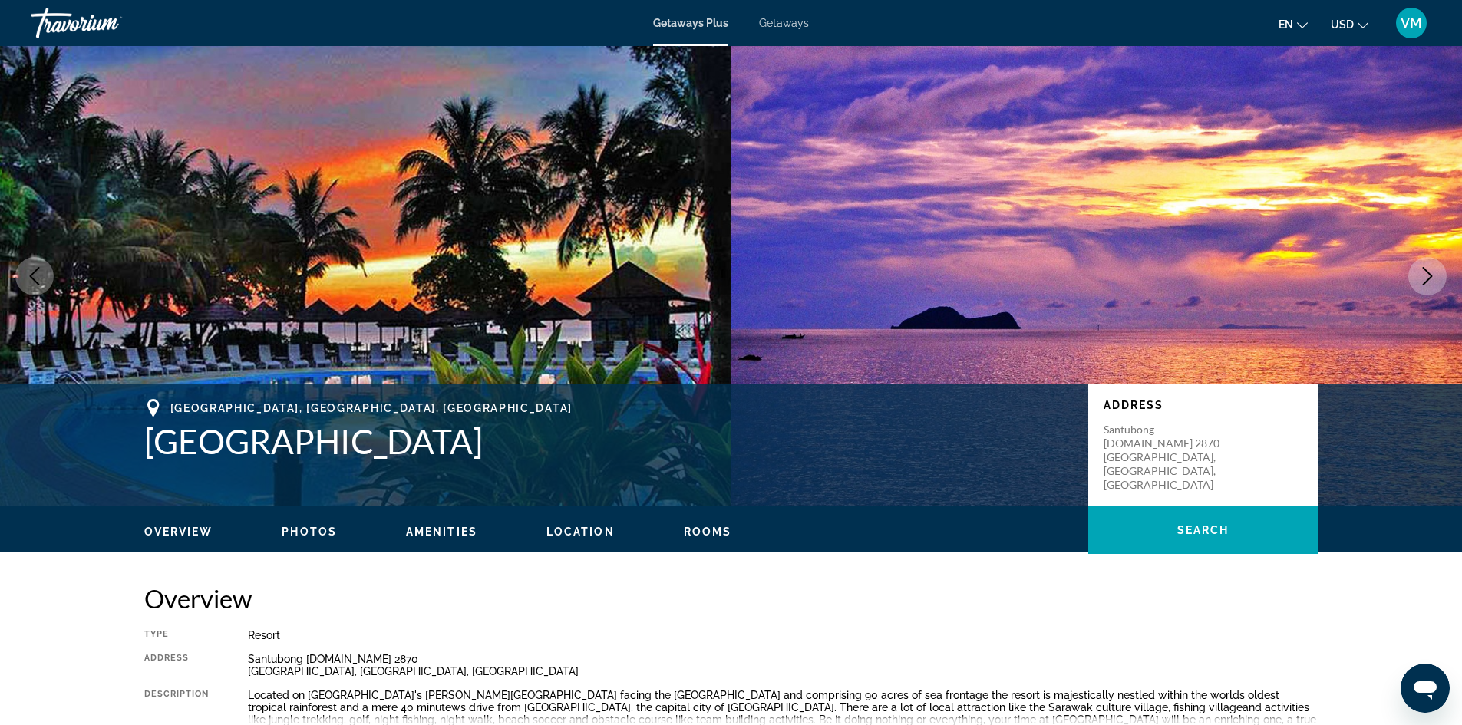
click at [1431, 278] on icon "Next image" at bounding box center [1427, 276] width 18 height 18
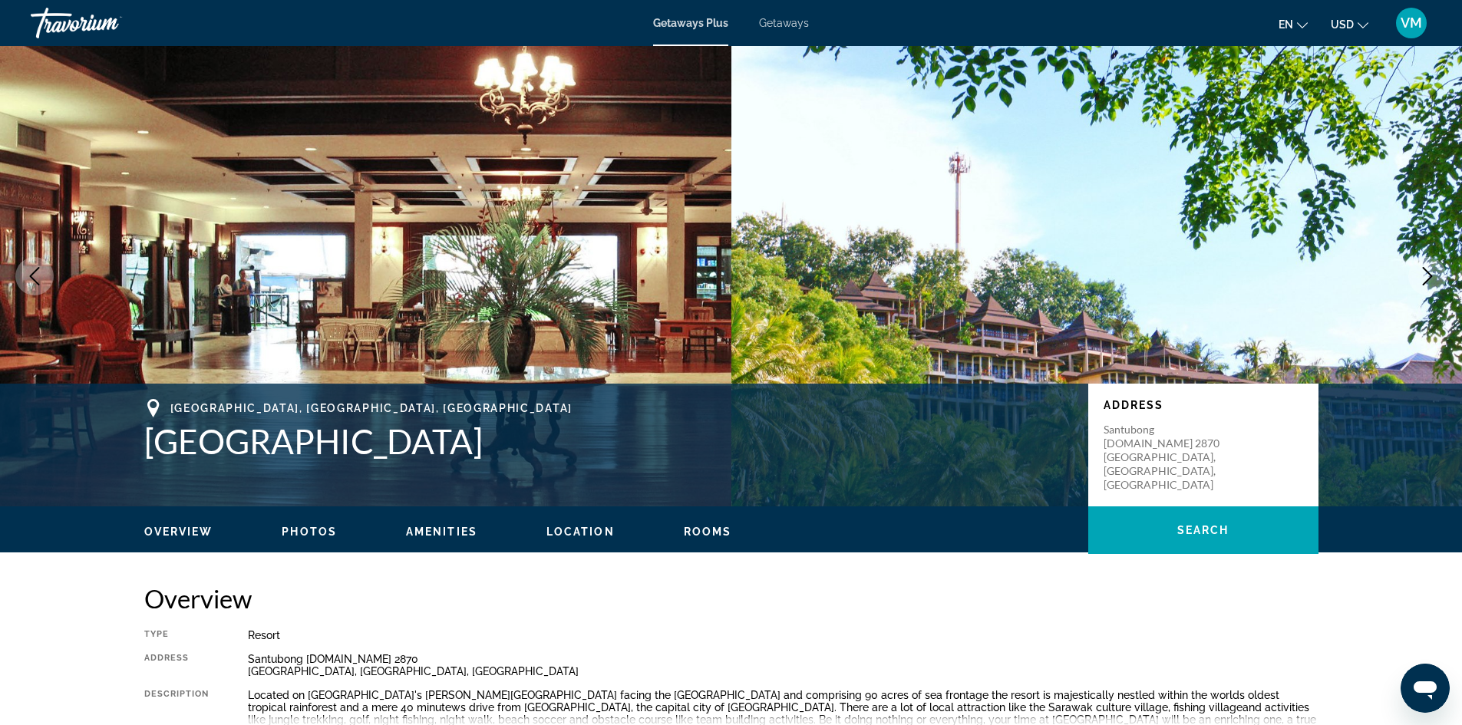
click at [1431, 278] on icon "Next image" at bounding box center [1427, 276] width 18 height 18
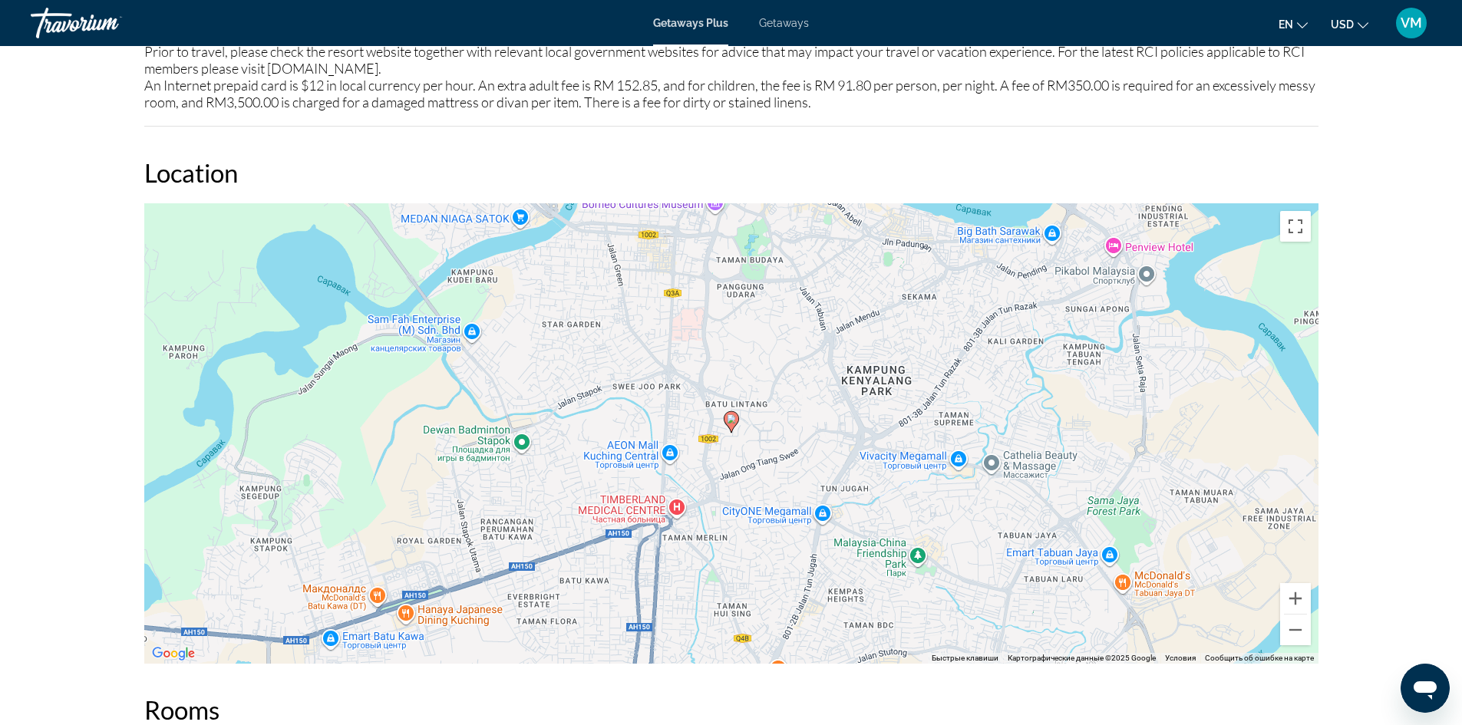
scroll to position [1995, 0]
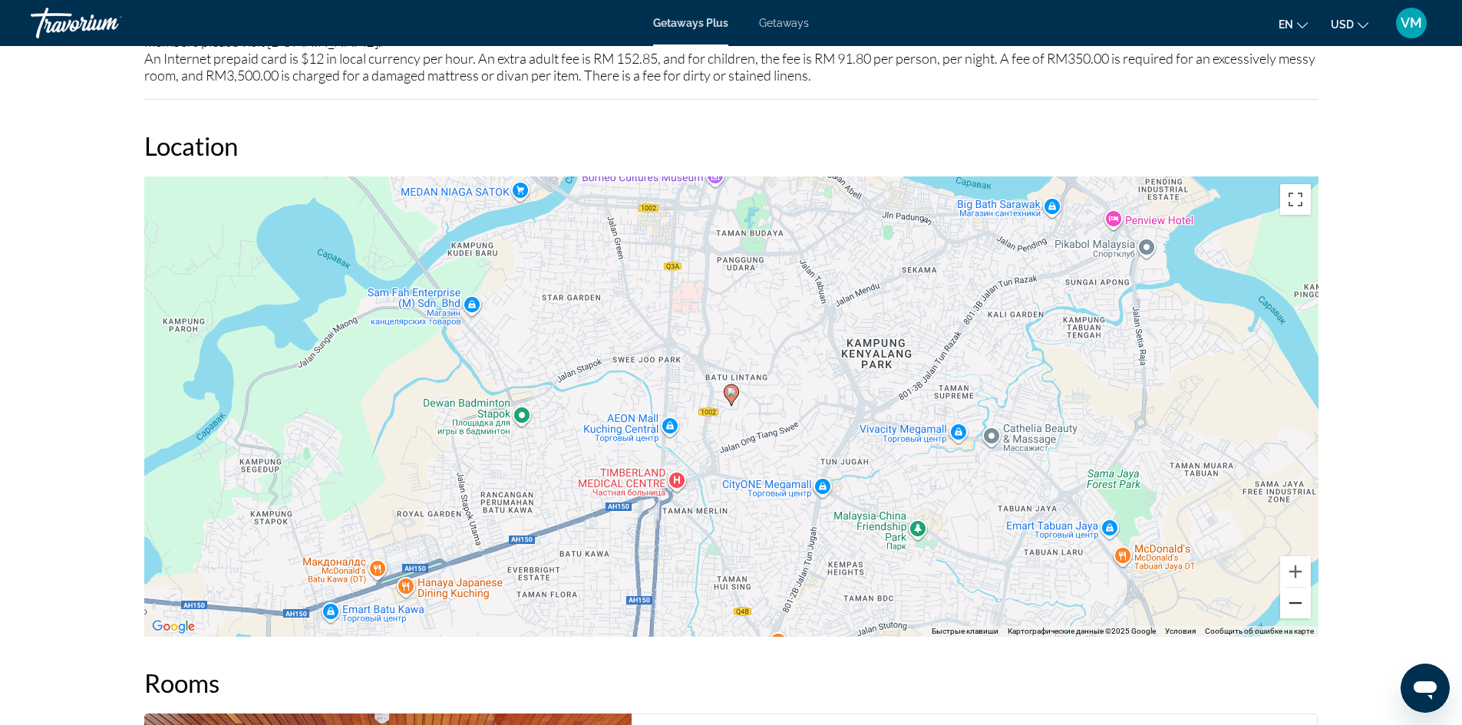
click at [1293, 588] on button "Уменьшить" at bounding box center [1295, 603] width 31 height 31
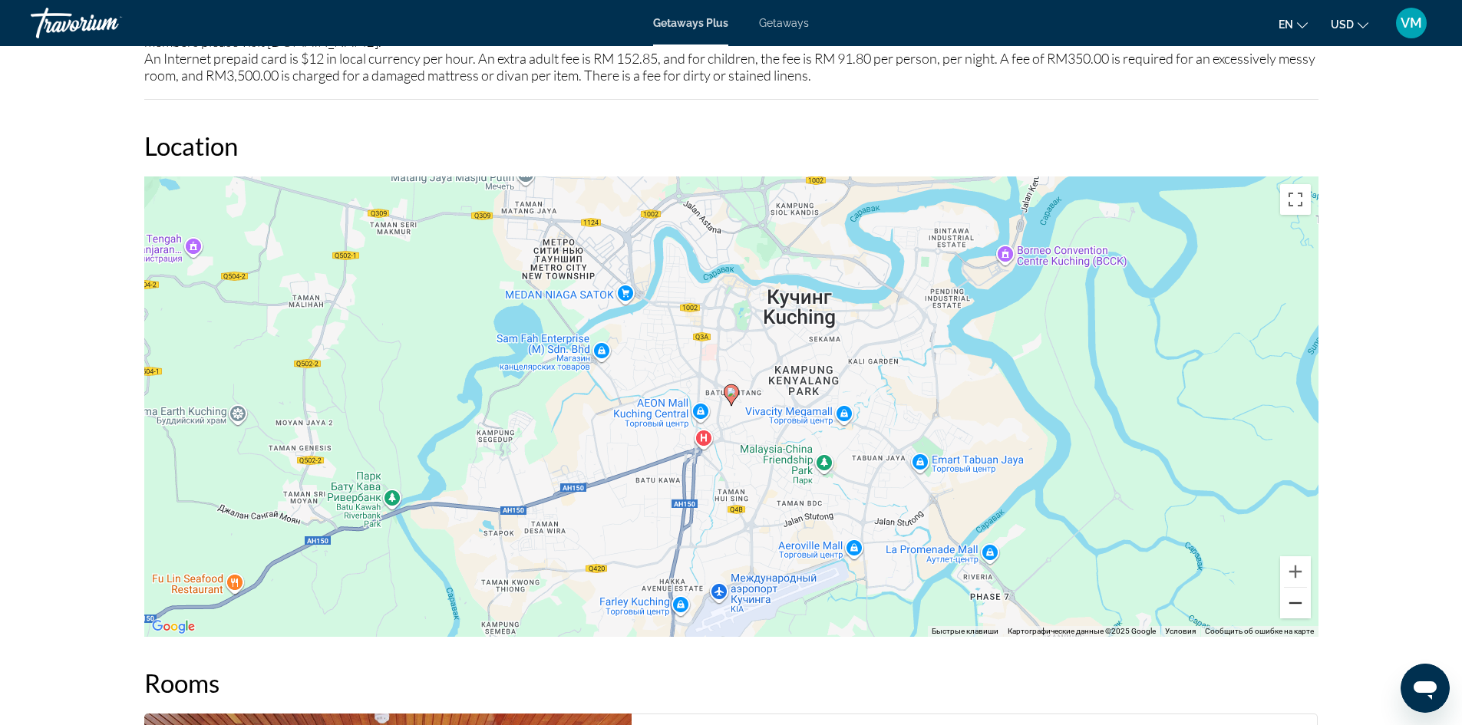
click at [1293, 588] on button "Уменьшить" at bounding box center [1295, 603] width 31 height 31
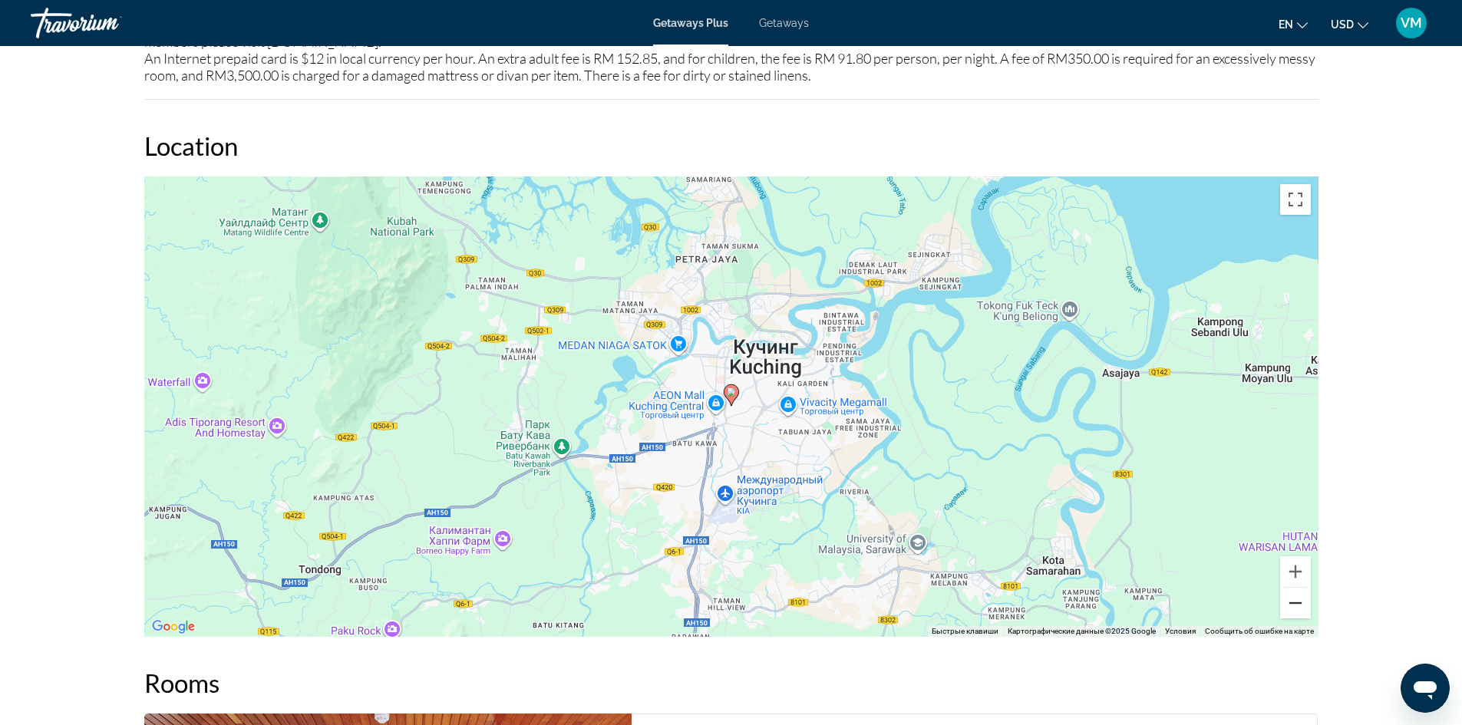
click at [1293, 588] on button "Уменьшить" at bounding box center [1295, 603] width 31 height 31
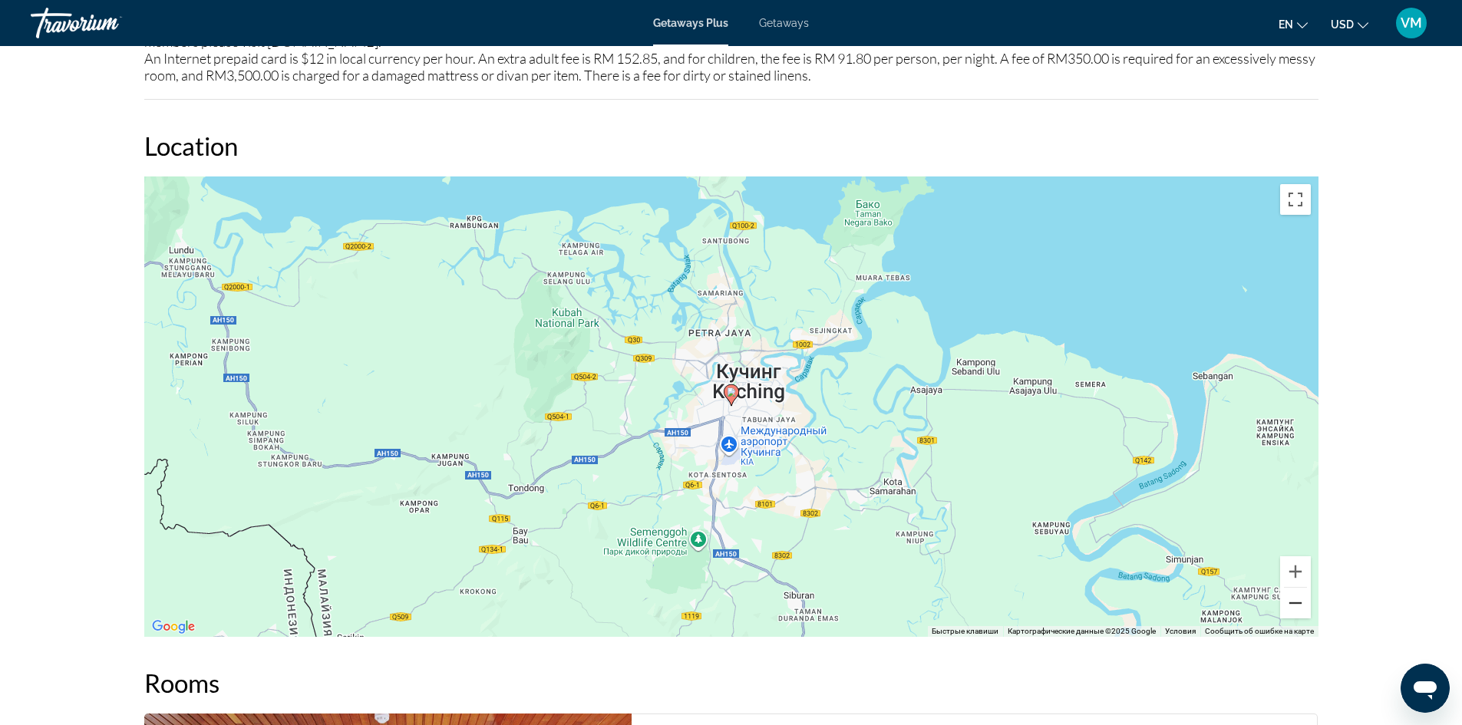
click at [1293, 588] on button "Уменьшить" at bounding box center [1295, 603] width 31 height 31
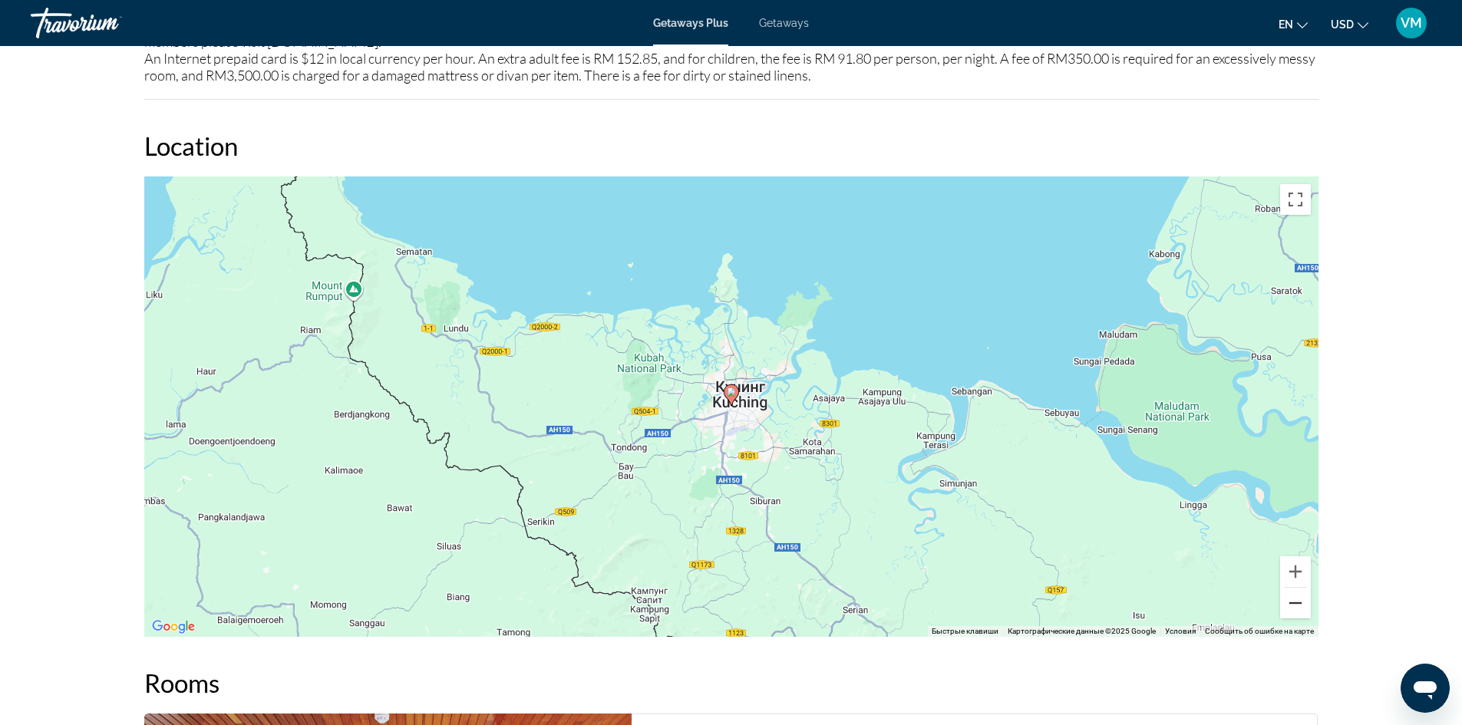
click at [1293, 588] on button "Уменьшить" at bounding box center [1295, 603] width 31 height 31
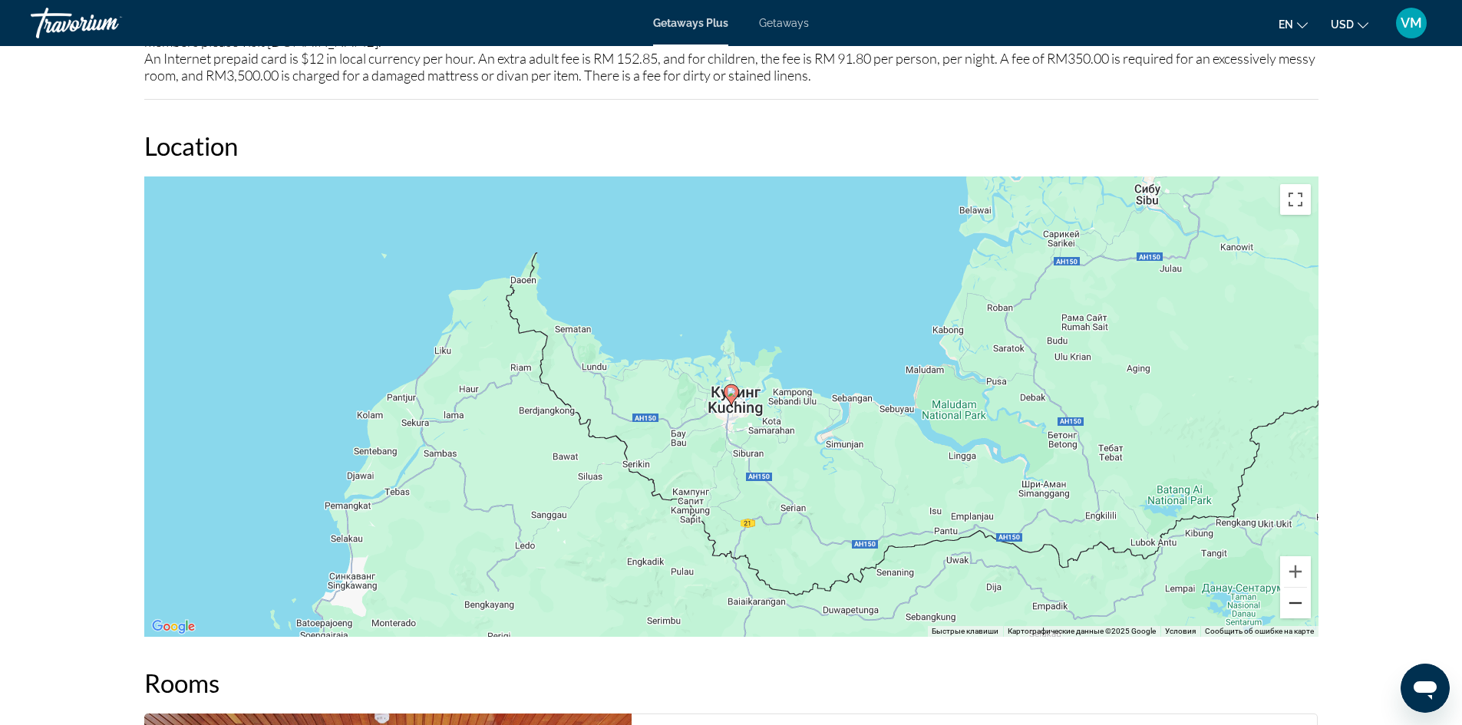
click at [1293, 588] on button "Уменьшить" at bounding box center [1295, 603] width 31 height 31
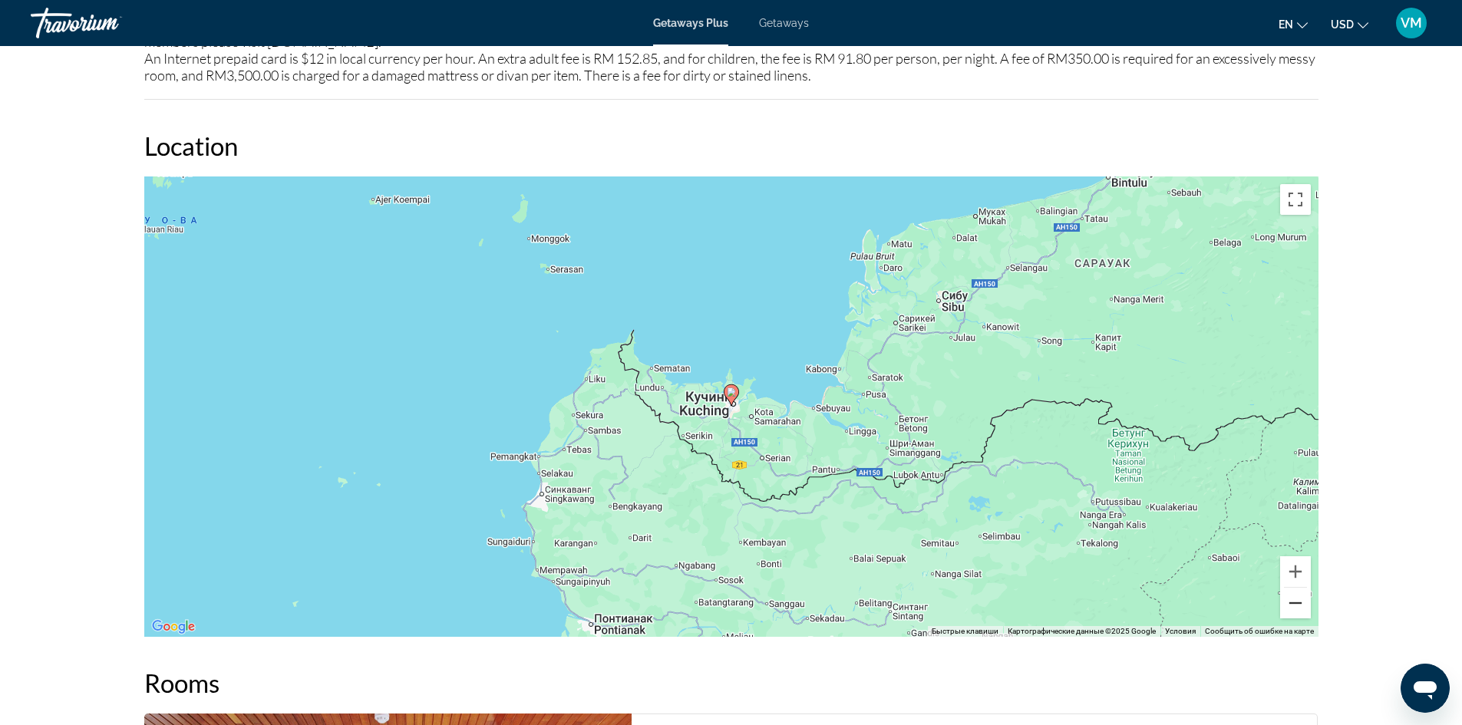
click at [1293, 588] on button "Уменьшить" at bounding box center [1295, 603] width 31 height 31
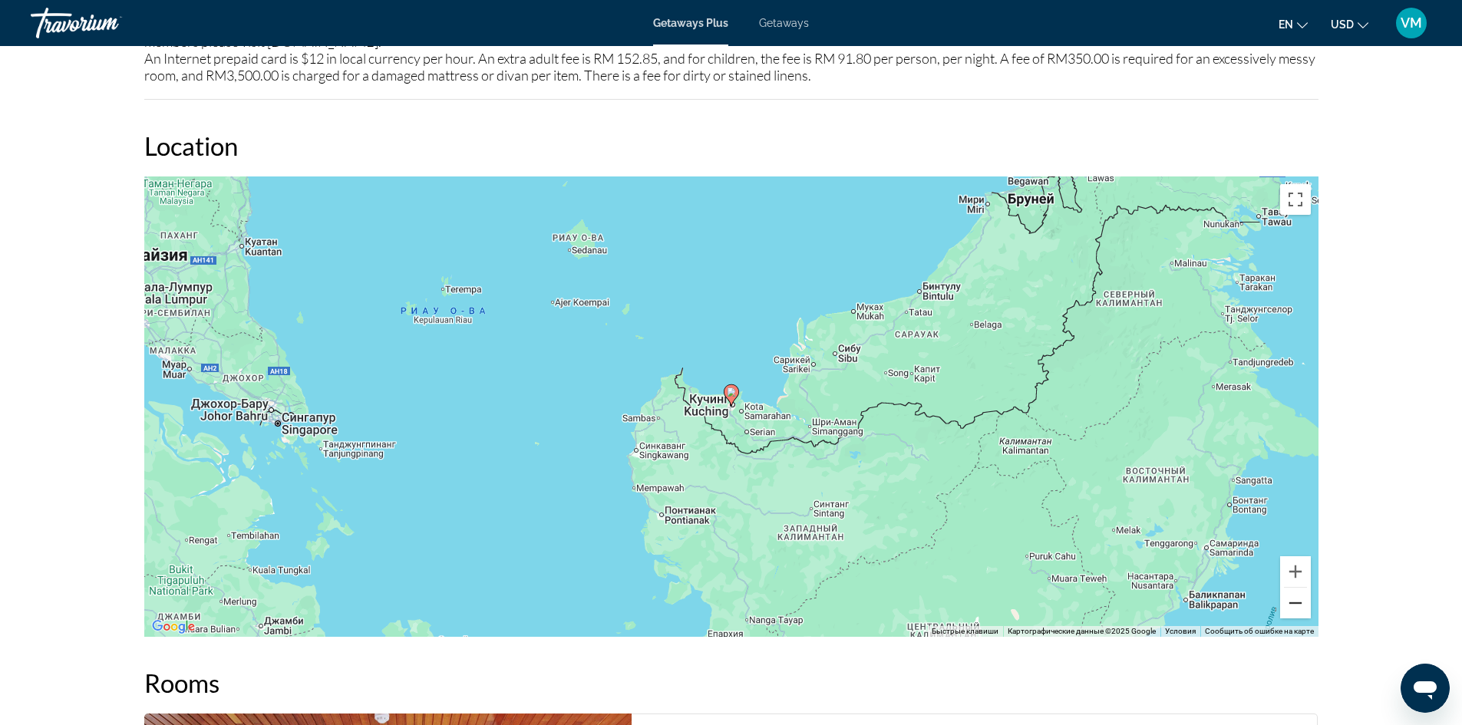
click at [1293, 588] on button "Уменьшить" at bounding box center [1295, 603] width 31 height 31
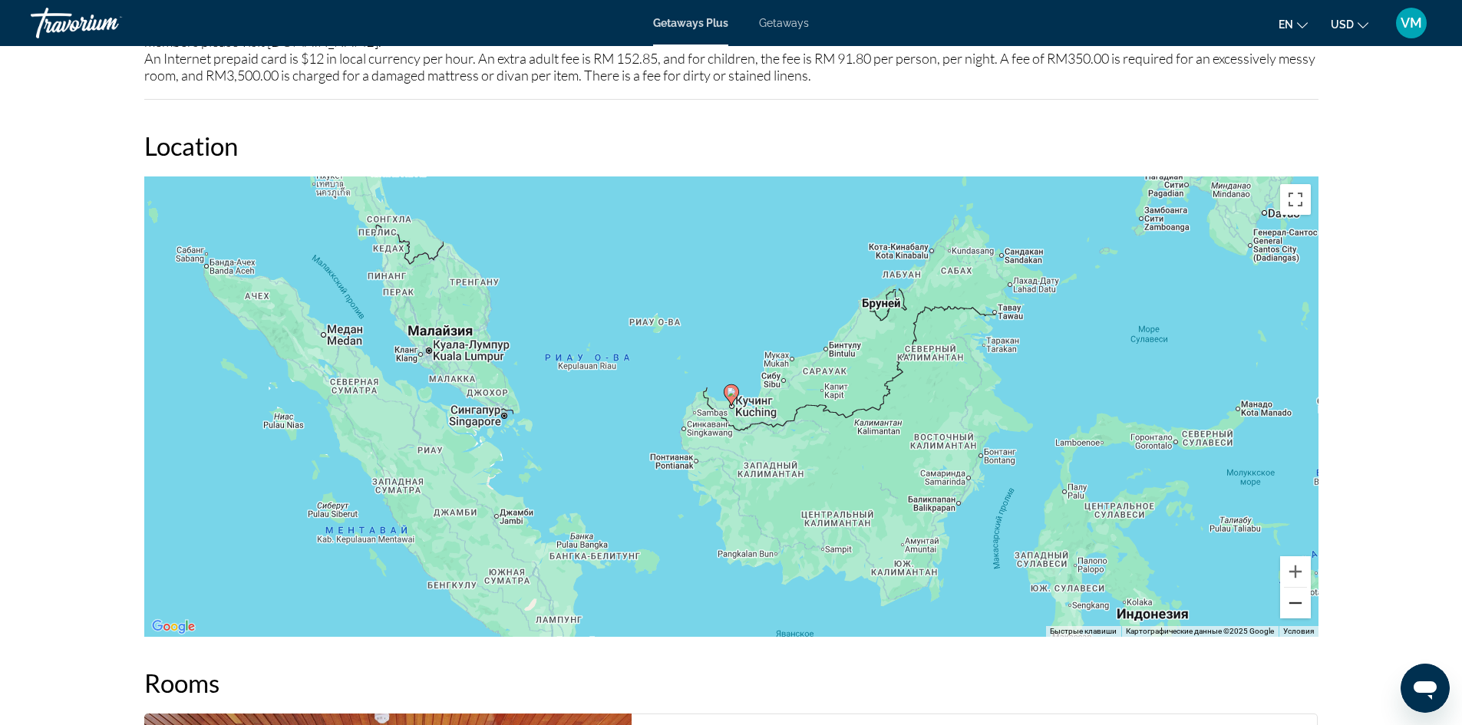
click at [1293, 588] on button "Уменьшить" at bounding box center [1295, 603] width 31 height 31
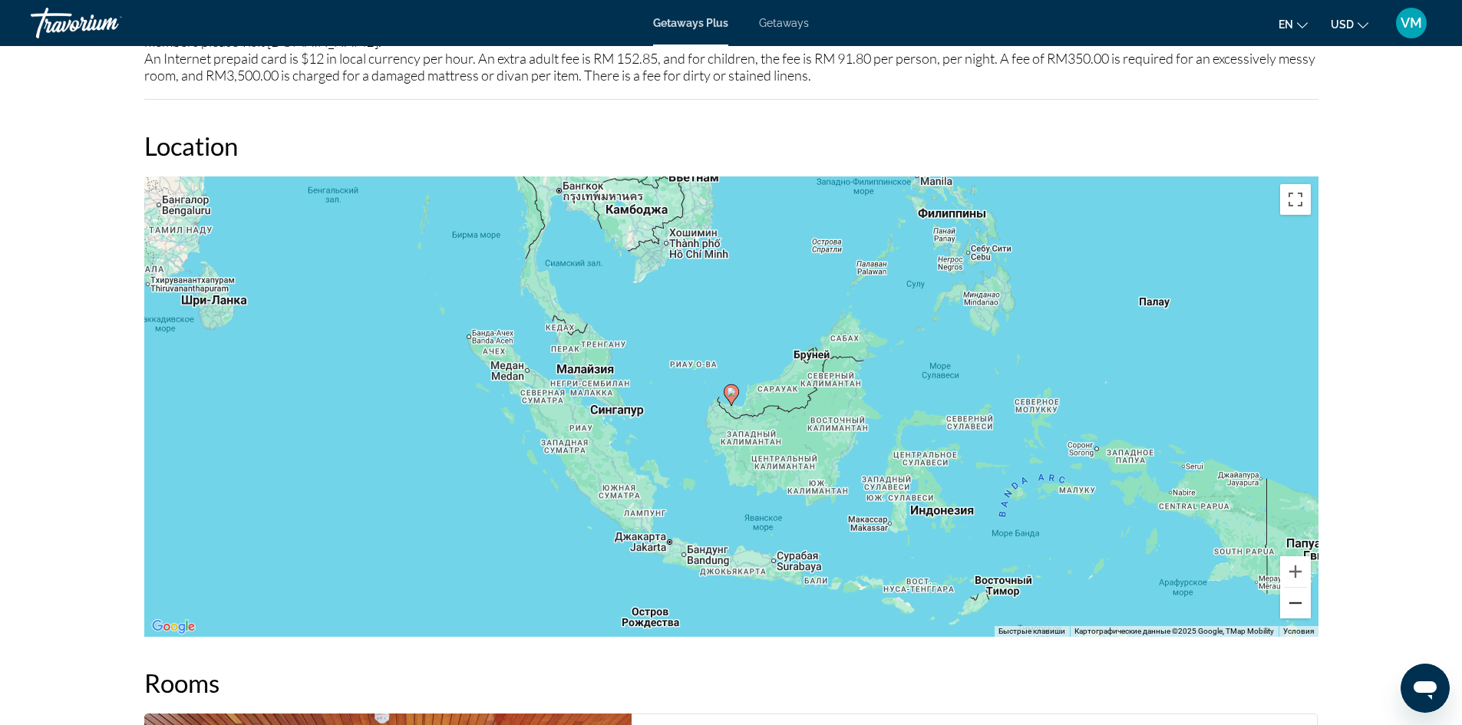
click at [1293, 588] on button "Уменьшить" at bounding box center [1295, 603] width 31 height 31
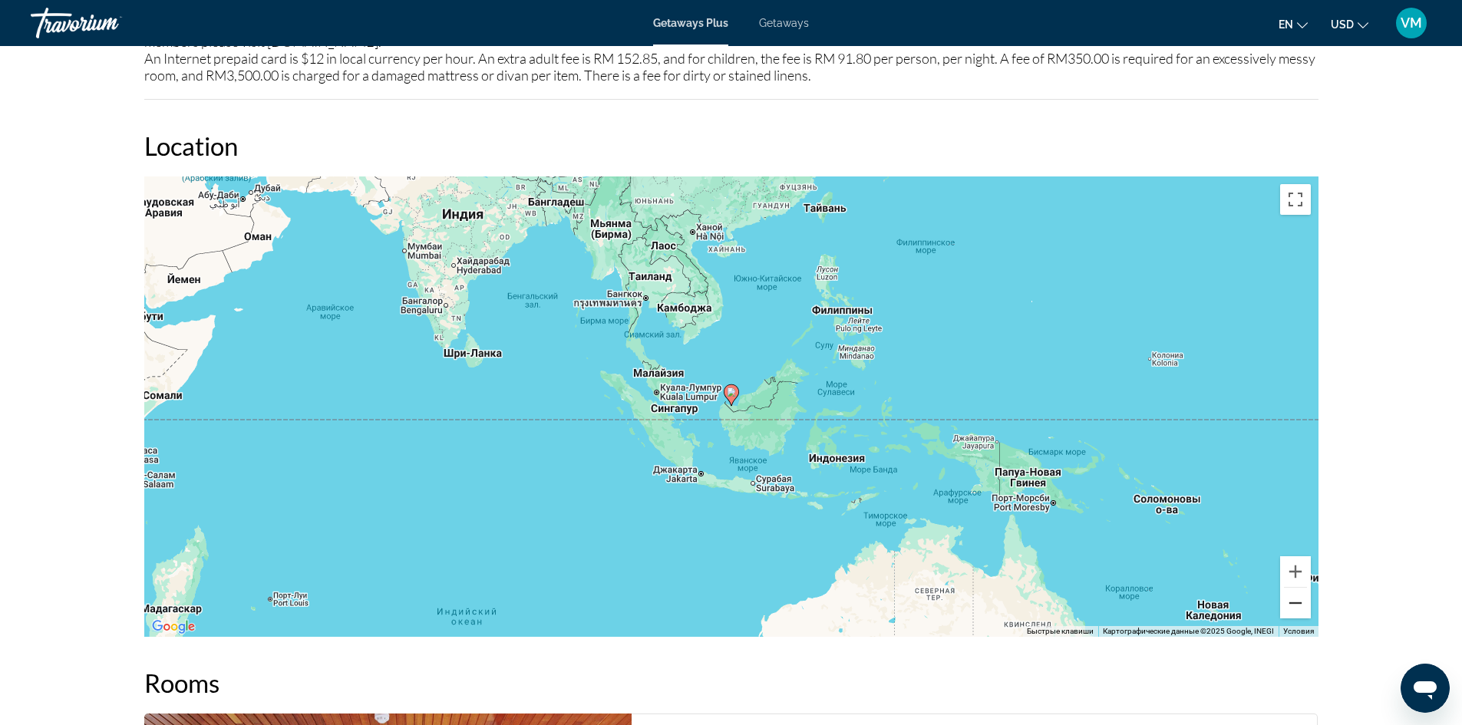
click at [1300, 588] on button "Уменьшить" at bounding box center [1295, 603] width 31 height 31
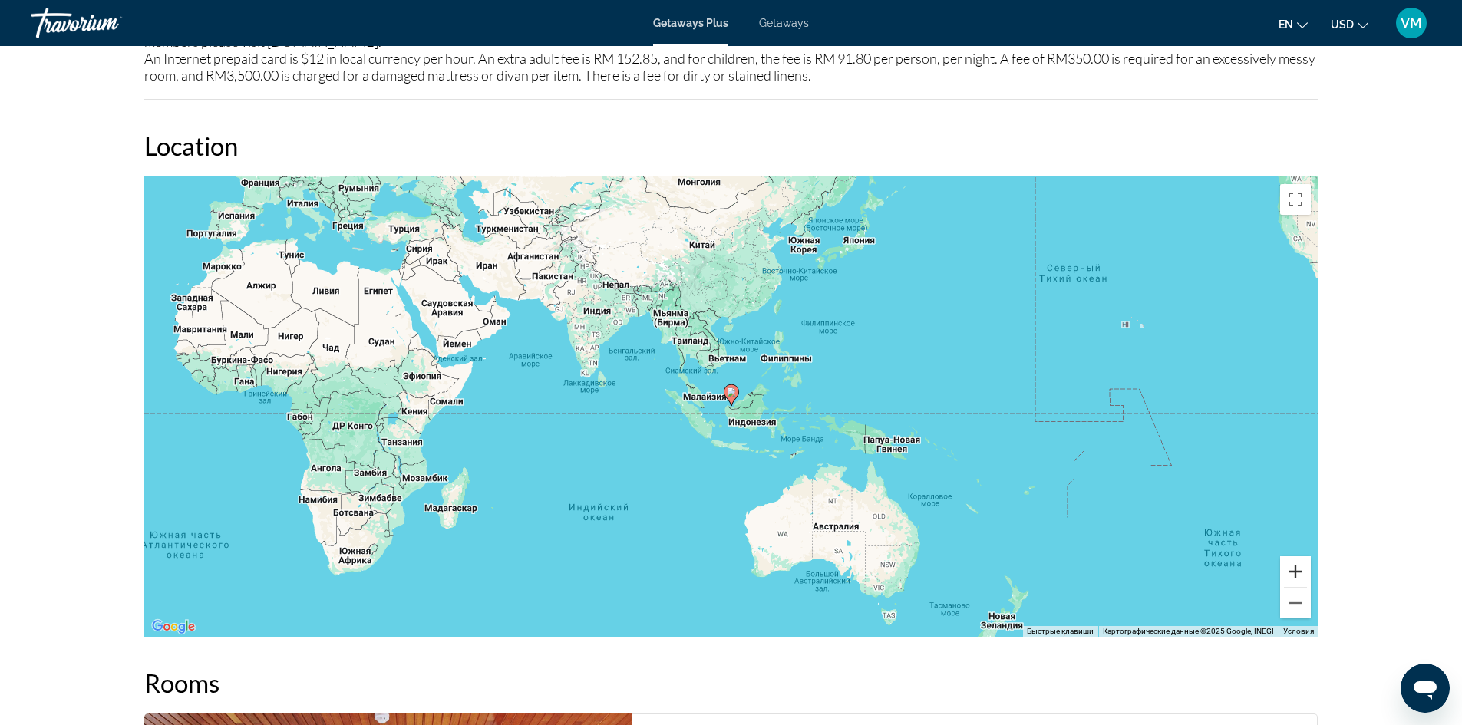
click at [1300, 556] on button "Увеличить" at bounding box center [1295, 571] width 31 height 31
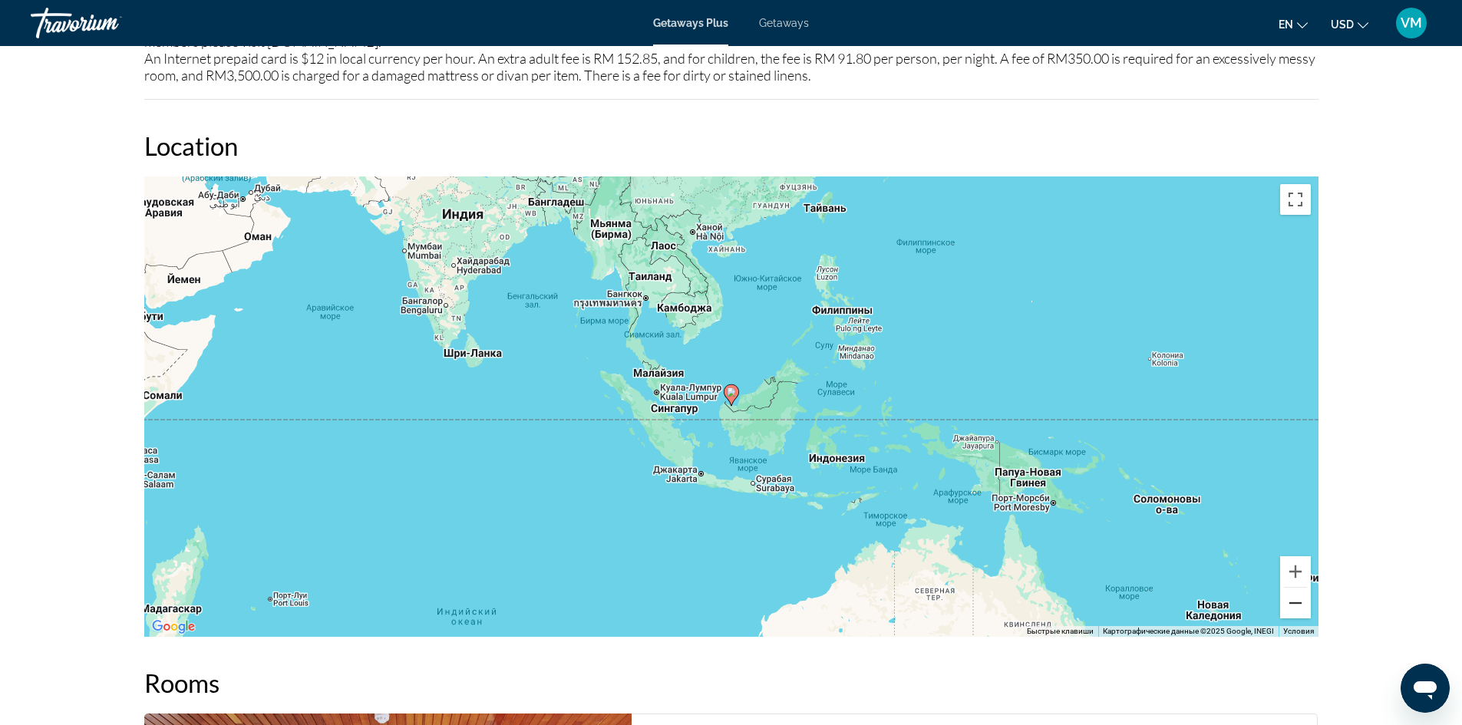
click at [1291, 588] on button "Уменьшить" at bounding box center [1295, 603] width 31 height 31
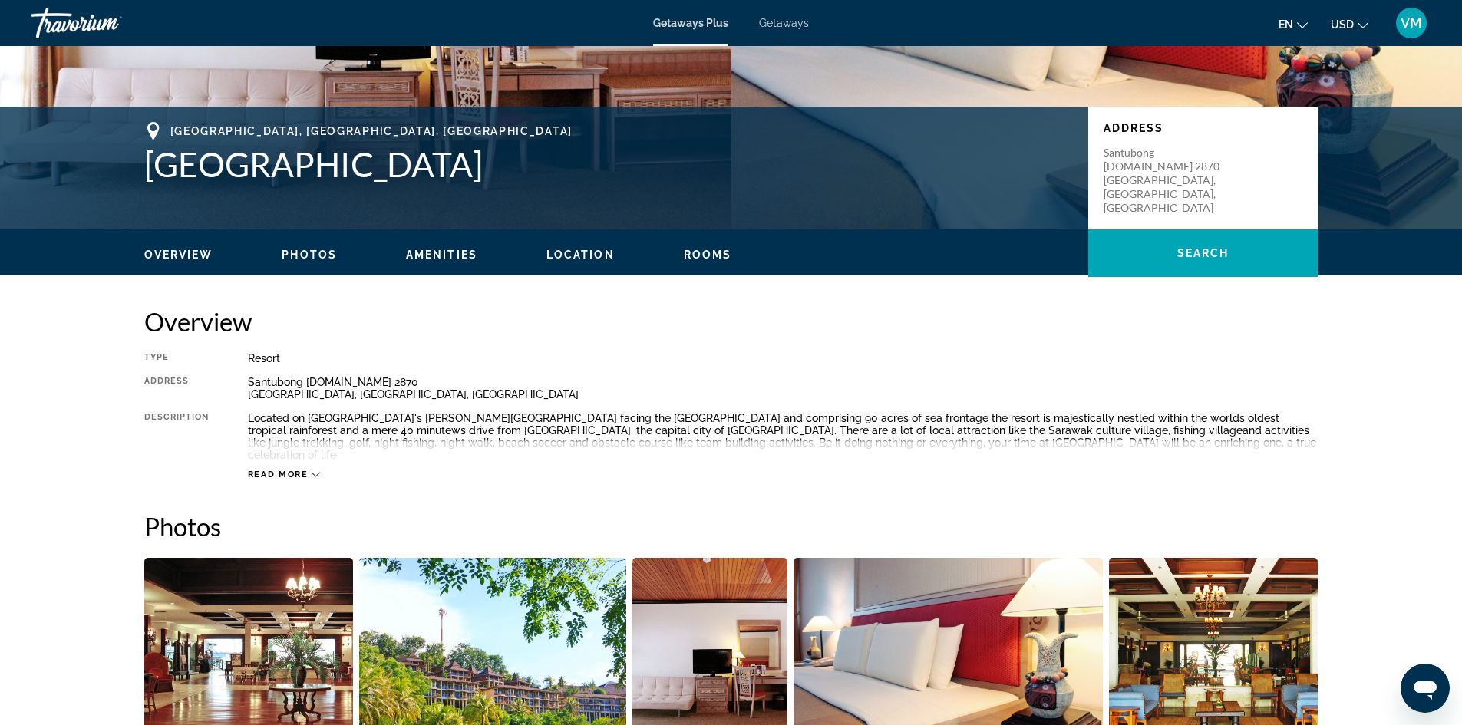
scroll to position [384, 0]
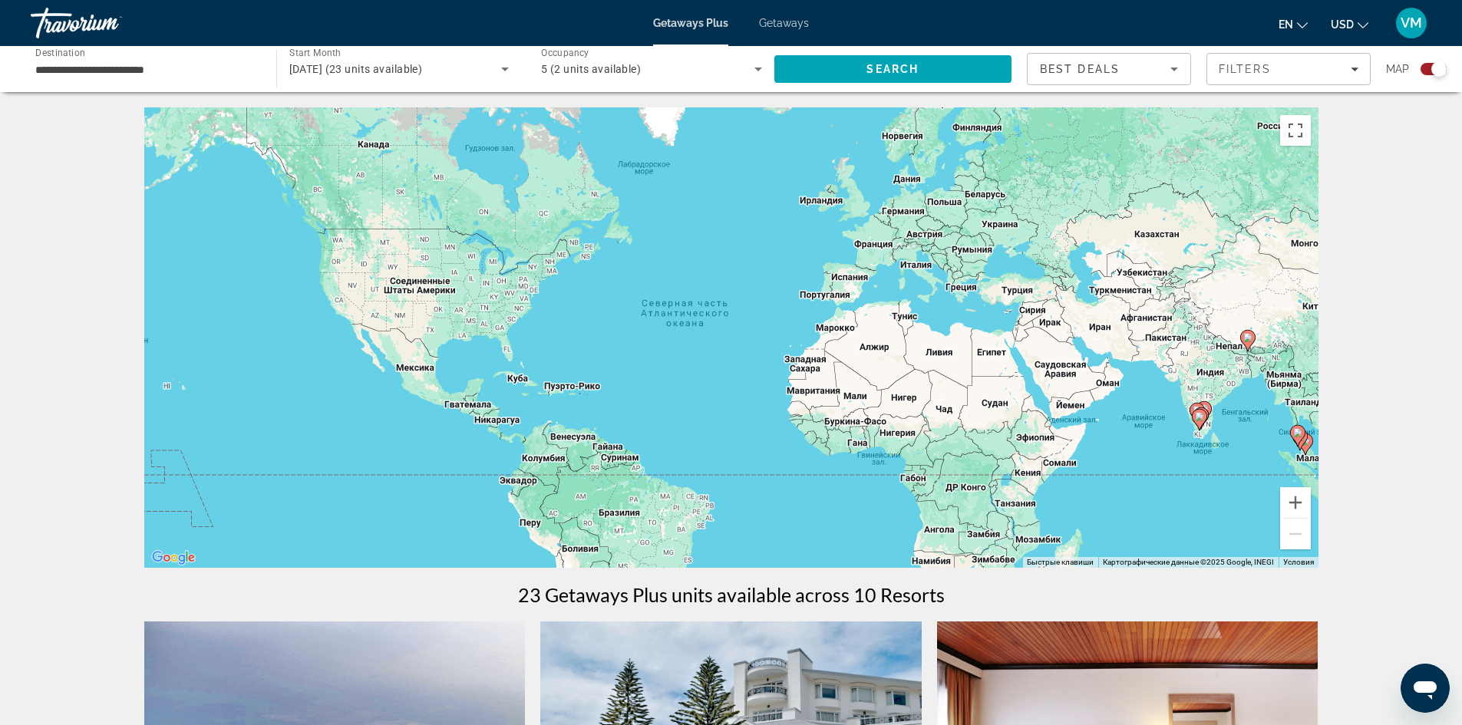
click at [184, 71] on input "**********" at bounding box center [145, 70] width 221 height 18
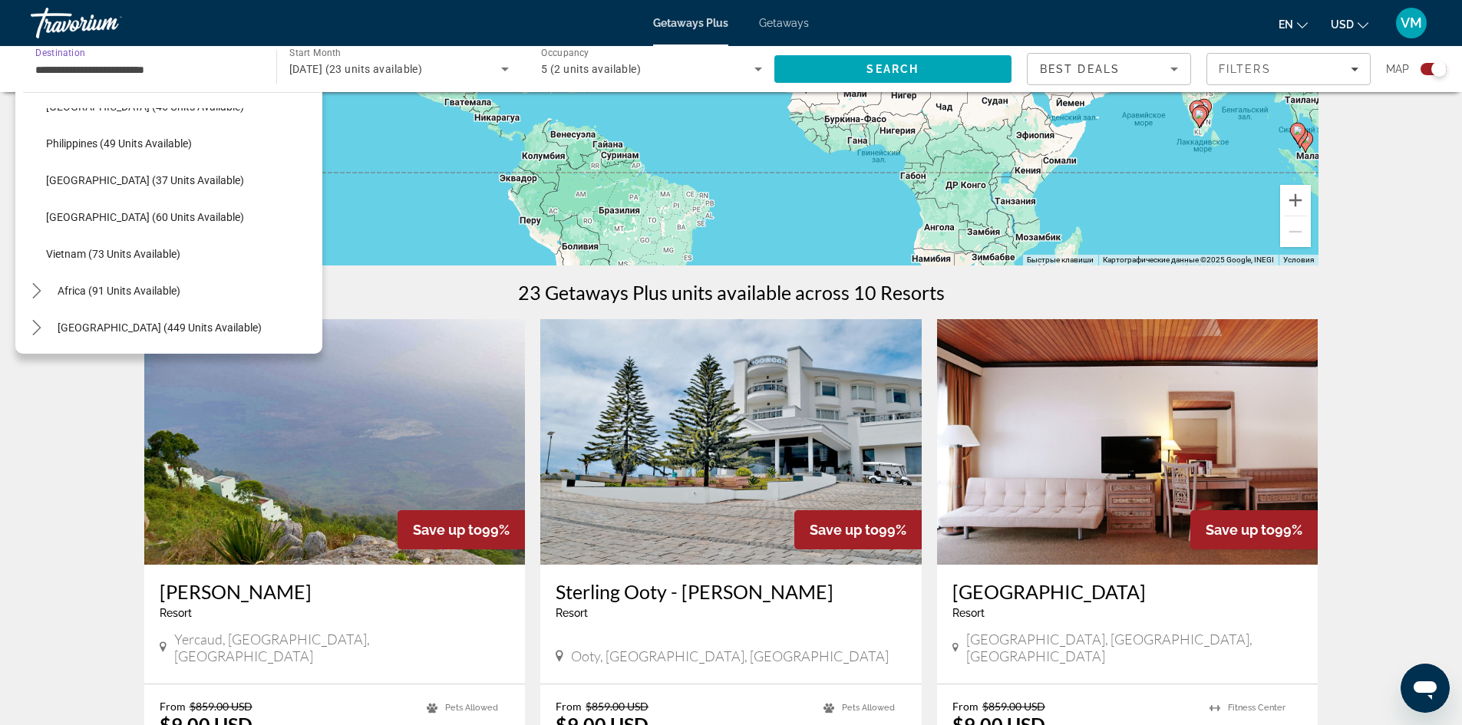
scroll to position [307, 0]
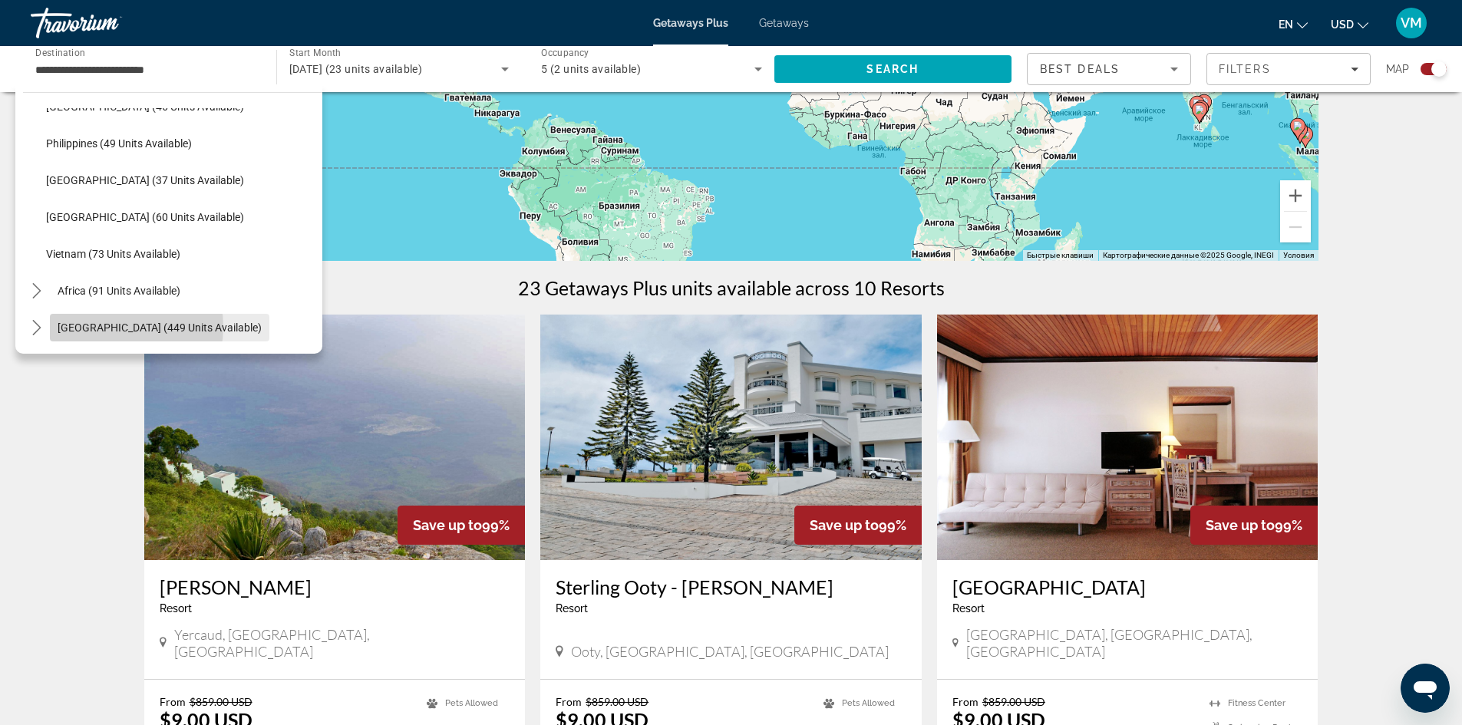
click at [110, 327] on span "[GEOGRAPHIC_DATA] (449 units available)" at bounding box center [160, 327] width 204 height 12
type input "**********"
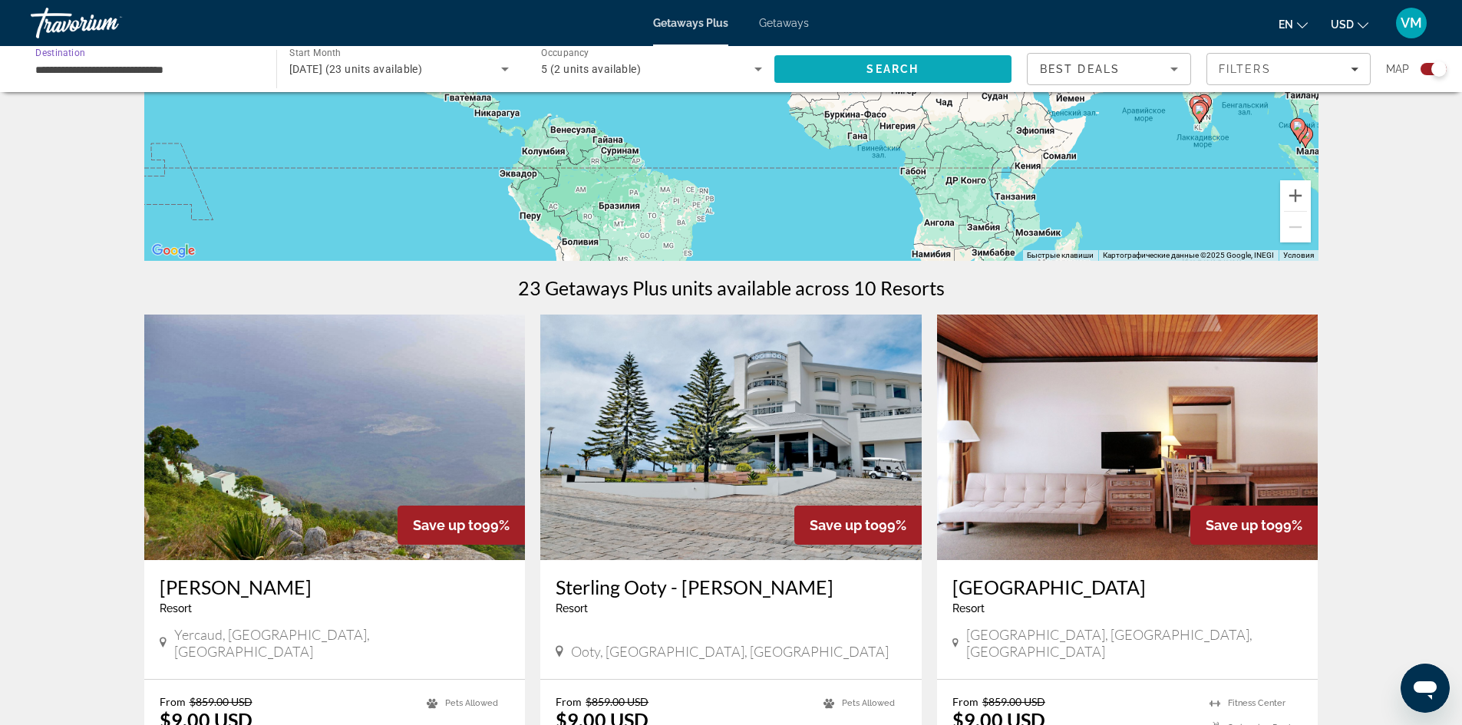
click at [847, 58] on span "Search" at bounding box center [893, 69] width 238 height 37
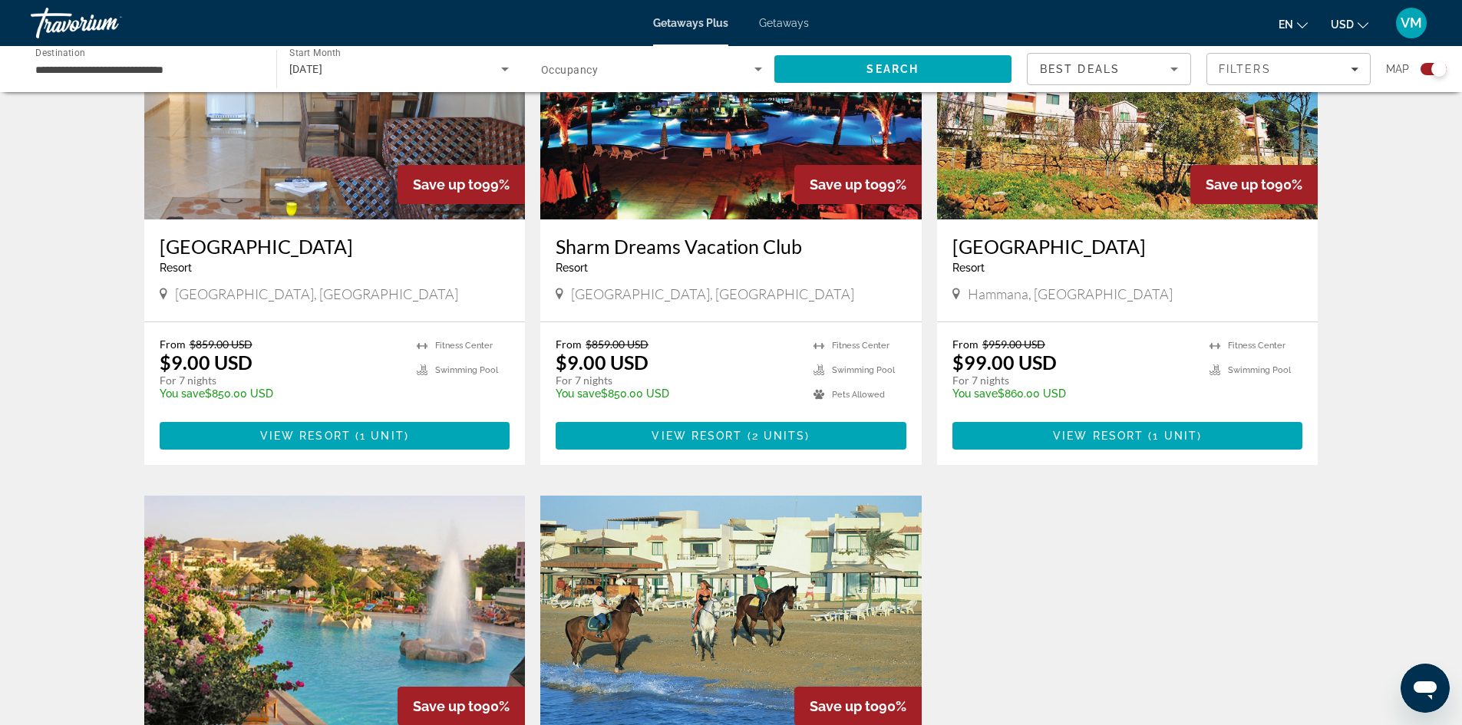
scroll to position [575, 0]
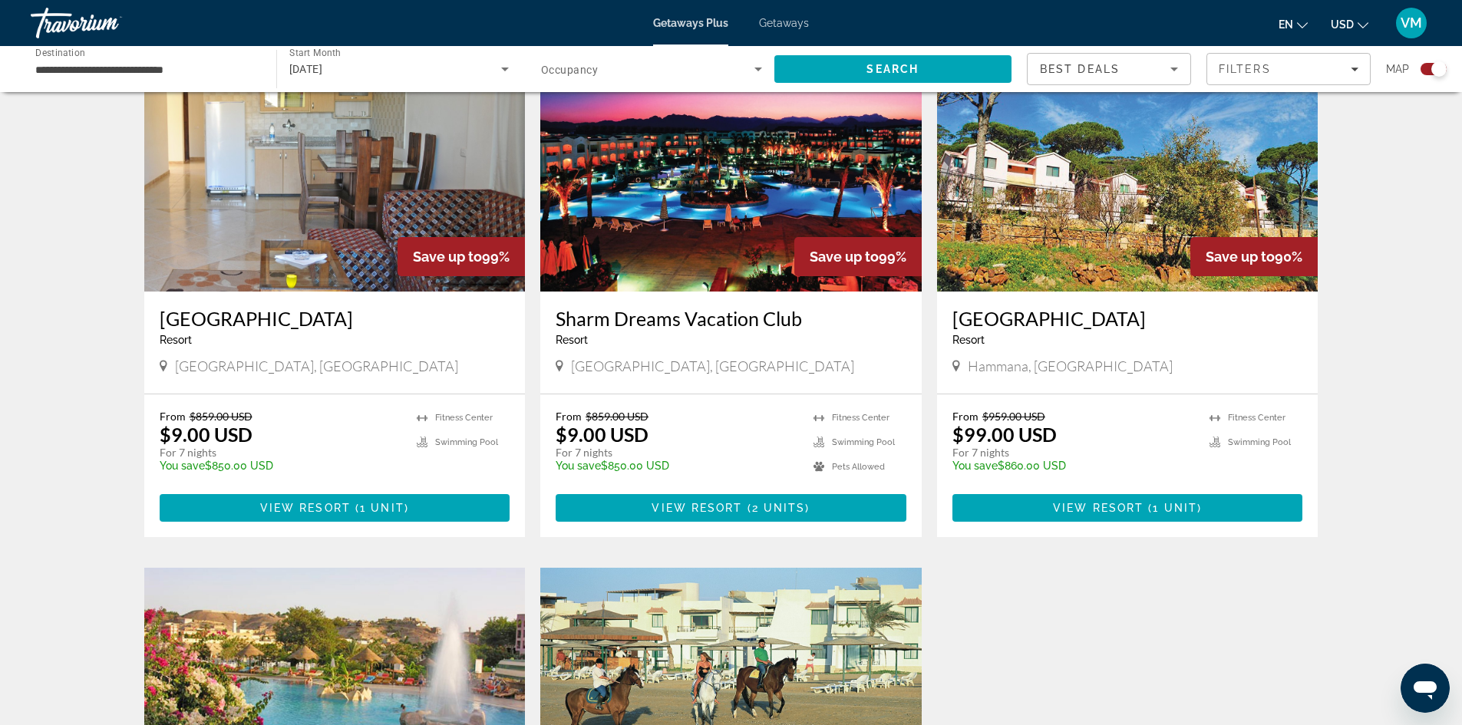
click at [774, 252] on img "Main content" at bounding box center [730, 169] width 381 height 246
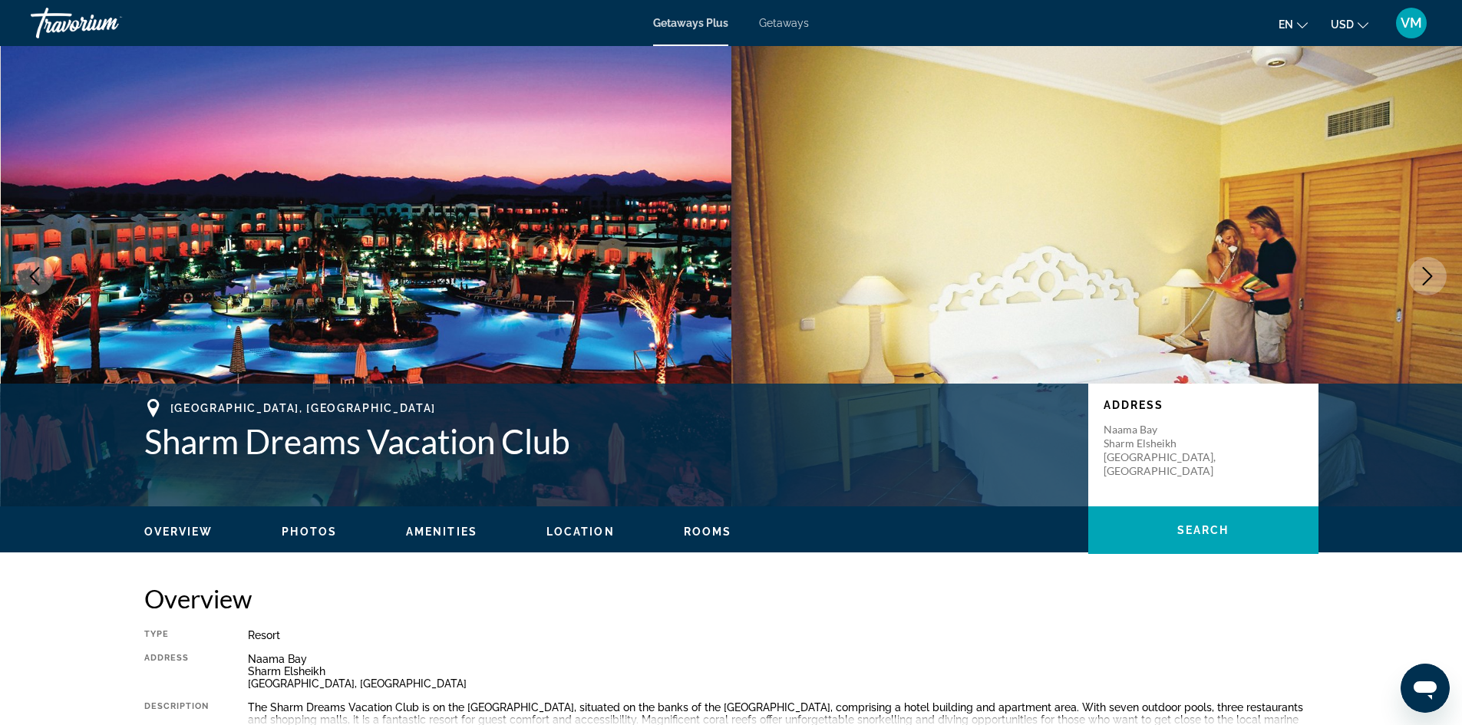
click at [1437, 278] on button "Next image" at bounding box center [1427, 276] width 38 height 38
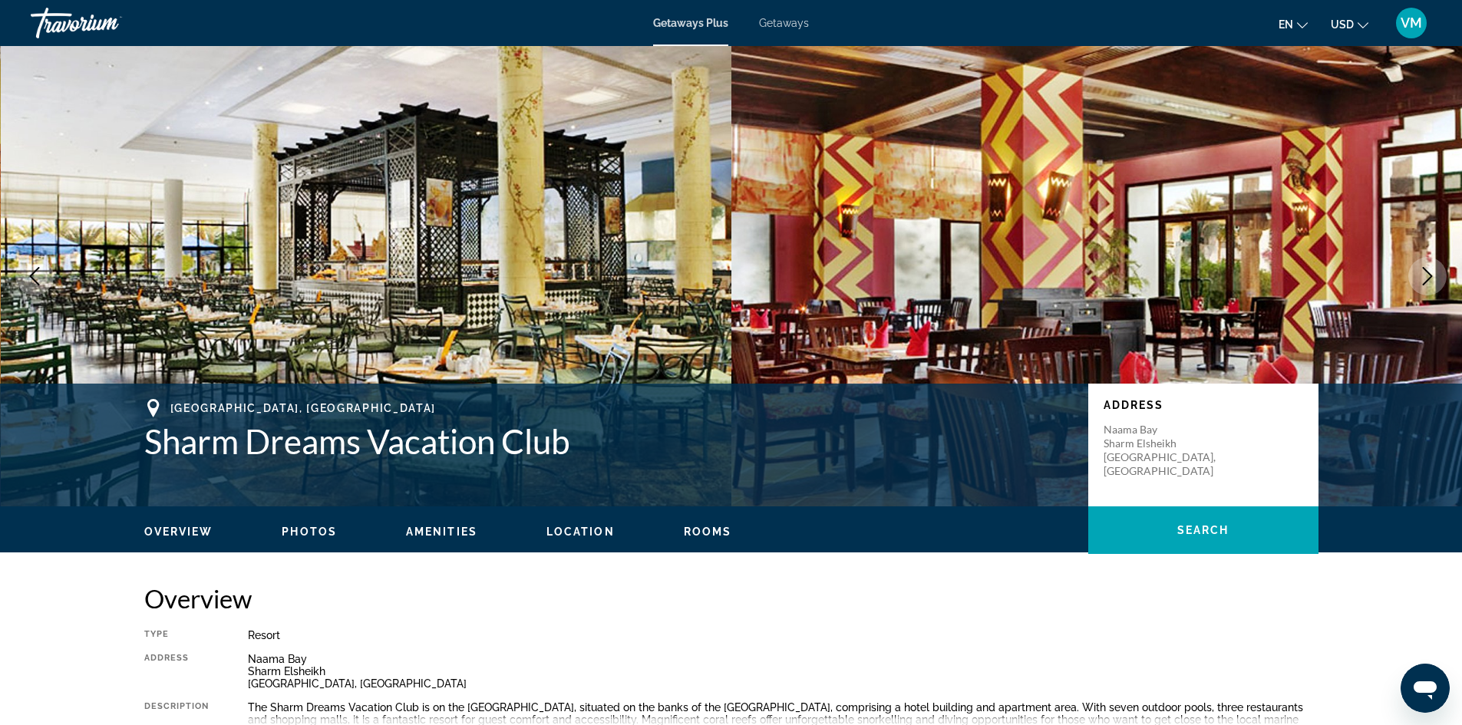
click at [1437, 278] on button "Next image" at bounding box center [1427, 276] width 38 height 38
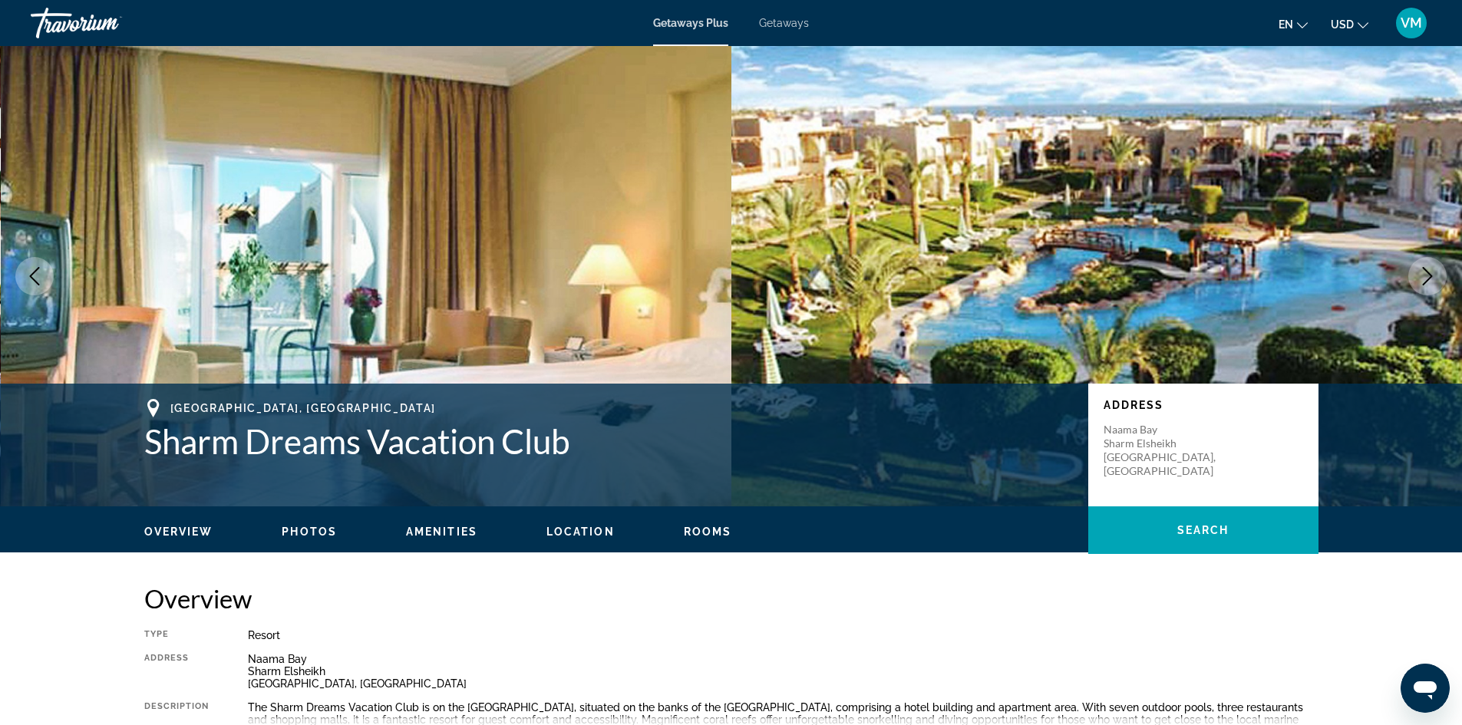
click at [1437, 278] on button "Next image" at bounding box center [1427, 276] width 38 height 38
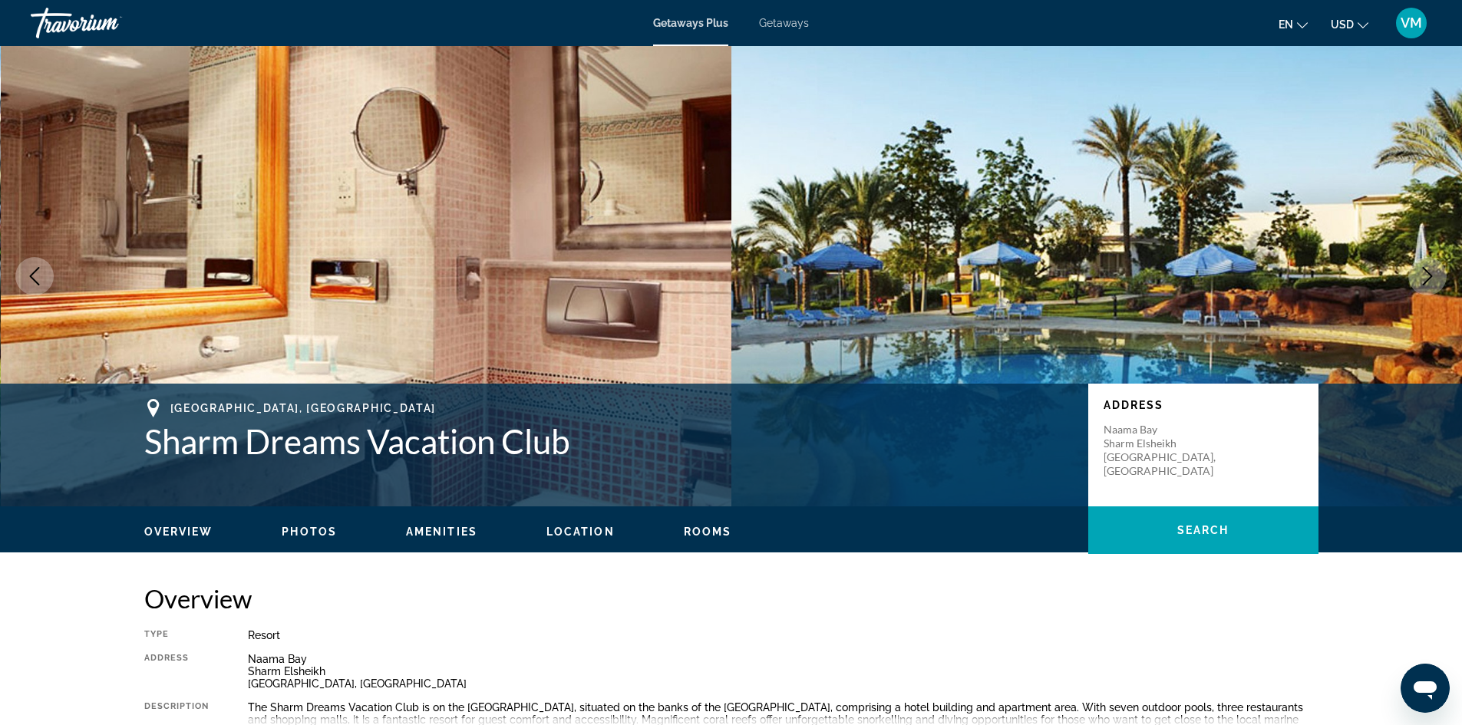
click at [1437, 278] on button "Next image" at bounding box center [1427, 276] width 38 height 38
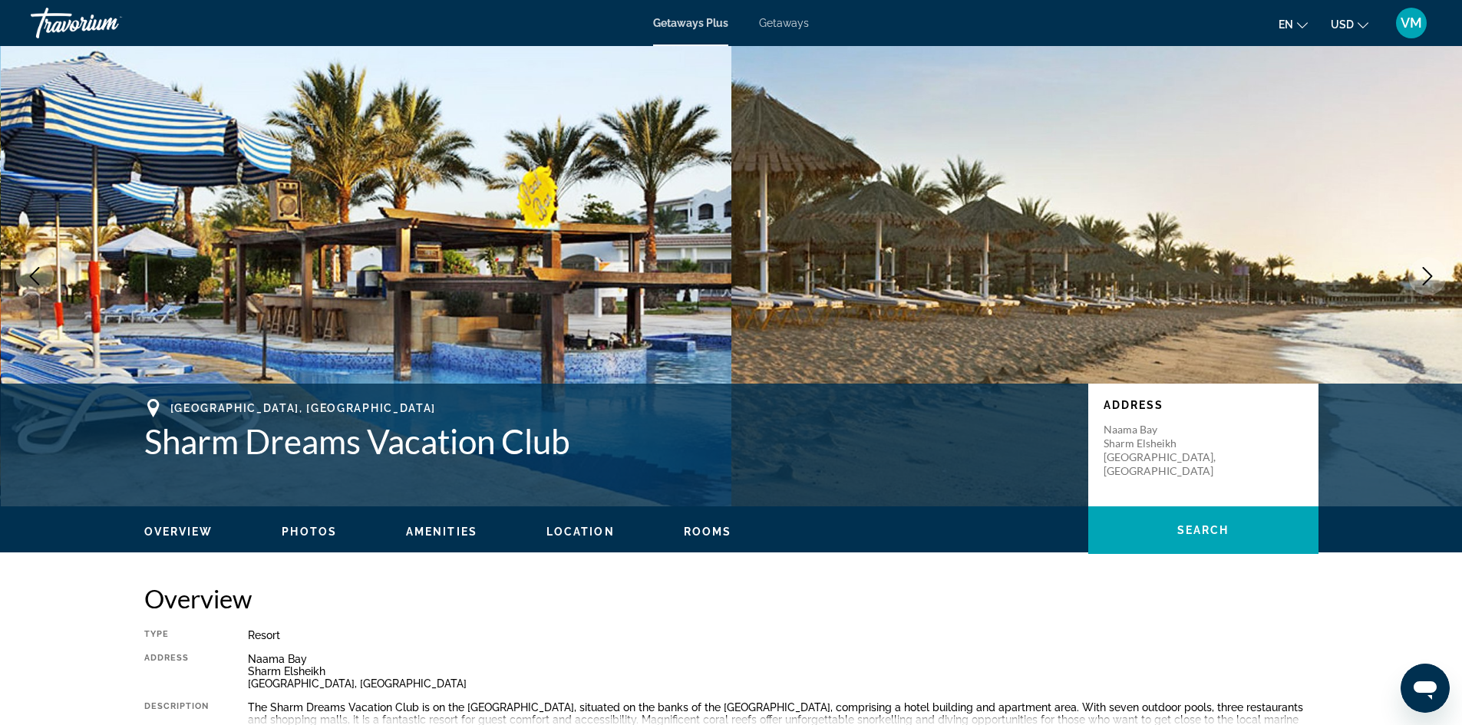
click at [1437, 278] on button "Next image" at bounding box center [1427, 276] width 38 height 38
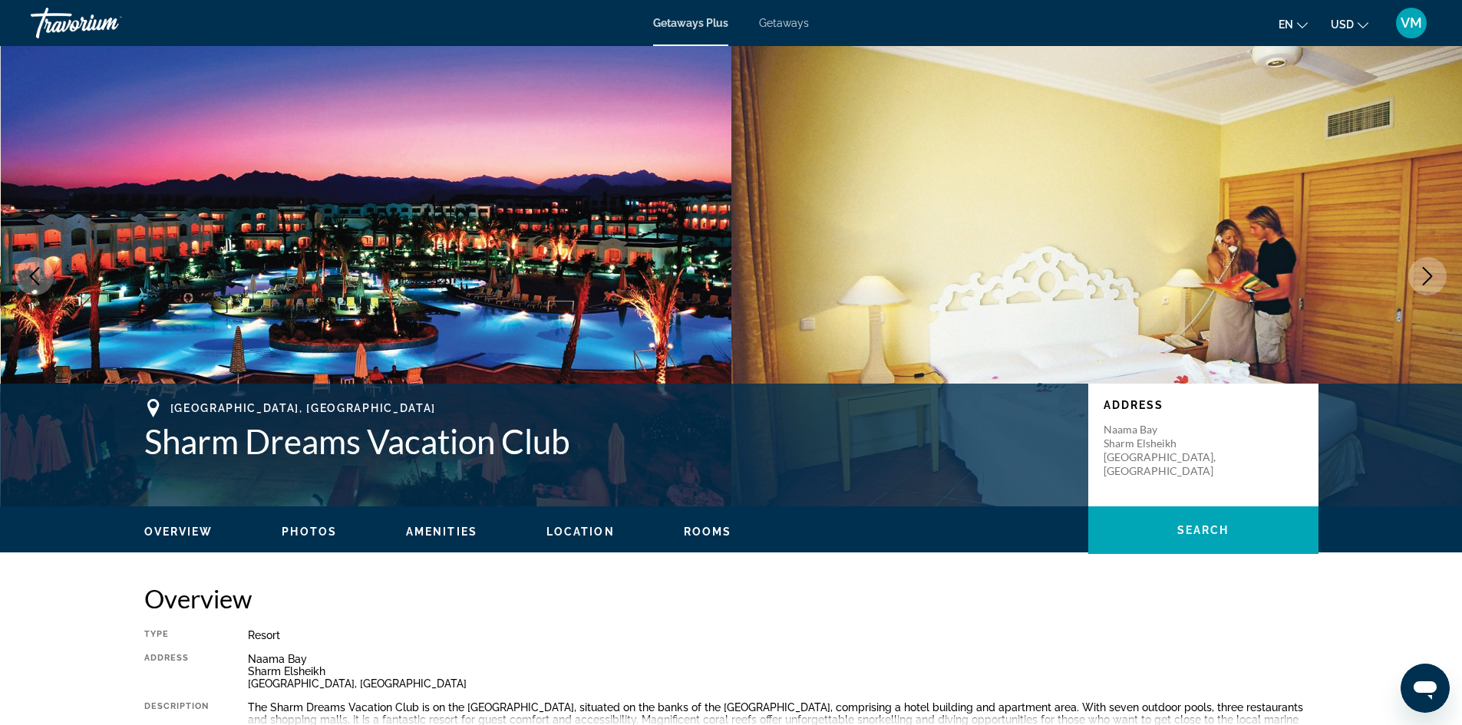
click at [1437, 278] on button "Next image" at bounding box center [1427, 276] width 38 height 38
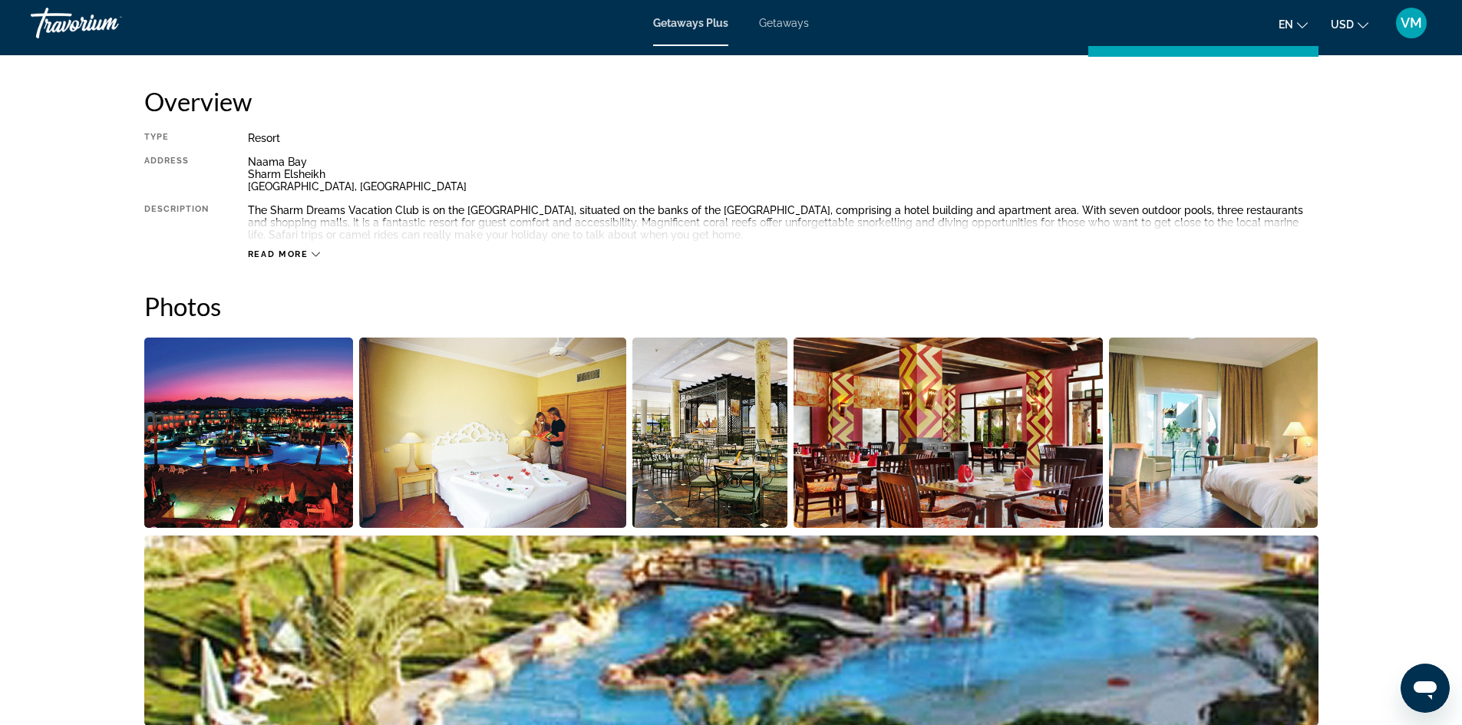
scroll to position [690, 0]
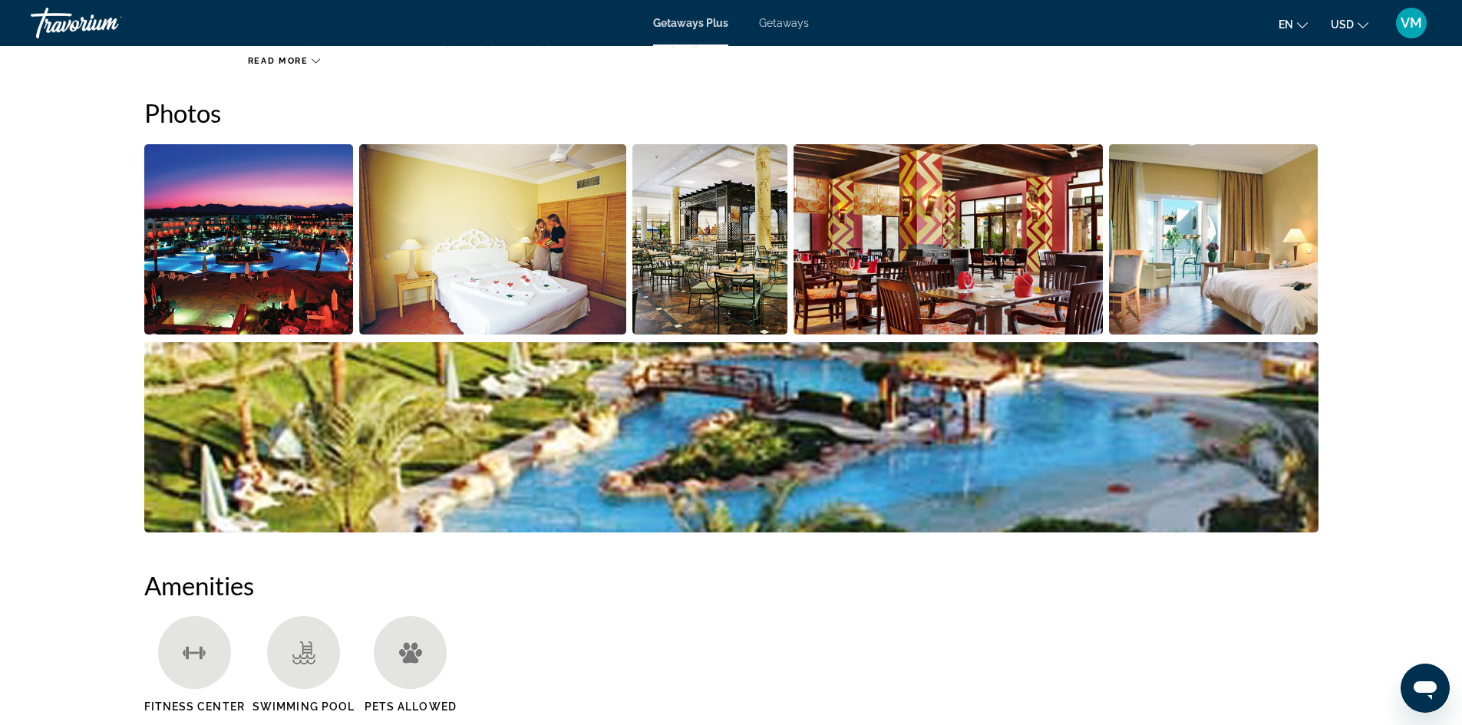
click at [1198, 282] on img "Open full-screen image slider" at bounding box center [1213, 239] width 209 height 190
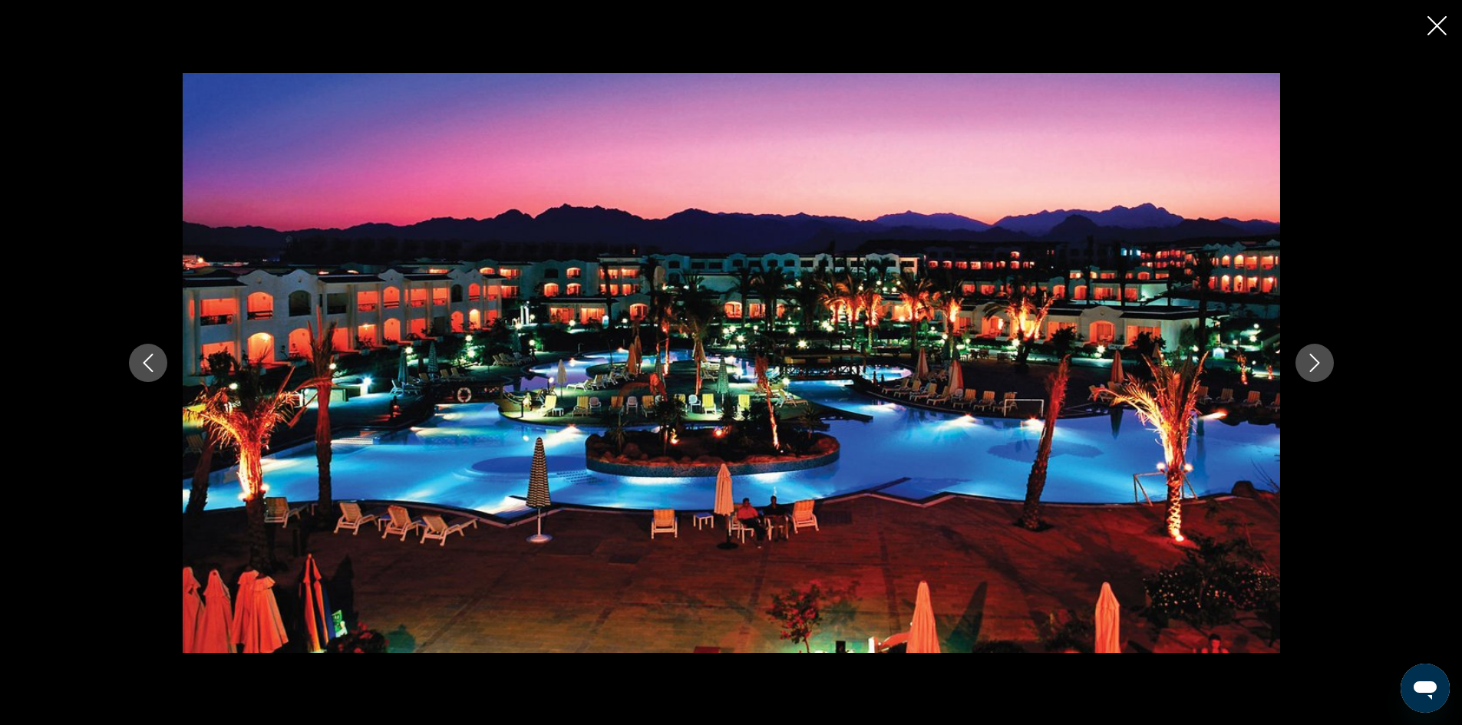
click at [1306, 360] on icon "Next image" at bounding box center [1314, 363] width 18 height 18
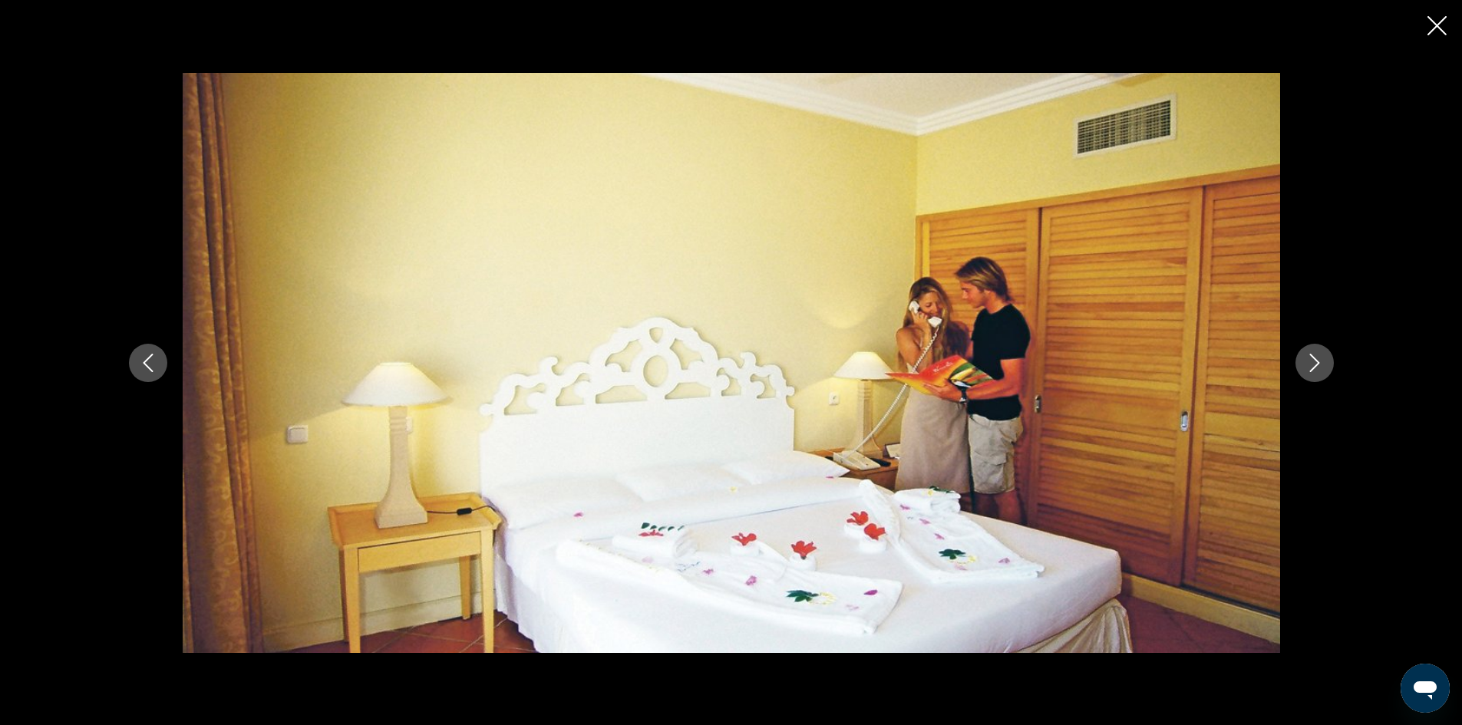
click at [1306, 360] on icon "Next image" at bounding box center [1314, 363] width 18 height 18
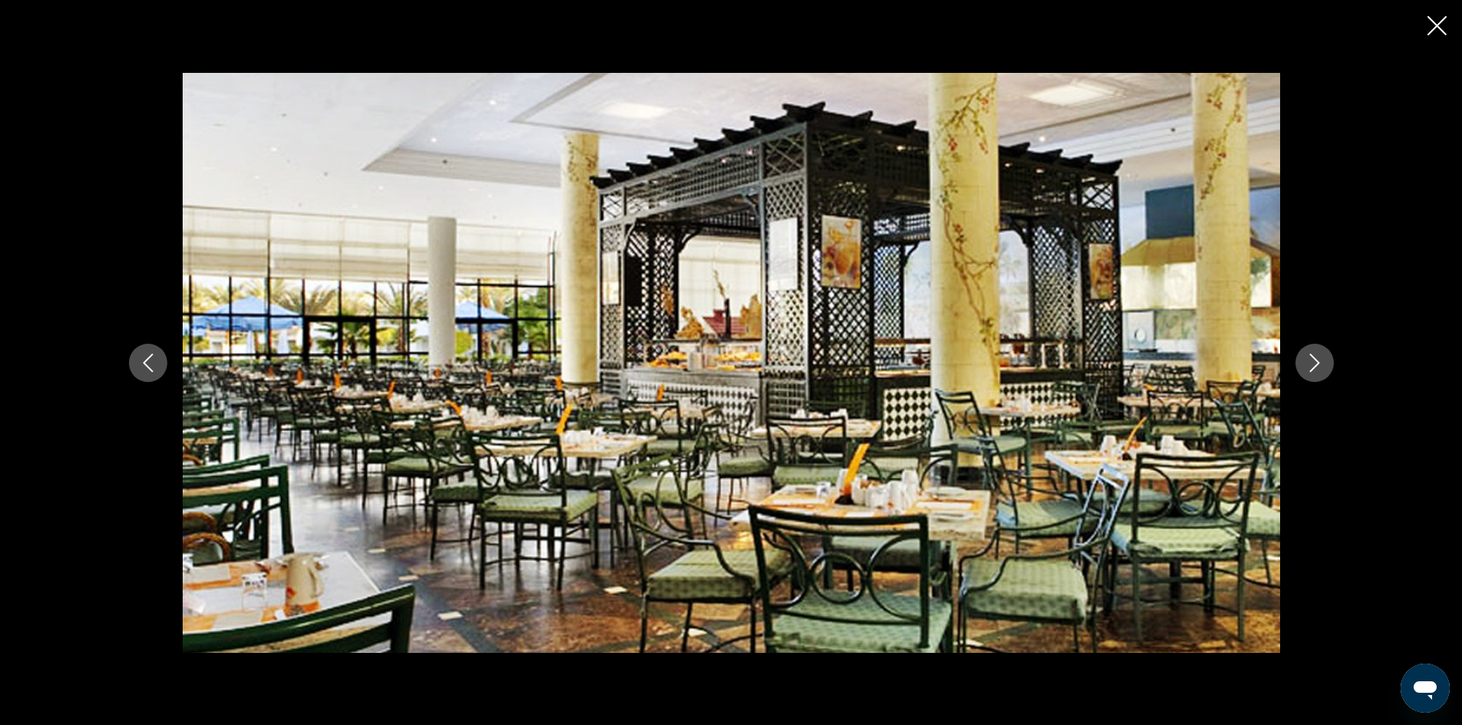
click at [1306, 360] on icon "Next image" at bounding box center [1314, 363] width 18 height 18
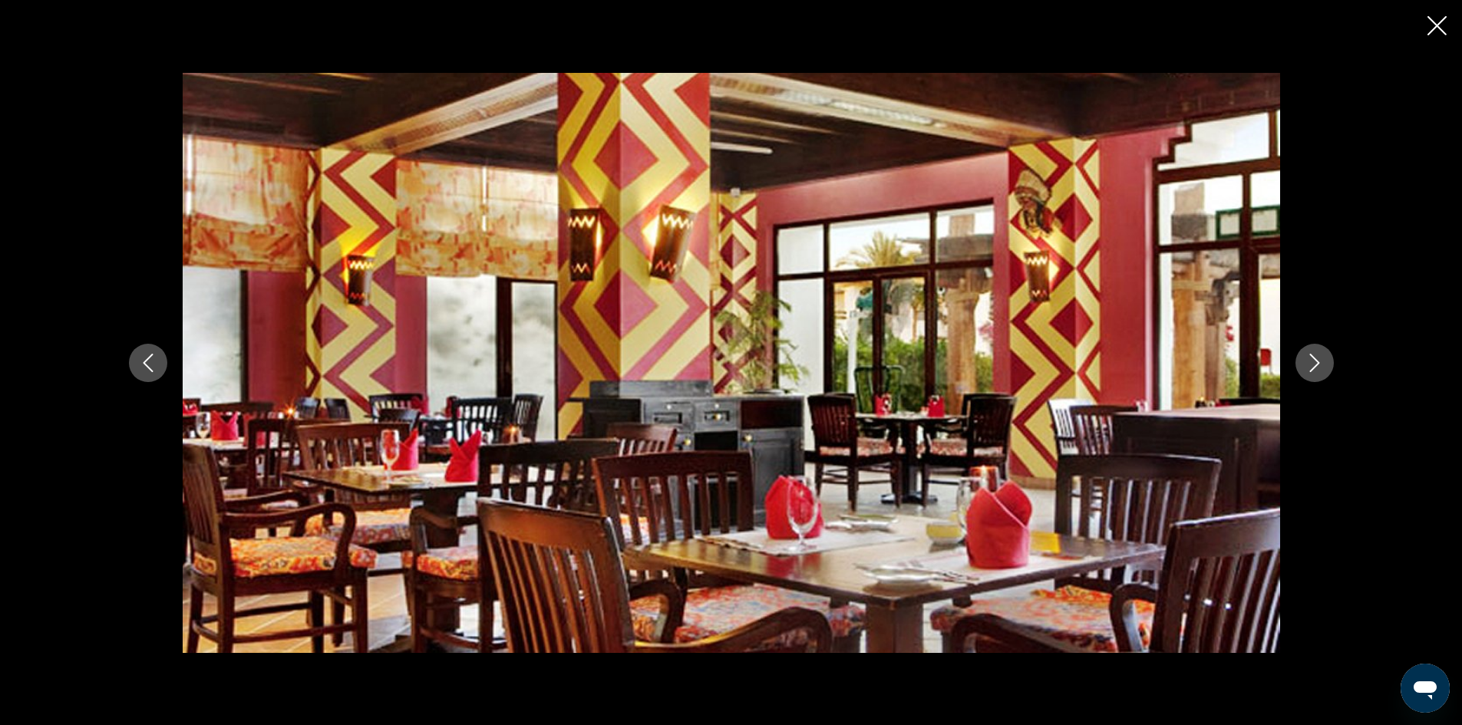
click at [1306, 360] on icon "Next image" at bounding box center [1314, 363] width 18 height 18
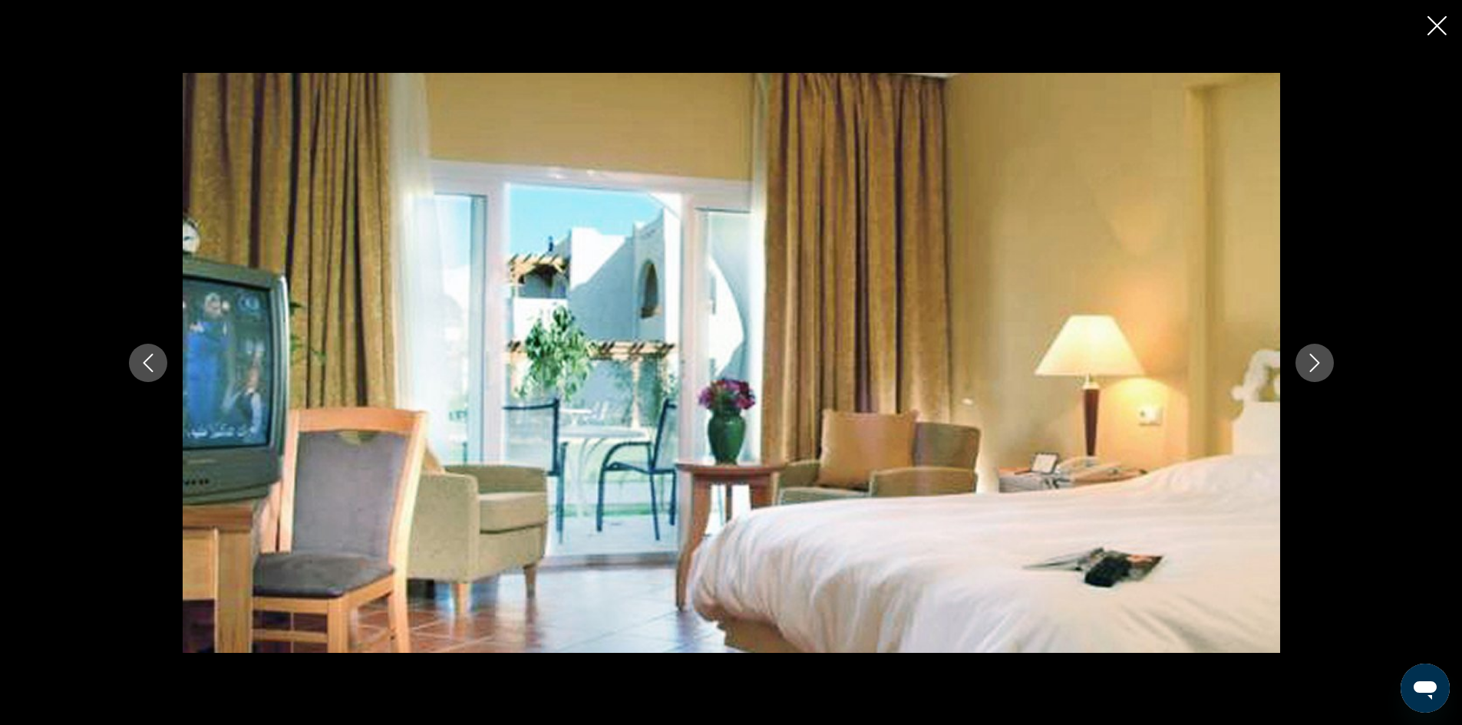
click at [1306, 360] on icon "Next image" at bounding box center [1314, 363] width 18 height 18
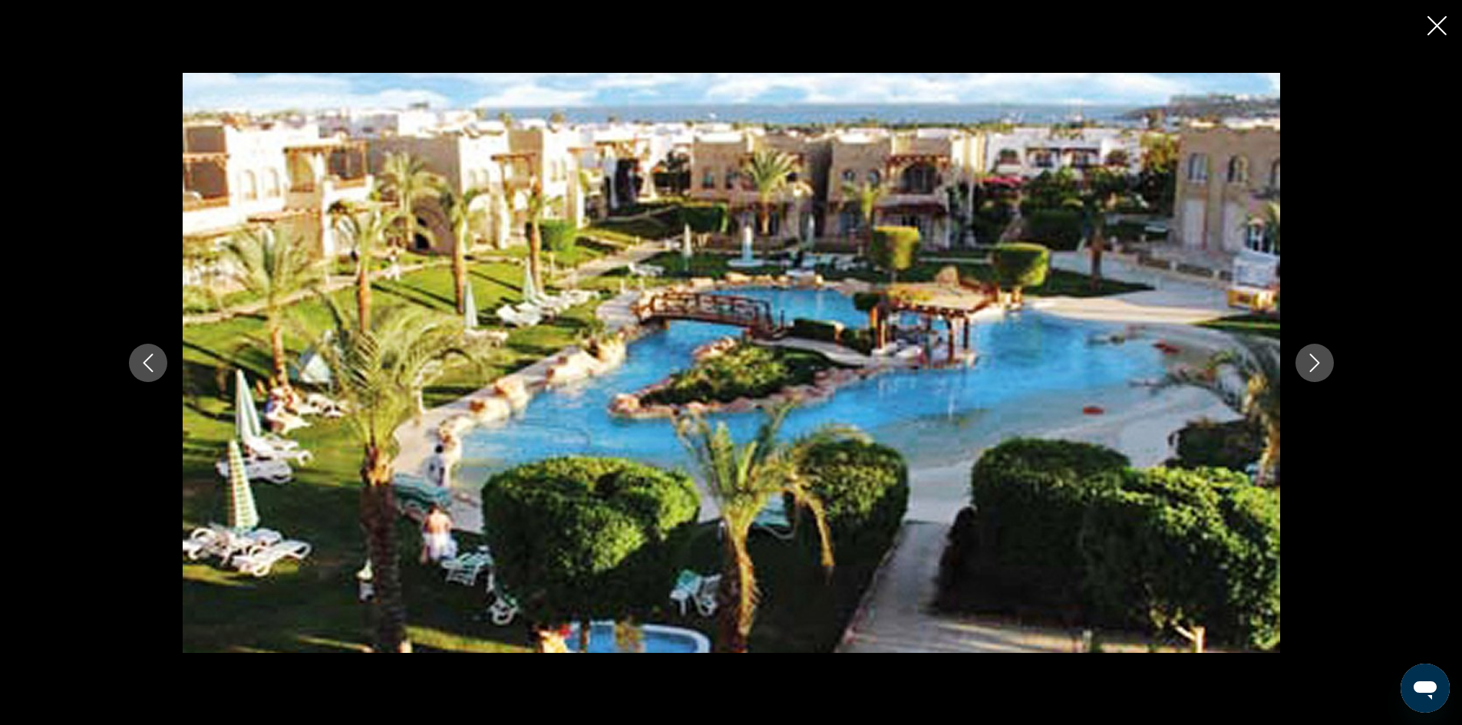
click at [1440, 16] on icon "Close slideshow" at bounding box center [1436, 25] width 19 height 19
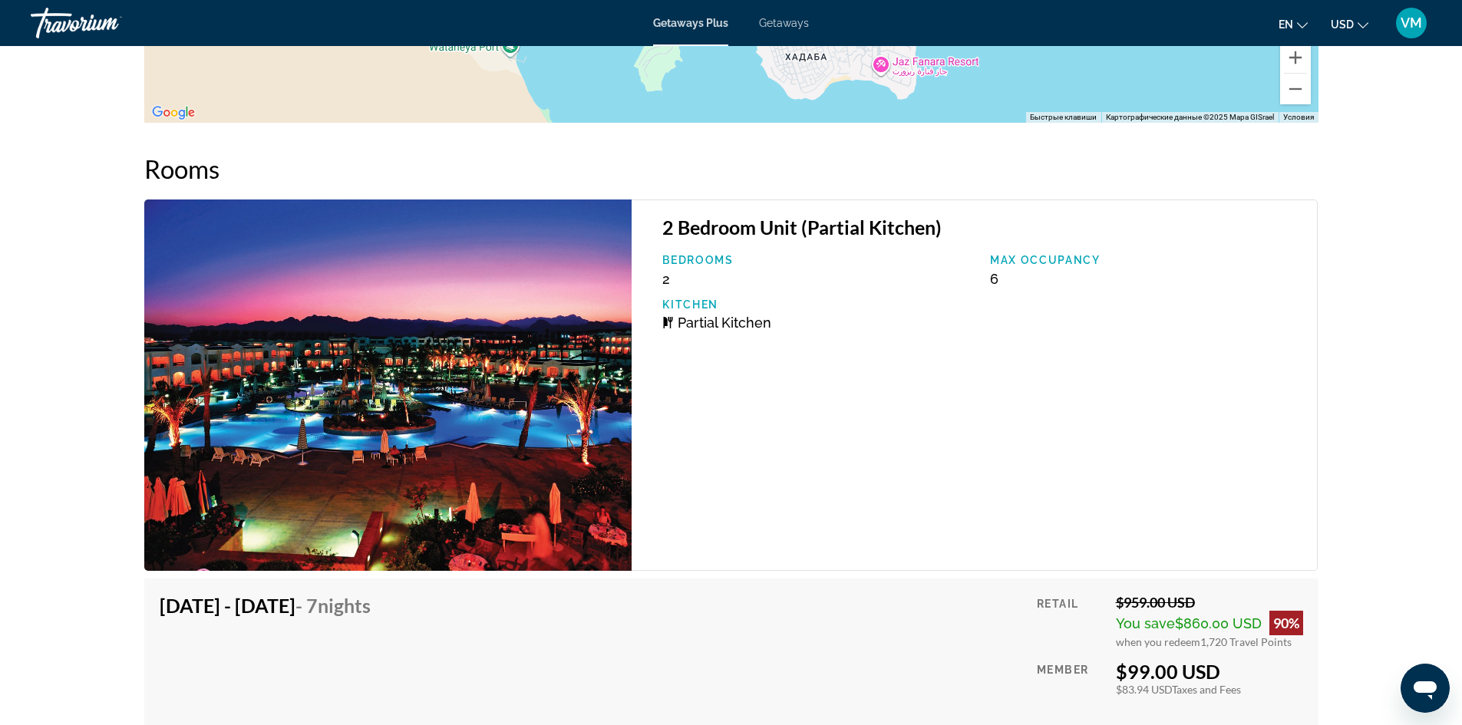
scroll to position [2203, 0]
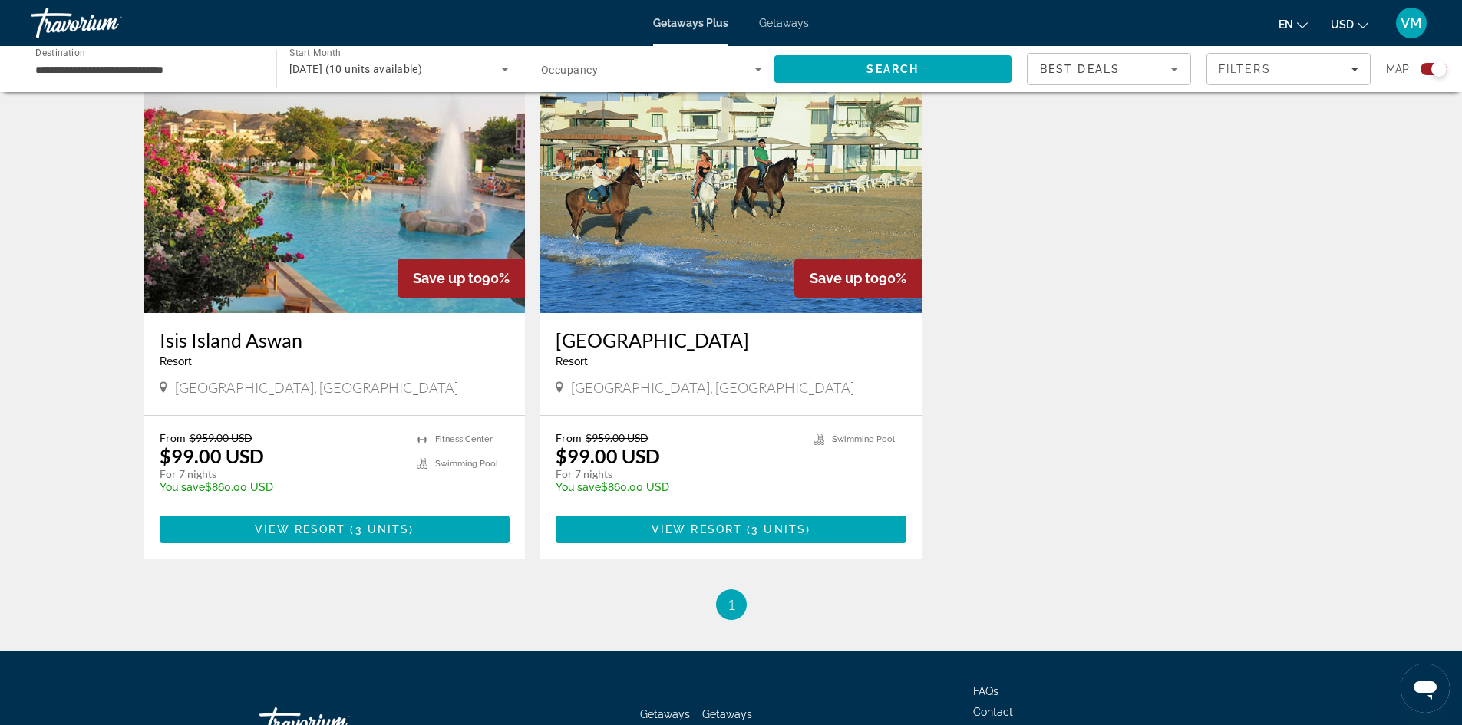
scroll to position [1151, 0]
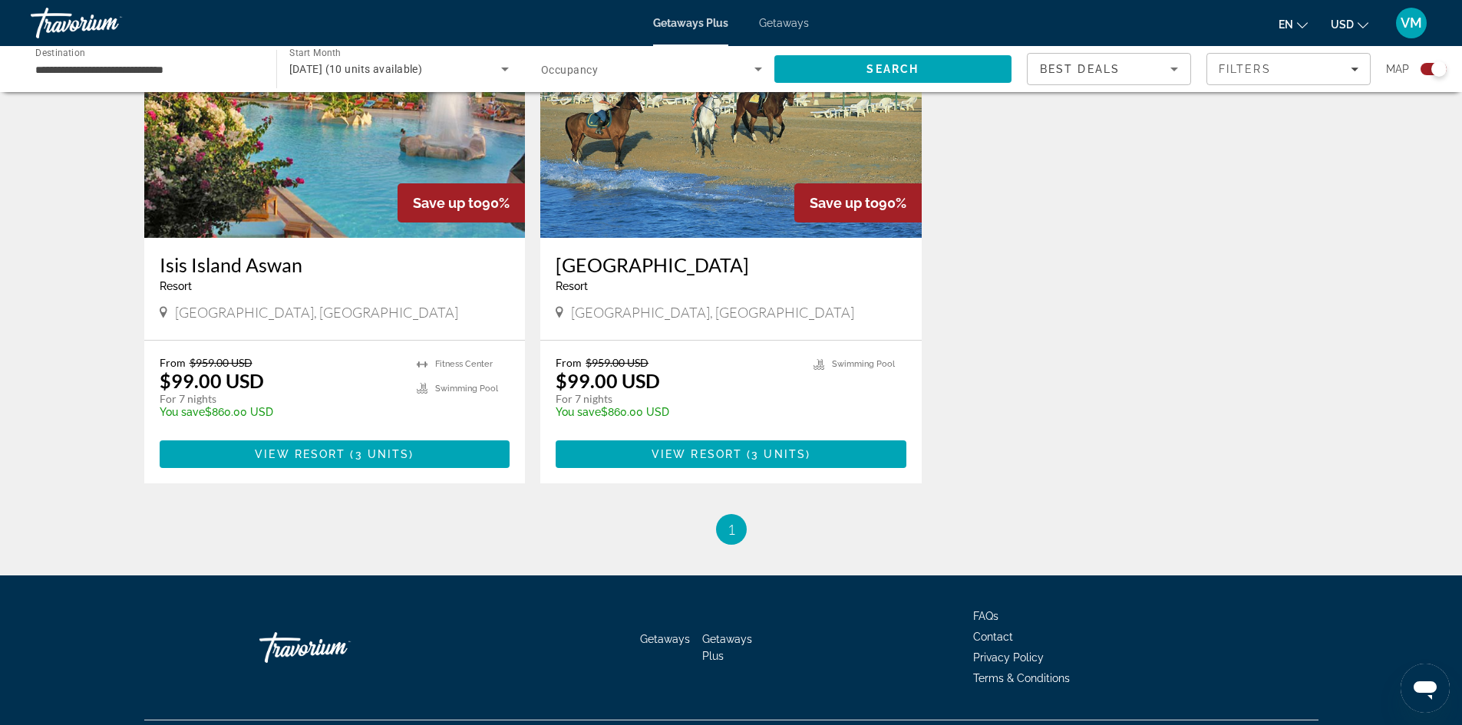
click at [176, 71] on input "**********" at bounding box center [145, 70] width 221 height 18
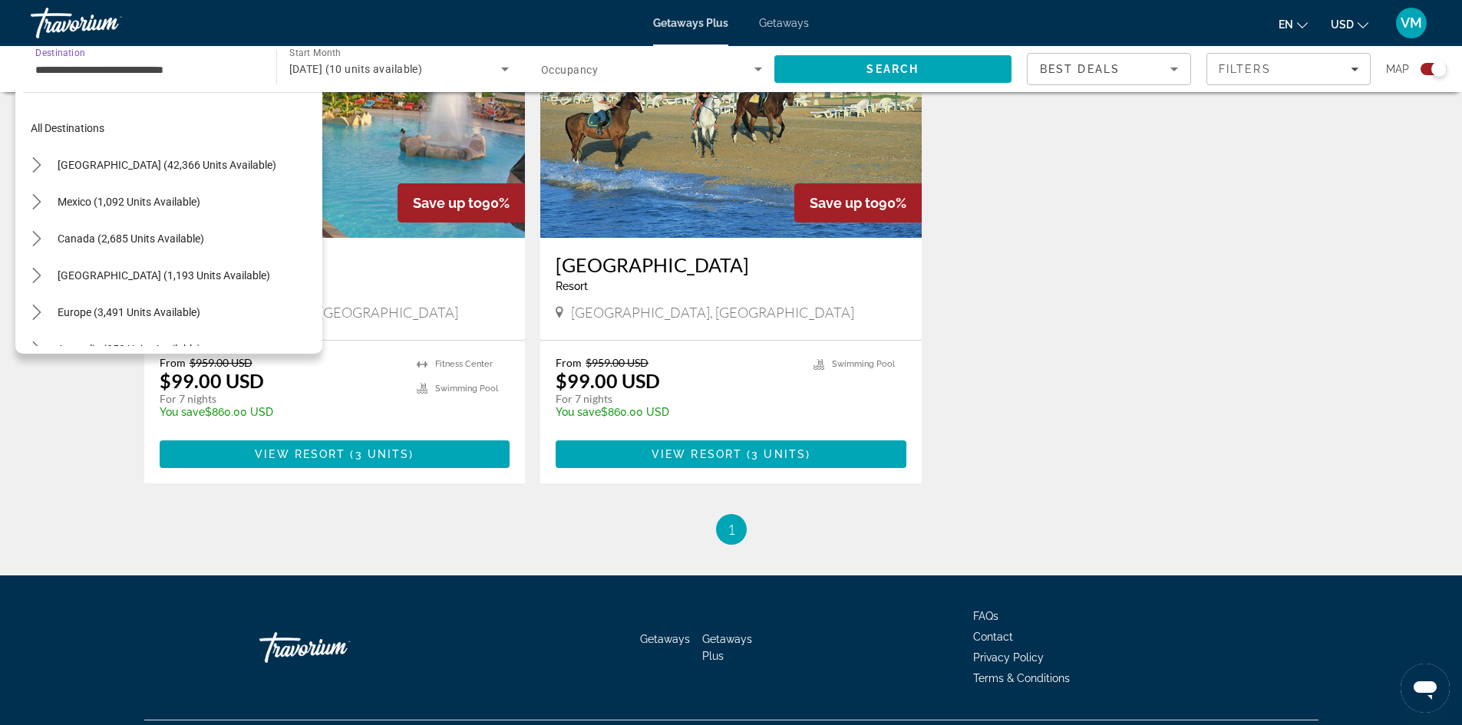
scroll to position [0, 0]
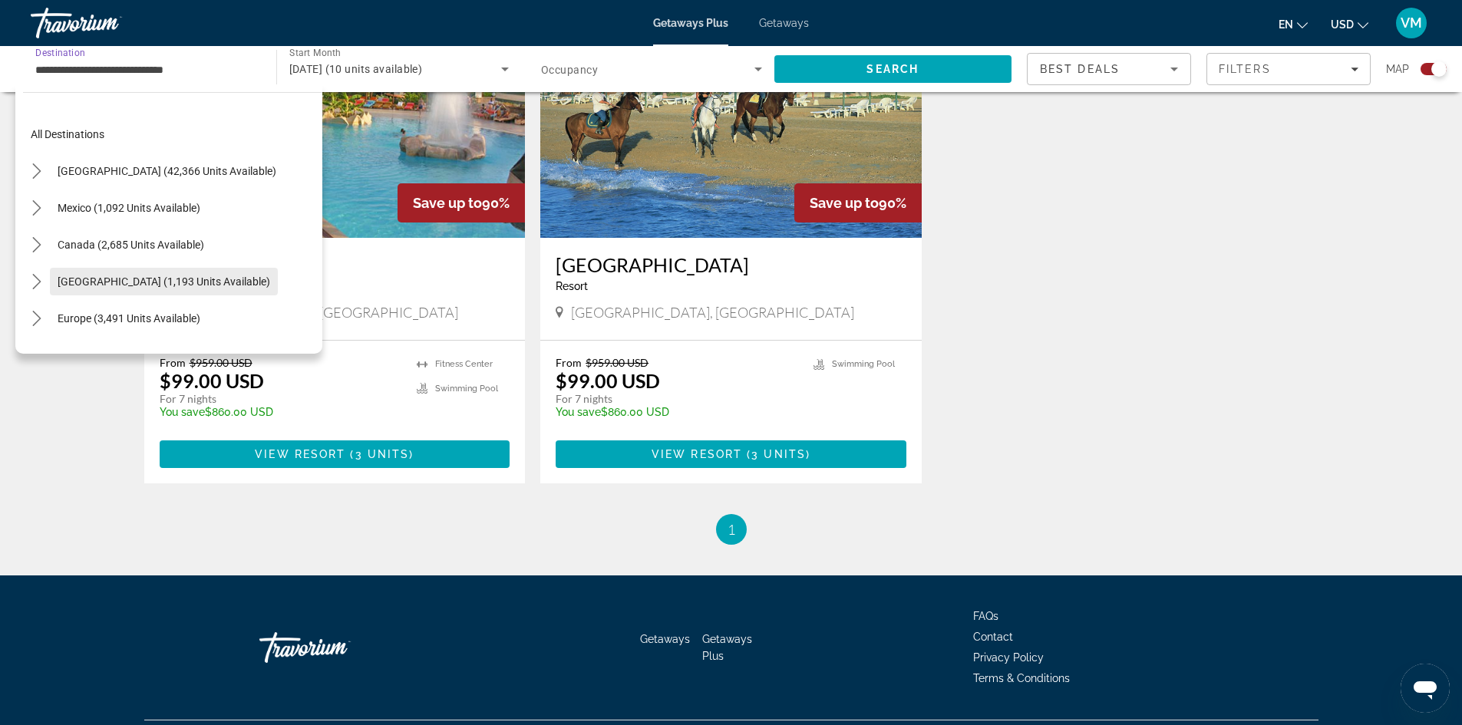
click at [196, 277] on span "[GEOGRAPHIC_DATA] (1,193 units available)" at bounding box center [164, 281] width 213 height 12
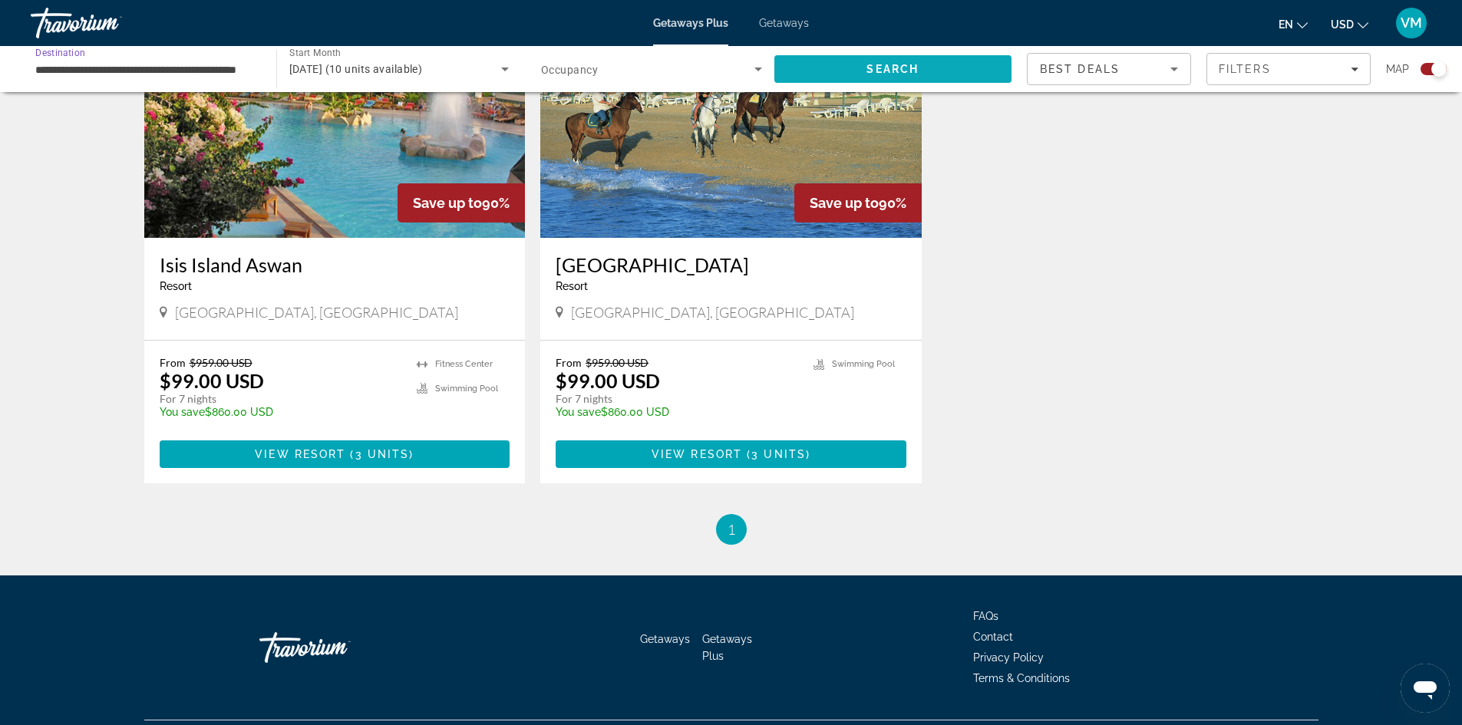
click at [894, 61] on span "Search" at bounding box center [893, 69] width 238 height 37
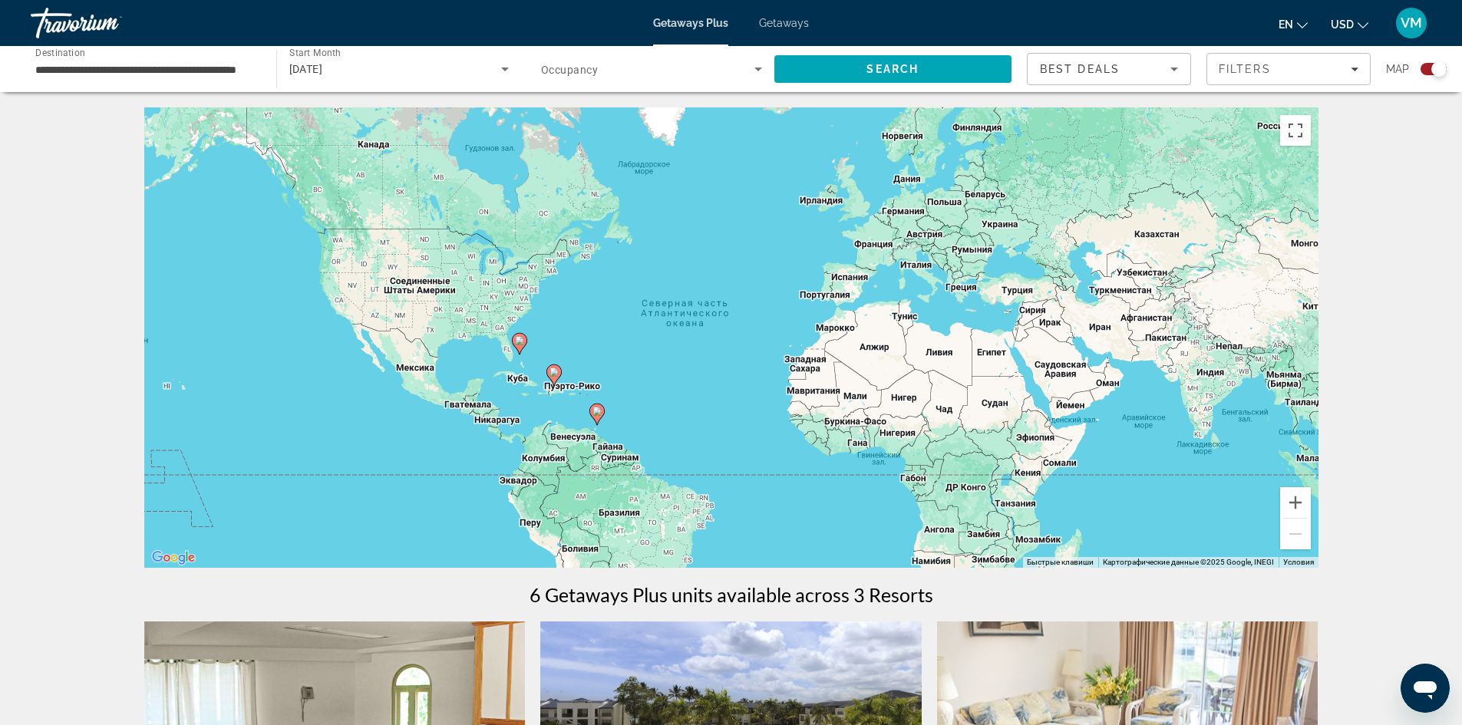
click at [98, 68] on input "**********" at bounding box center [145, 70] width 221 height 18
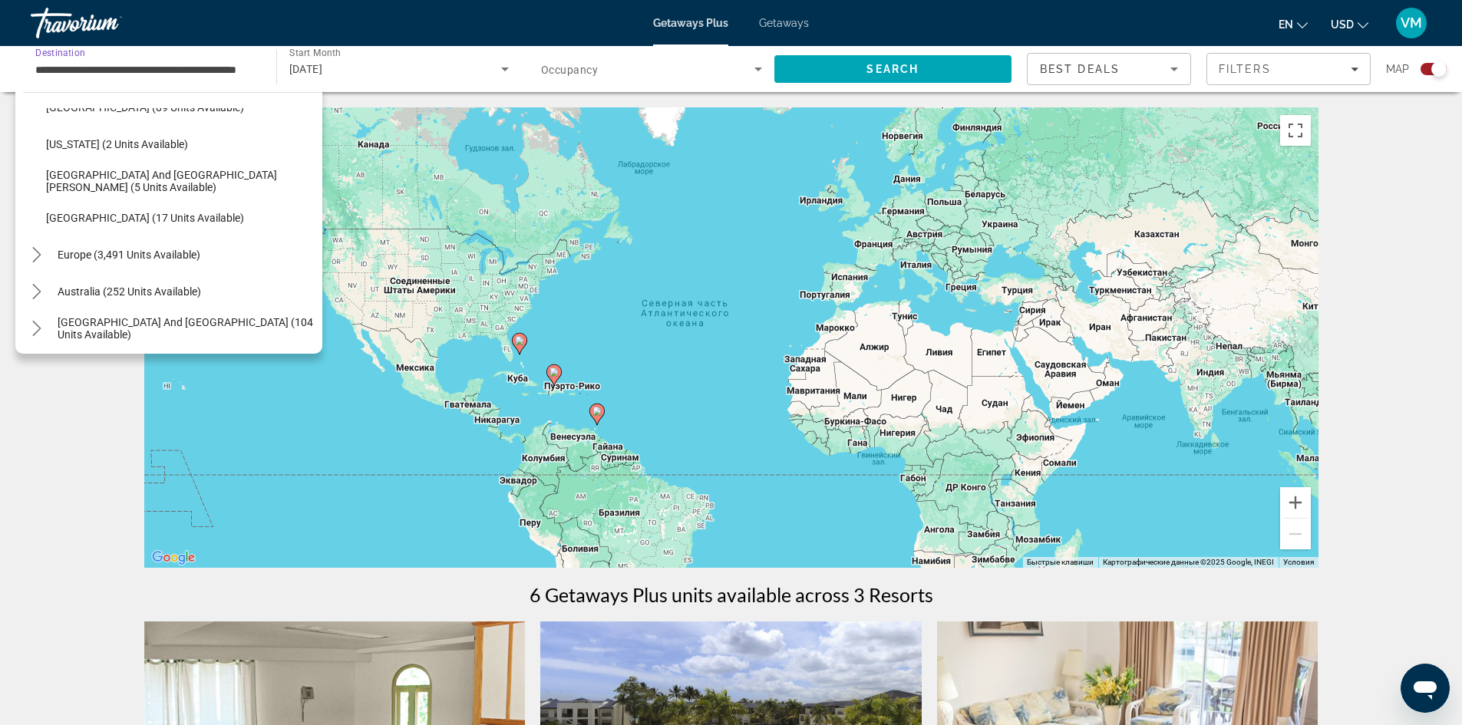
scroll to position [361, 0]
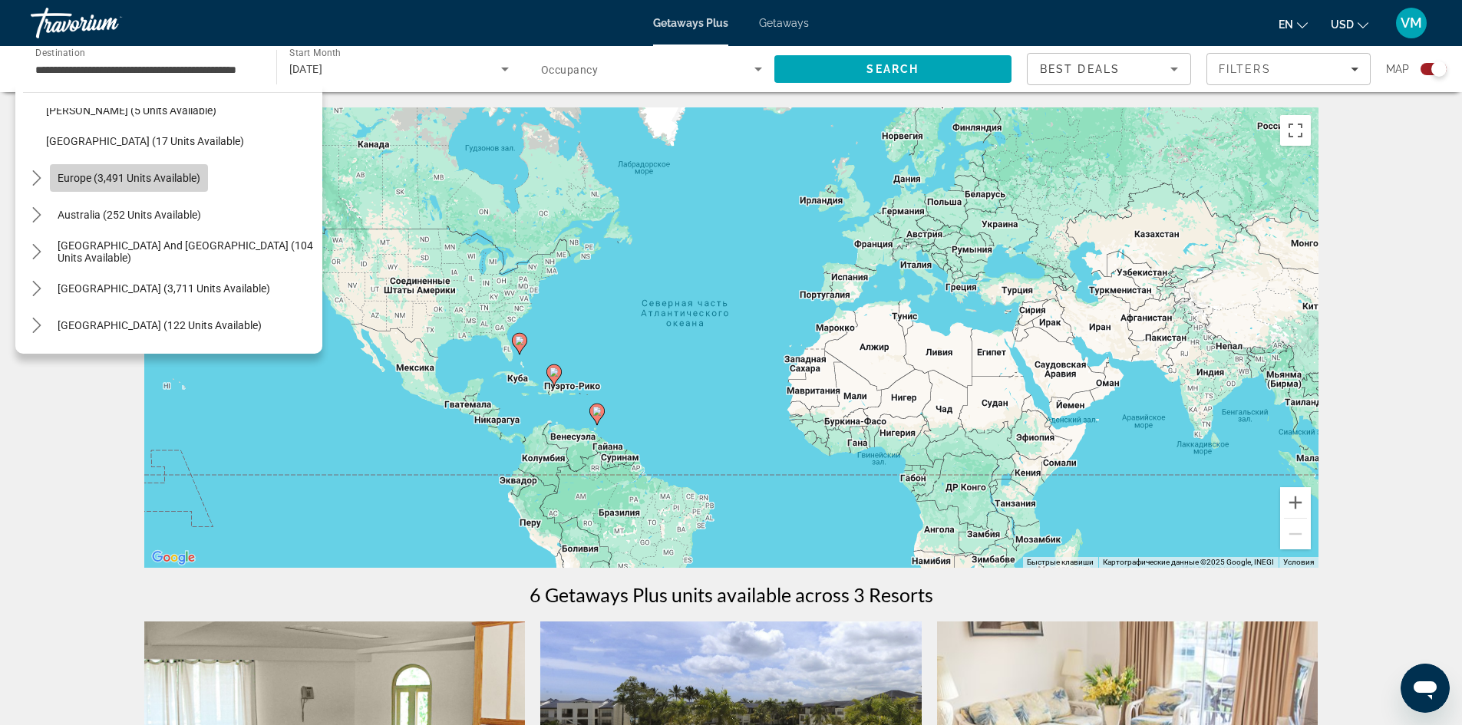
click at [169, 176] on span "Europe (3,491 units available)" at bounding box center [129, 178] width 143 height 12
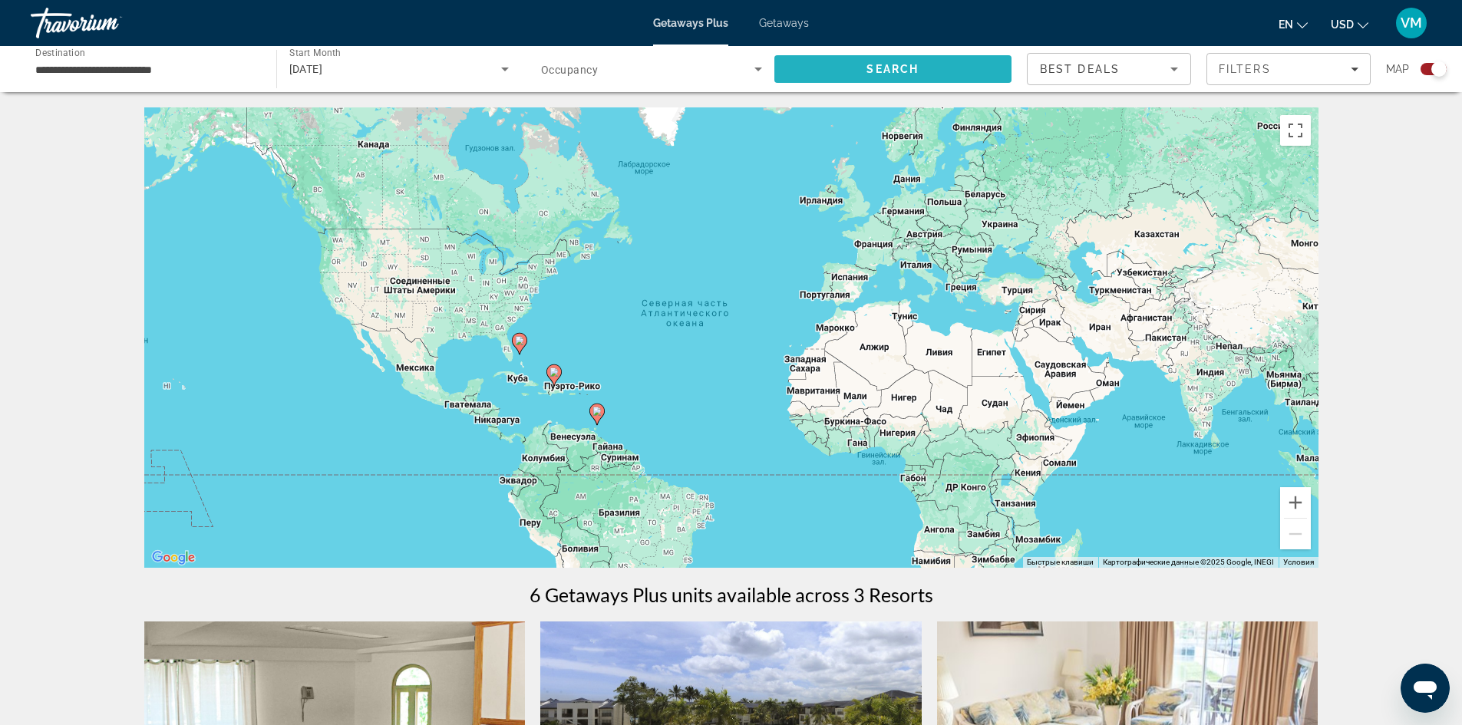
click at [855, 64] on span "Search" at bounding box center [893, 69] width 238 height 37
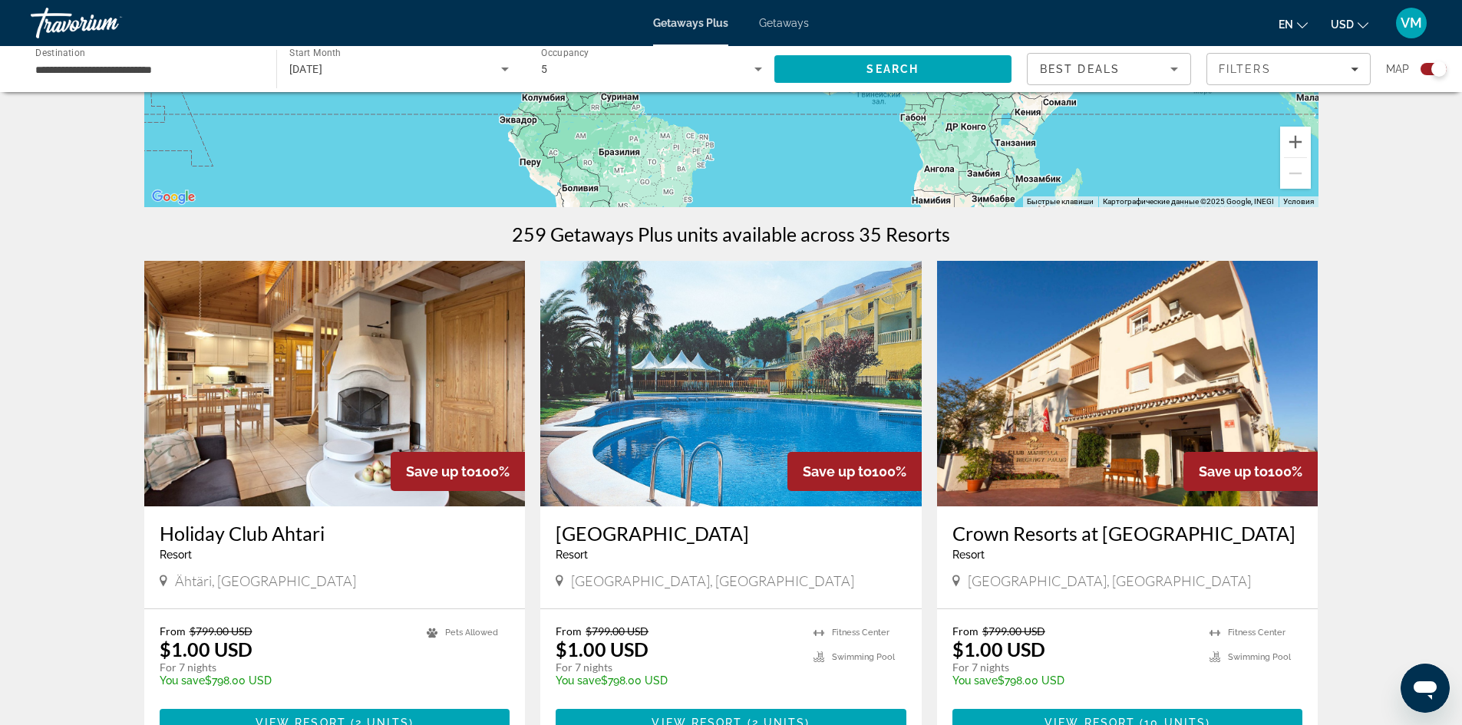
scroll to position [384, 0]
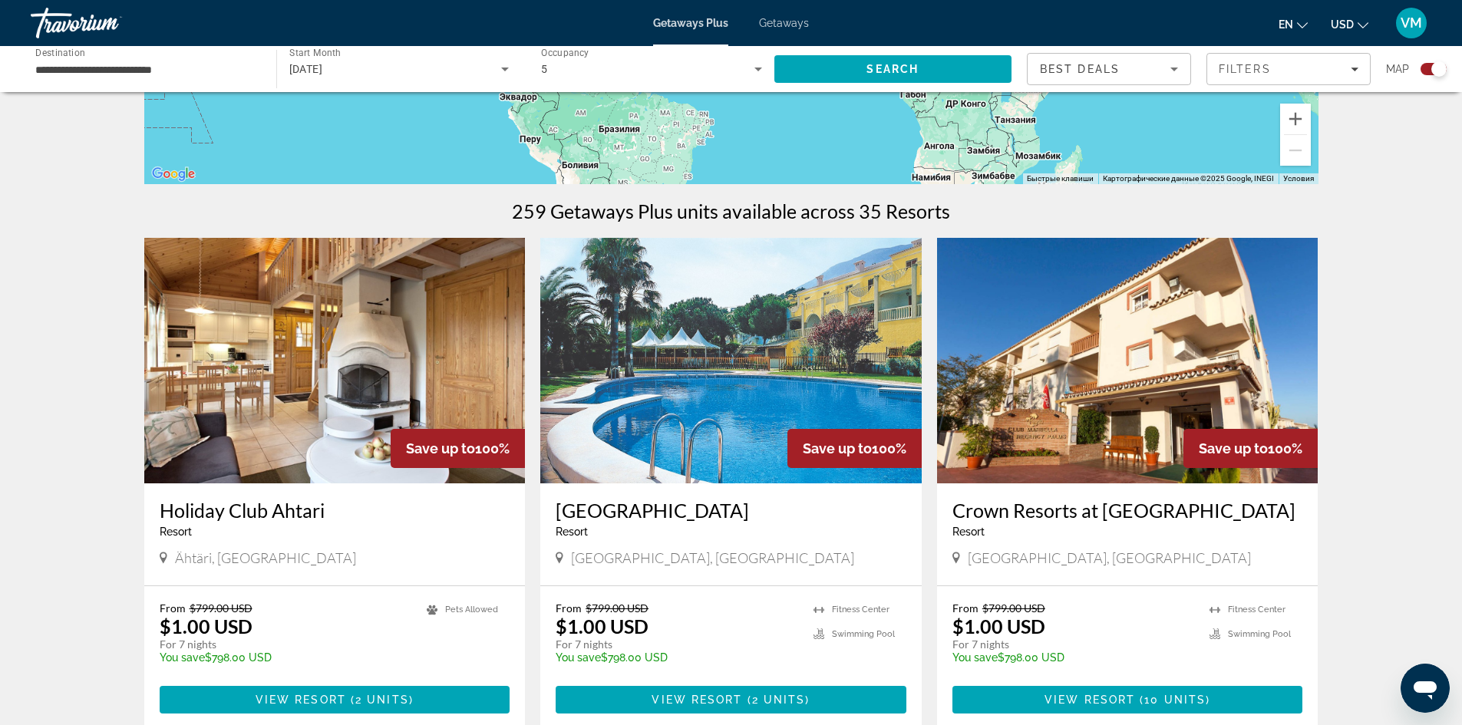
click at [159, 70] on input "**********" at bounding box center [145, 70] width 221 height 18
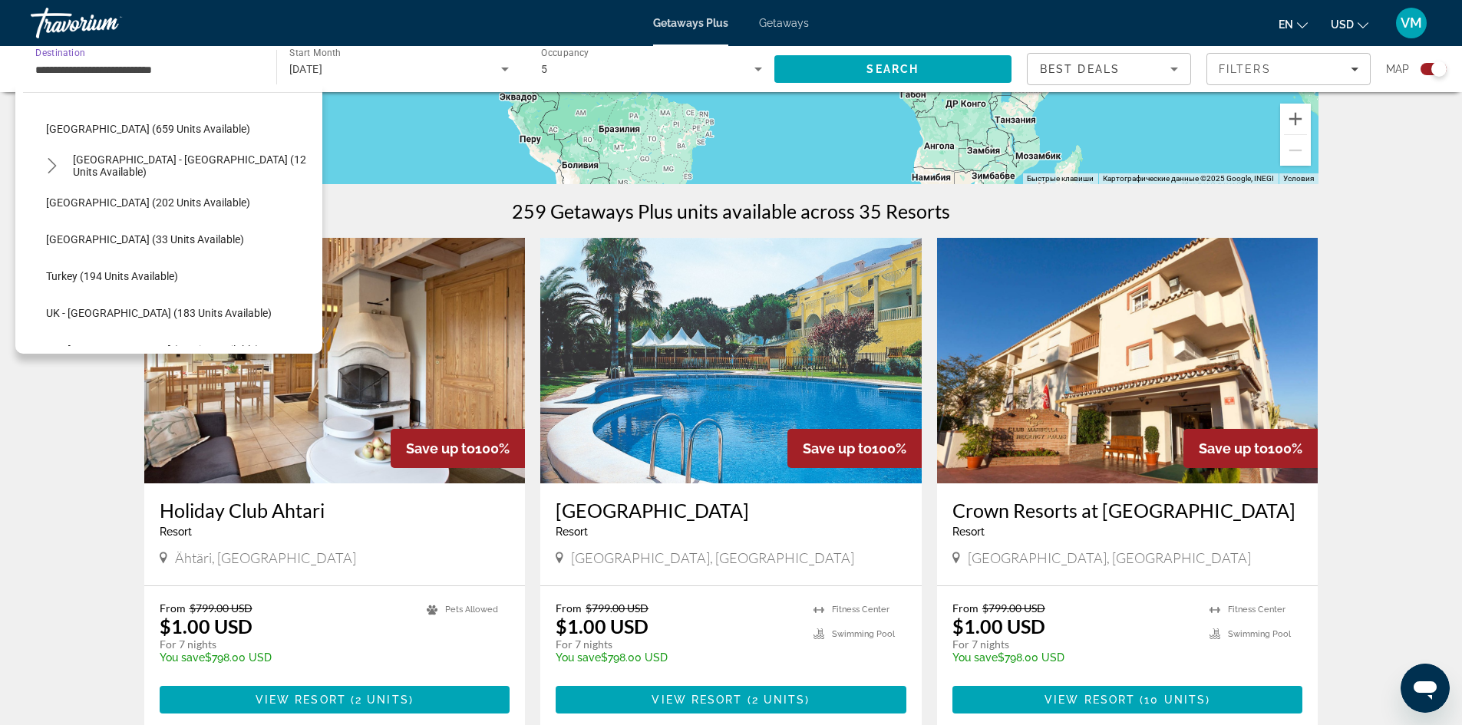
scroll to position [782, 0]
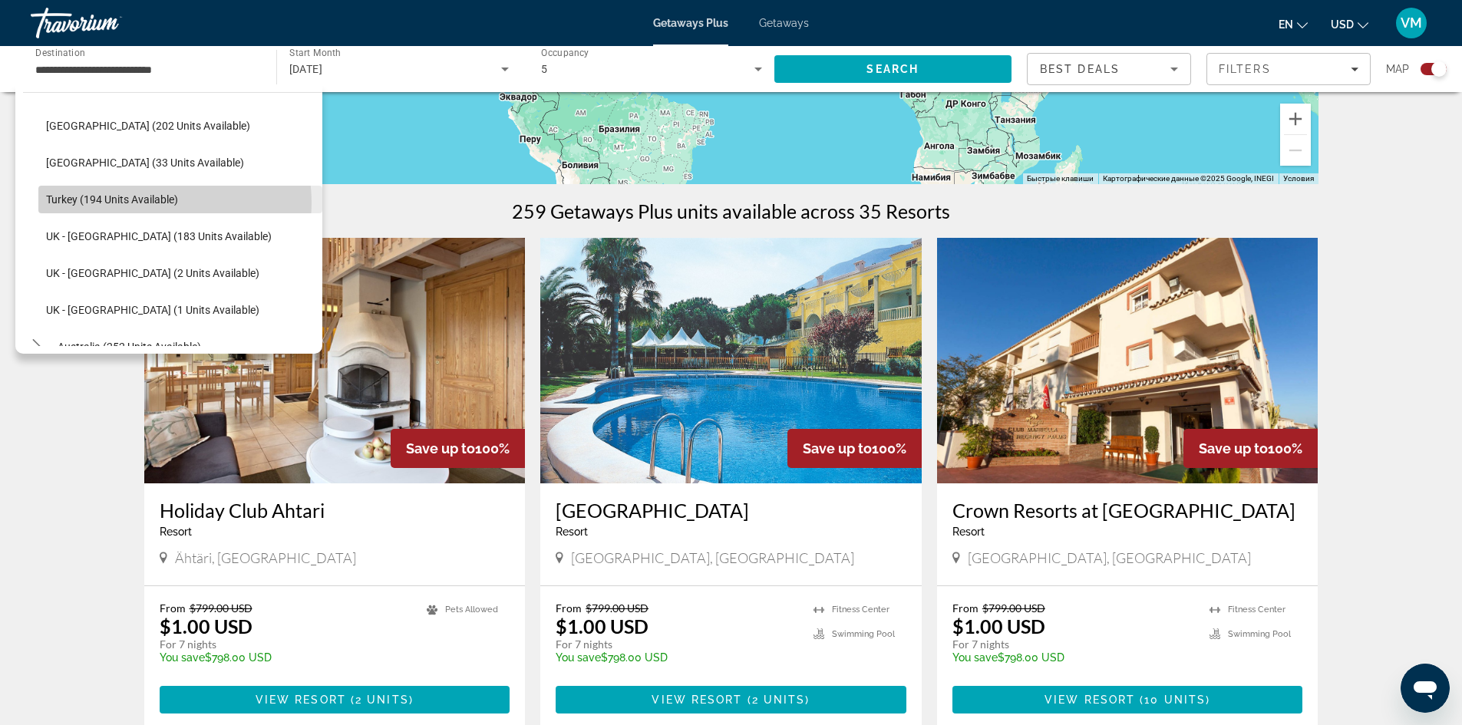
click at [156, 203] on span "Turkey (194 units available)" at bounding box center [112, 199] width 132 height 12
type input "**********"
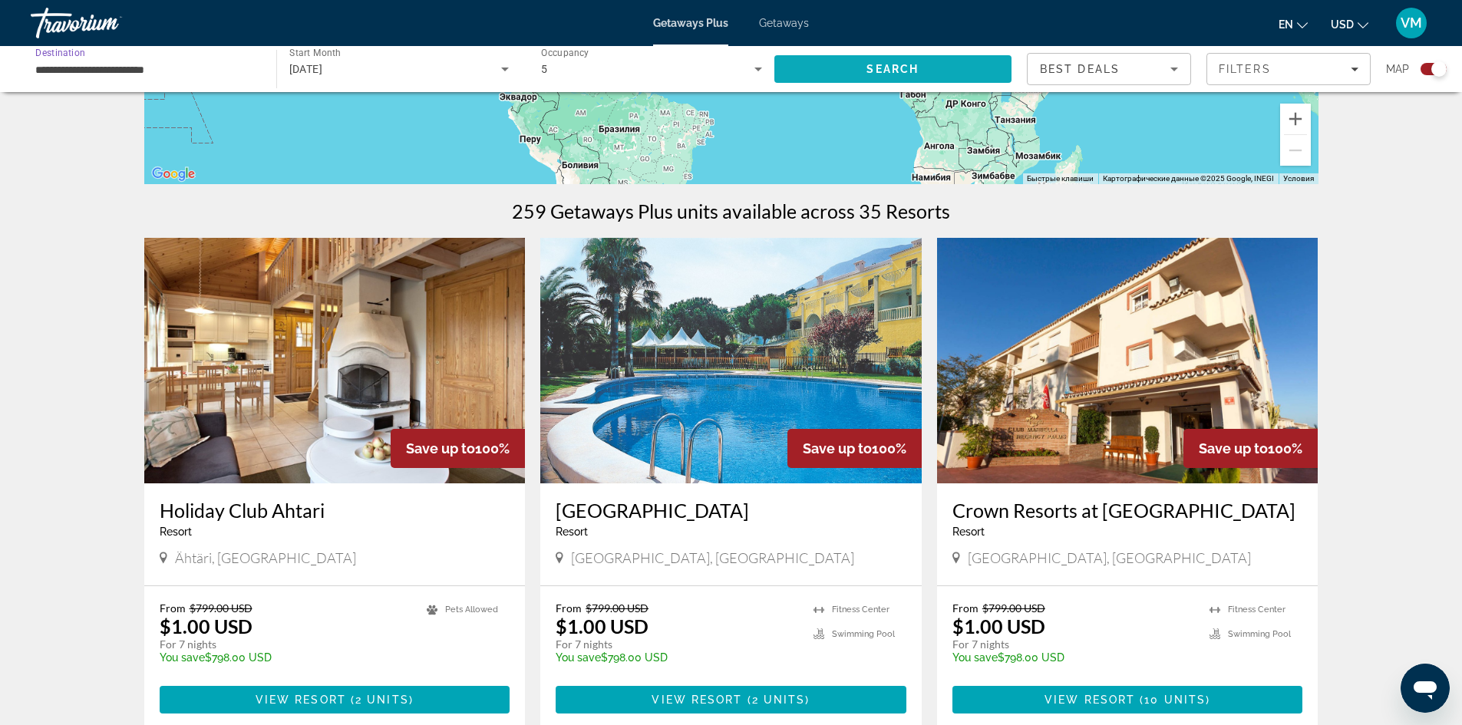
click at [935, 68] on span "Search" at bounding box center [893, 69] width 238 height 37
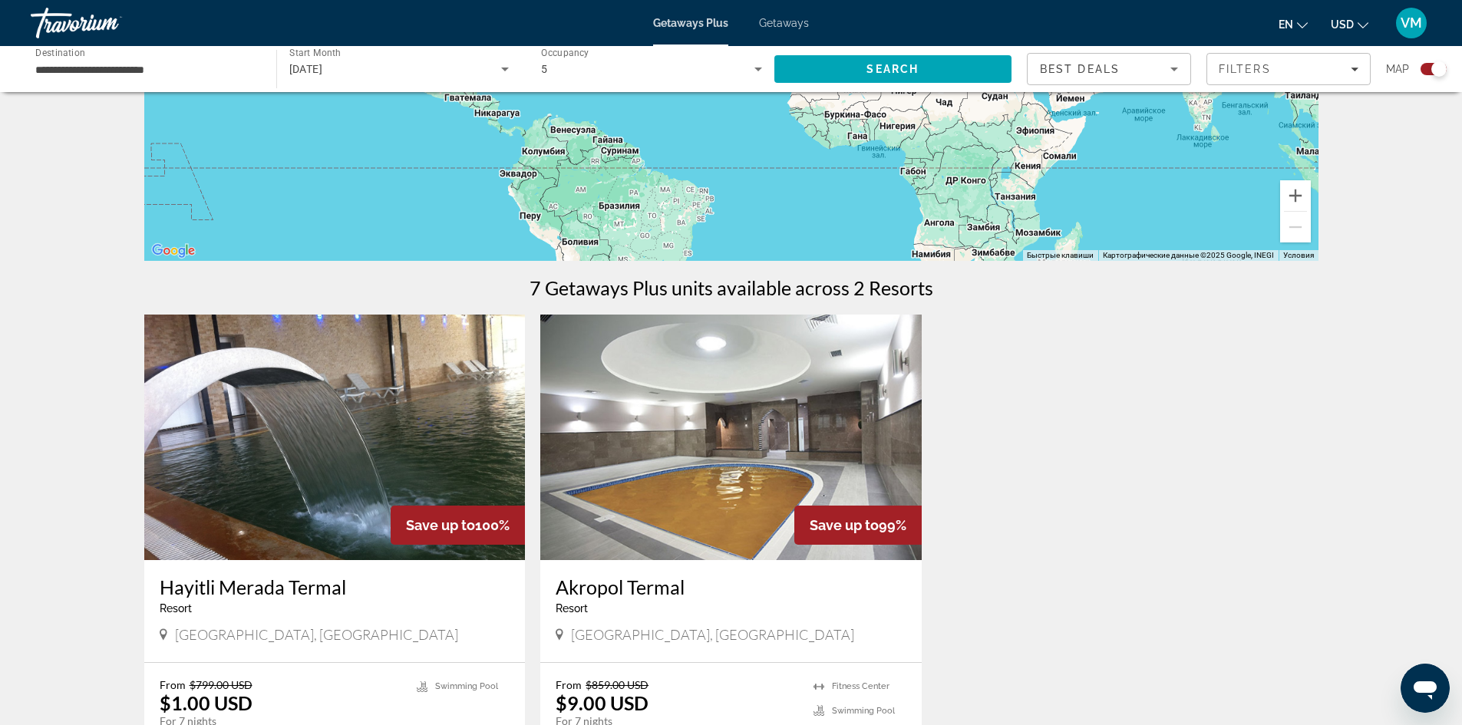
scroll to position [537, 0]
